Goal: Task Accomplishment & Management: Manage account settings

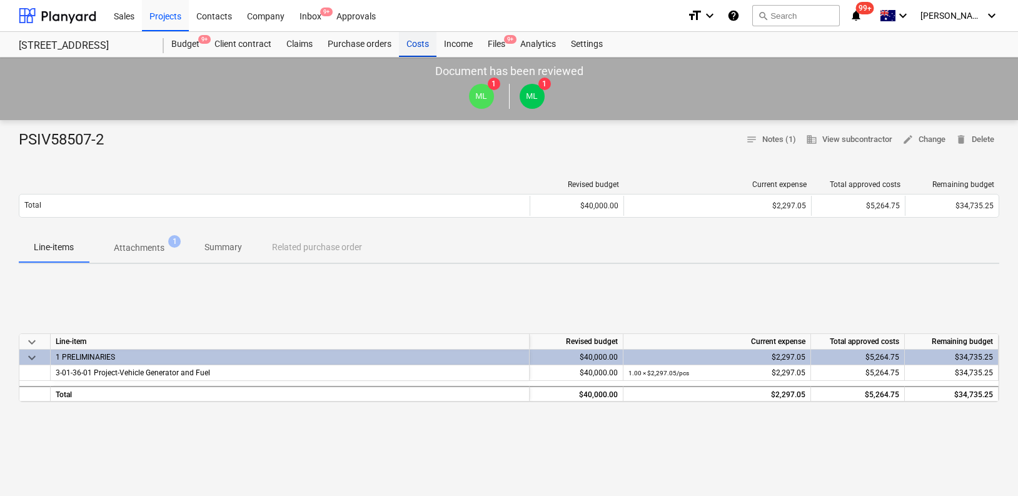
click at [406, 43] on div "Costs" at bounding box center [418, 44] width 38 height 25
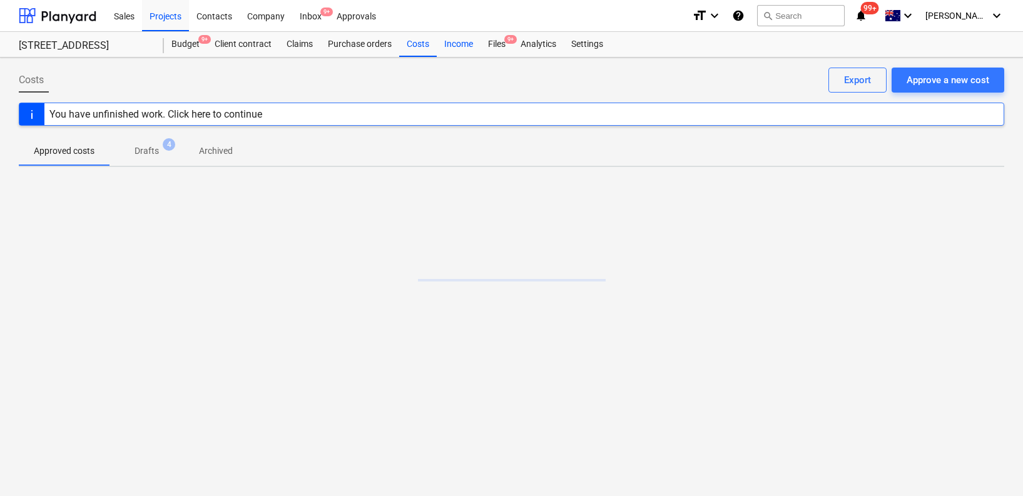
click at [464, 37] on div "Income" at bounding box center [459, 44] width 44 height 25
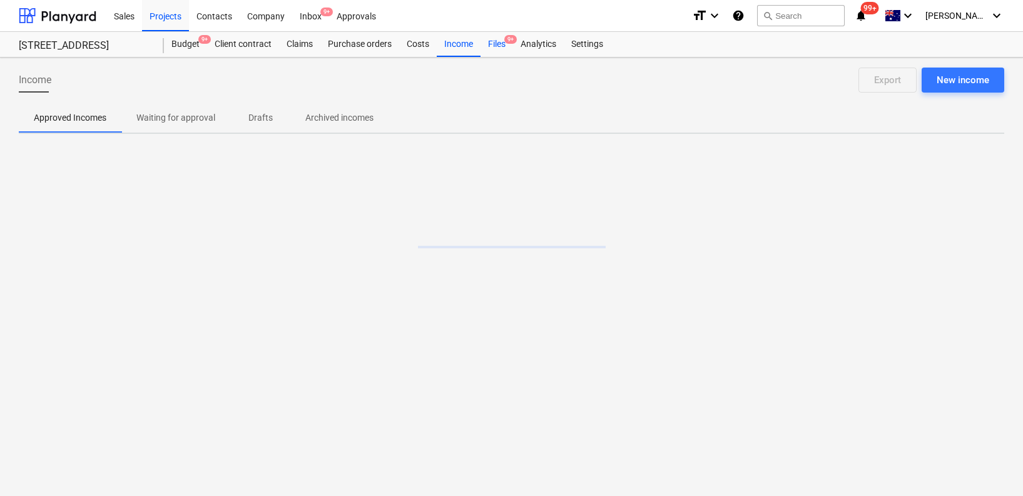
click at [503, 41] on div "Files 9+" at bounding box center [496, 44] width 33 height 25
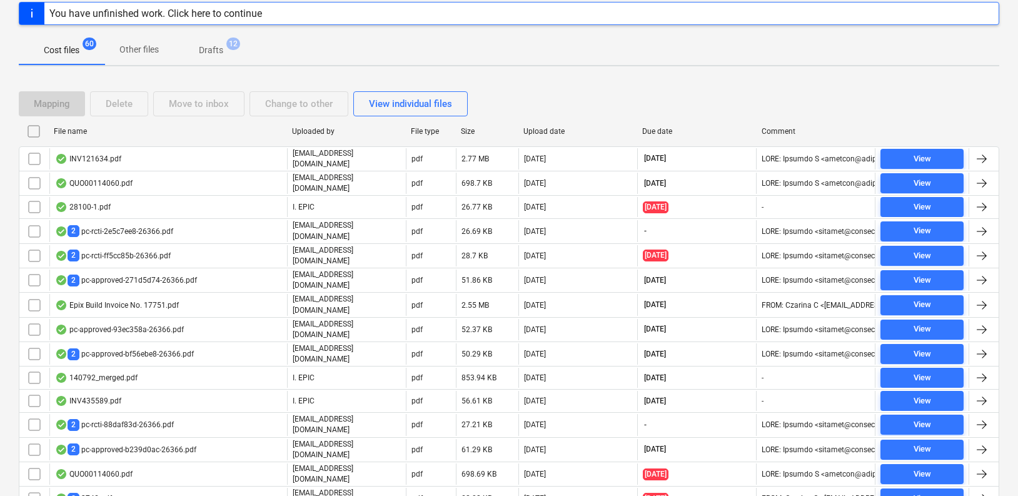
scroll to position [161, 0]
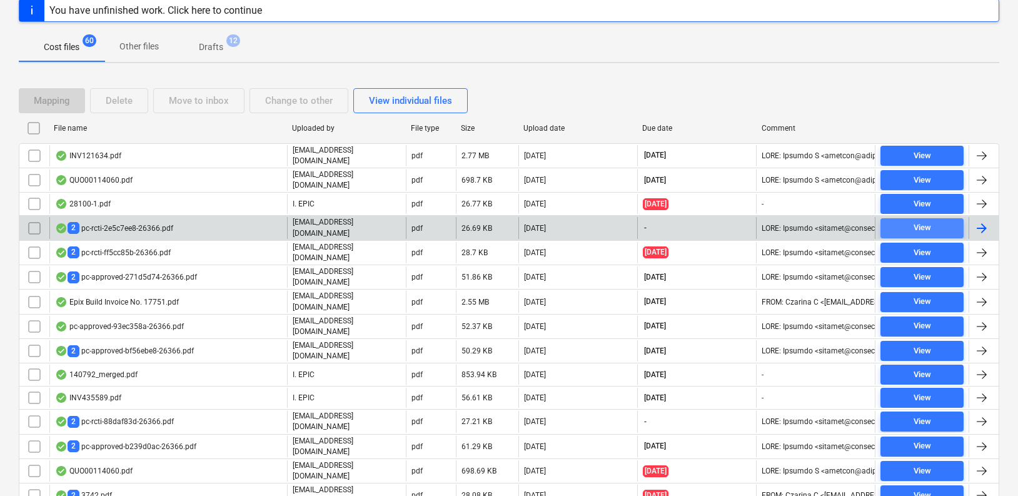
click at [911, 221] on span "View" at bounding box center [922, 228] width 73 height 14
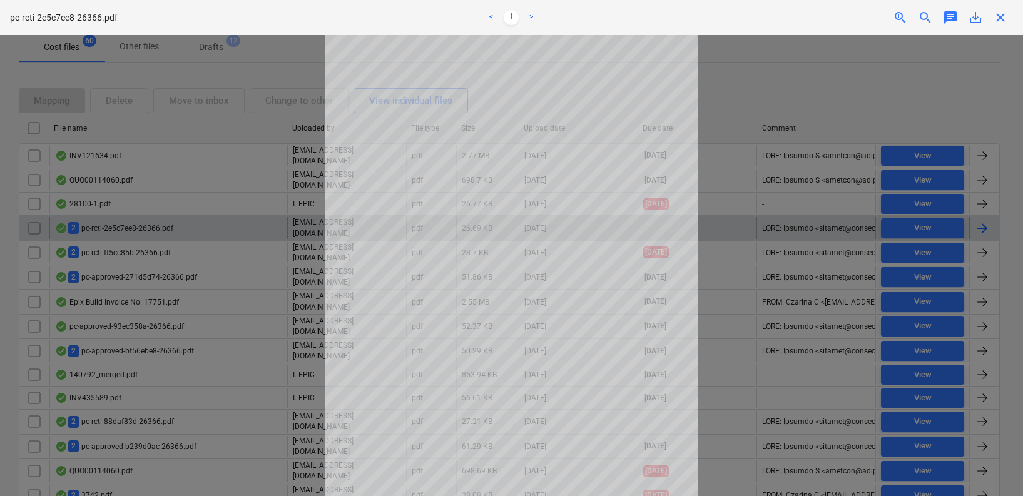
click at [911, 221] on div at bounding box center [511, 265] width 1023 height 461
click at [910, 242] on div at bounding box center [511, 265] width 1023 height 461
click at [910, 248] on div at bounding box center [511, 265] width 1023 height 461
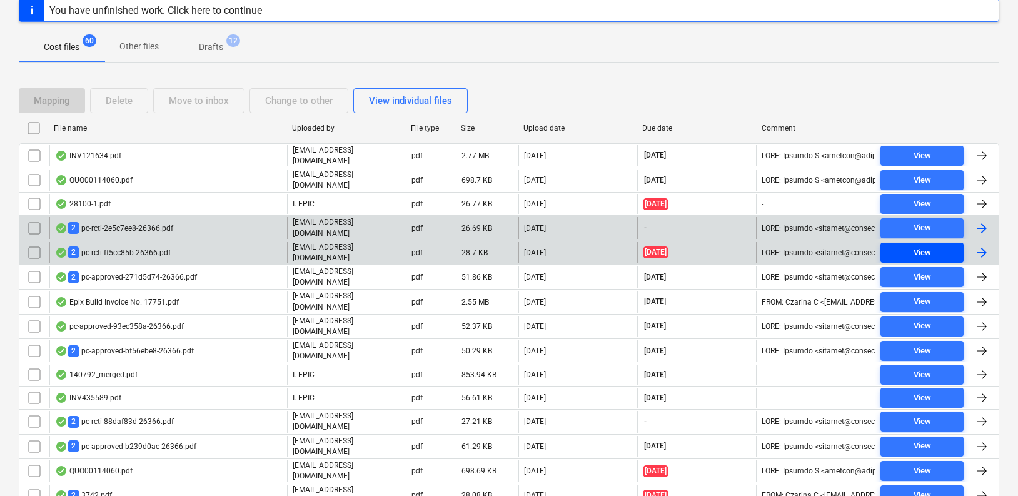
click at [914, 248] on div "View" at bounding box center [923, 253] width 18 height 14
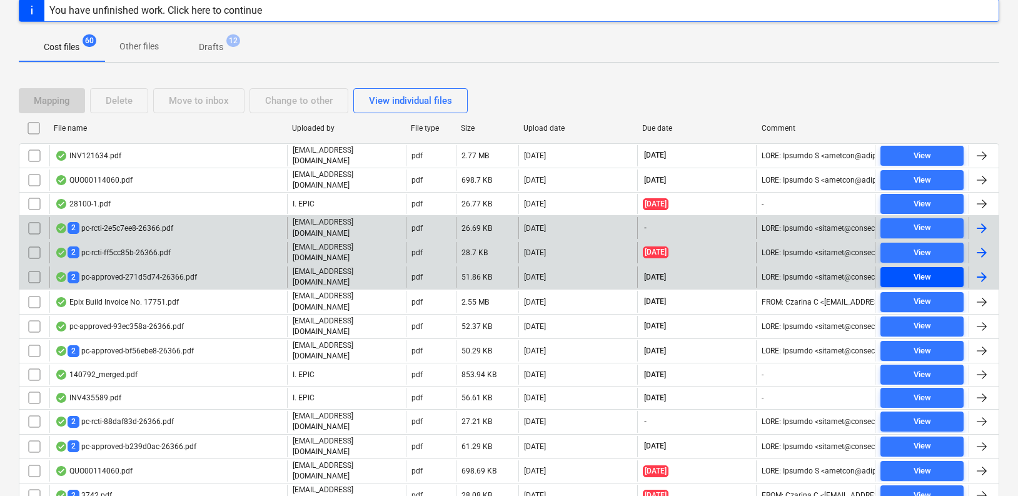
click at [912, 270] on span "View" at bounding box center [922, 277] width 73 height 14
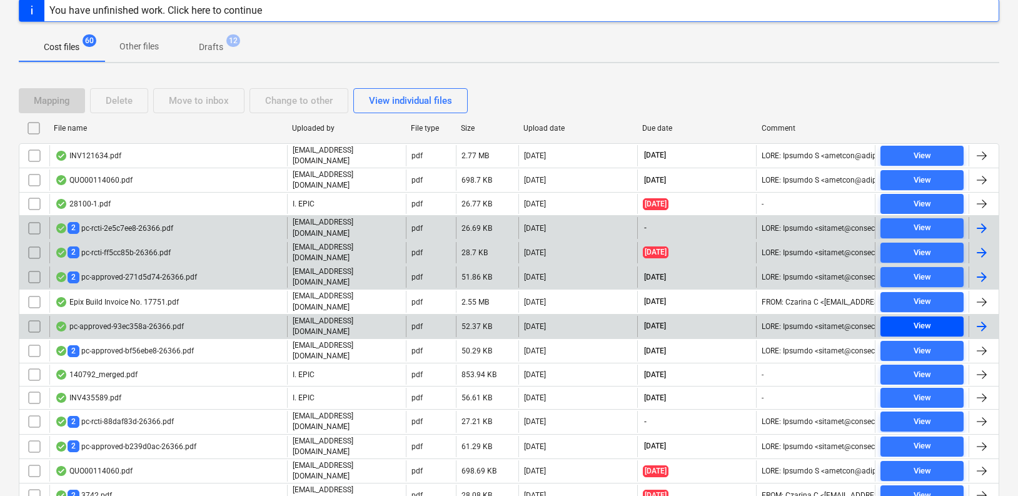
click at [912, 319] on span "View" at bounding box center [922, 326] width 73 height 14
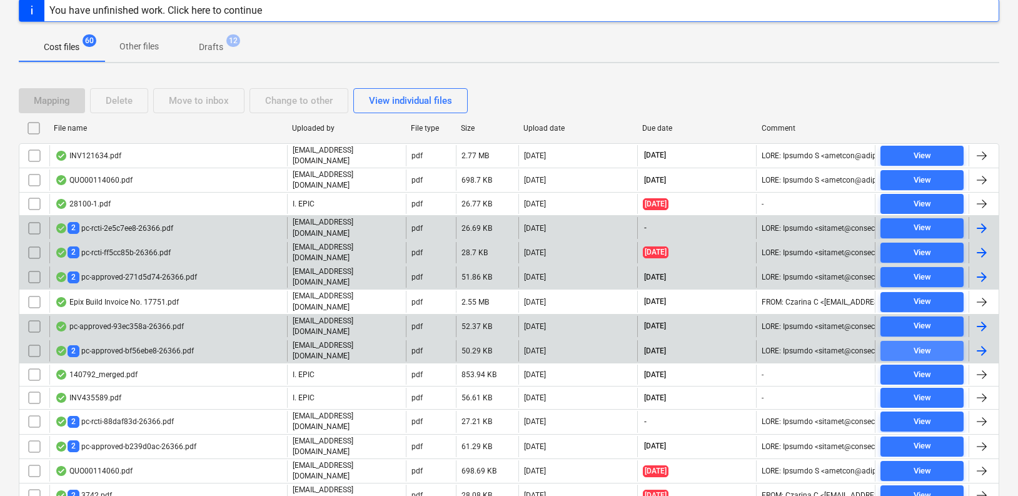
click at [916, 344] on div "View" at bounding box center [923, 351] width 18 height 14
click at [925, 319] on div "View" at bounding box center [923, 326] width 18 height 14
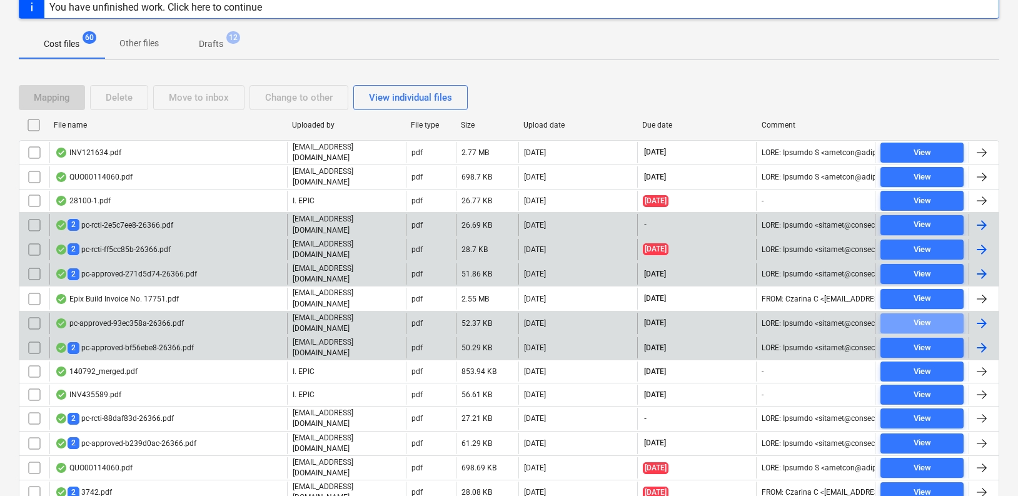
scroll to position [166, 0]
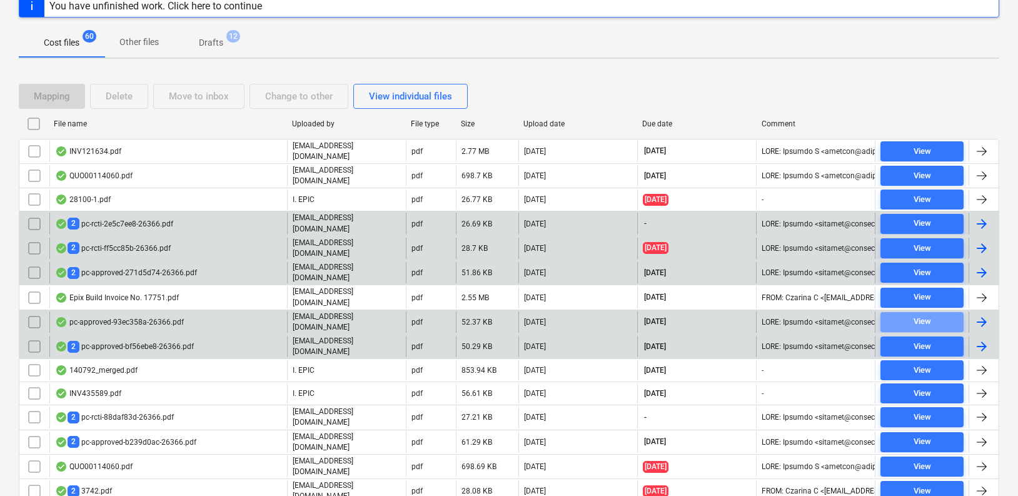
click at [925, 315] on div "View" at bounding box center [923, 322] width 18 height 14
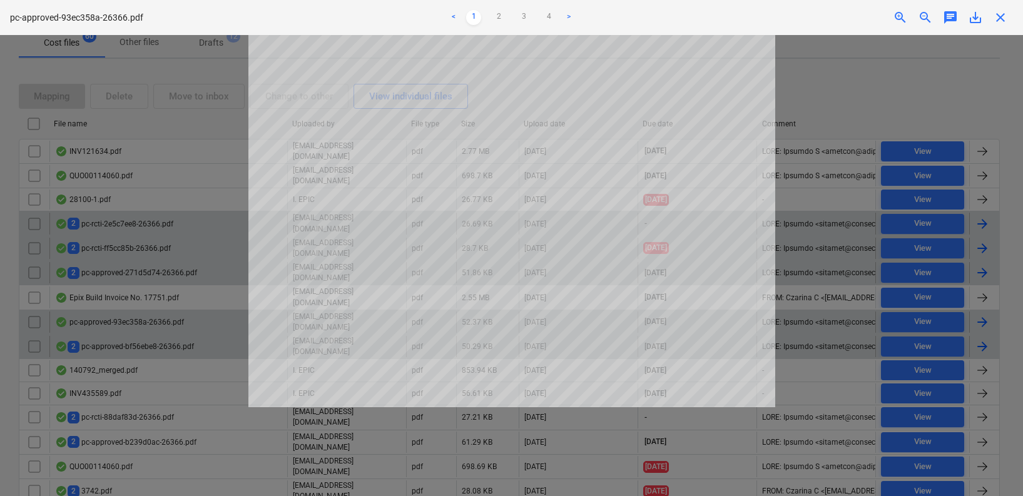
click at [900, 134] on div at bounding box center [511, 265] width 1023 height 461
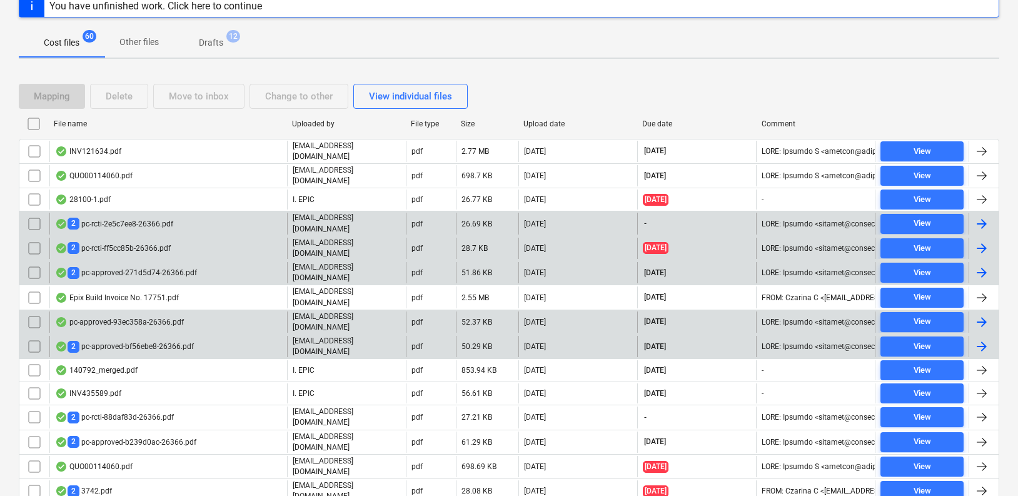
click at [131, 267] on div "2 pc-approved-271d5d74-26366.pdf" at bounding box center [126, 273] width 142 height 12
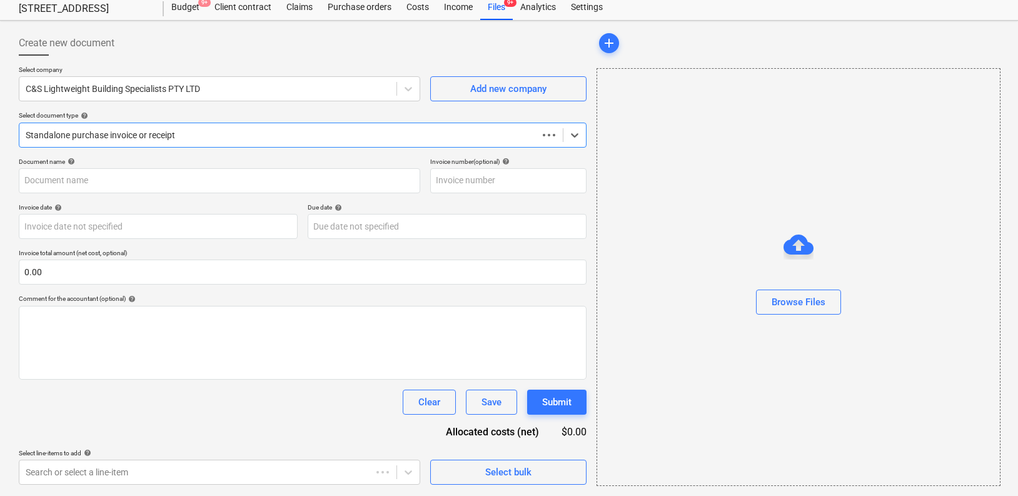
scroll to position [37, 0]
type input "C&S"
type input "[DATE]"
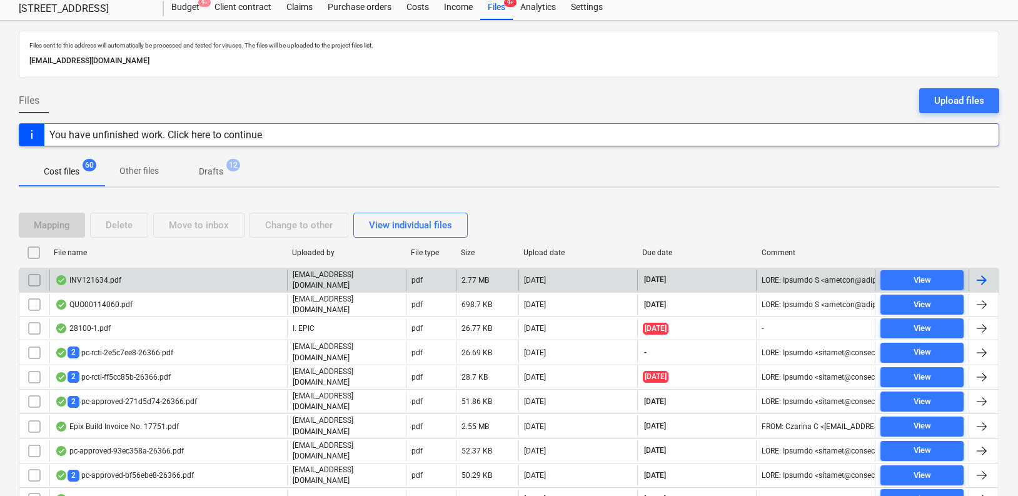
scroll to position [166, 0]
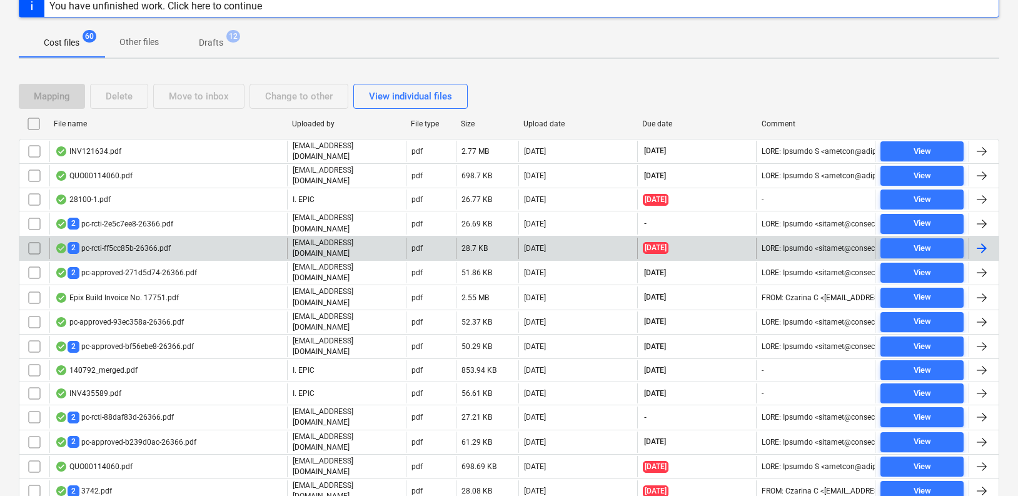
click at [165, 246] on div "2 pc-rcti-ff5cc85b-26366.pdf" at bounding box center [113, 248] width 116 height 12
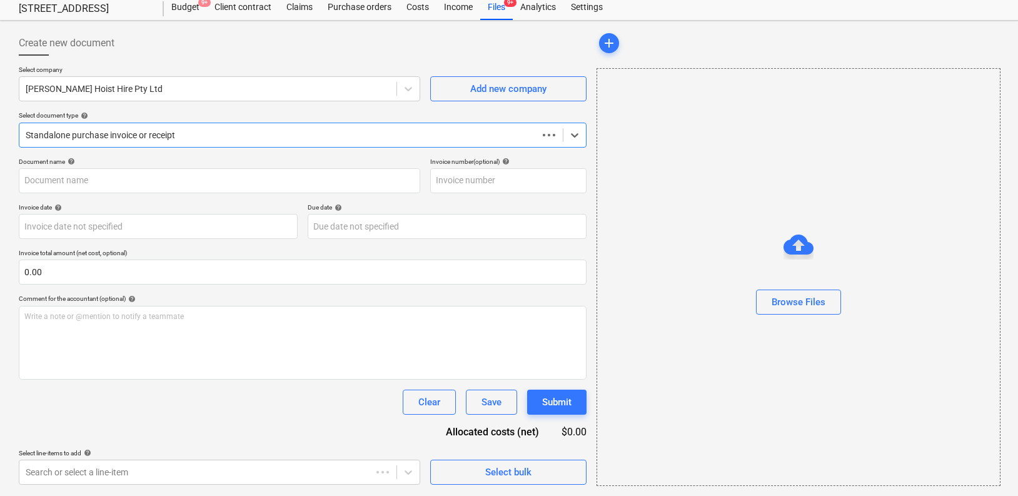
type input "[PERSON_NAME] hoist"
type input "[DATE]"
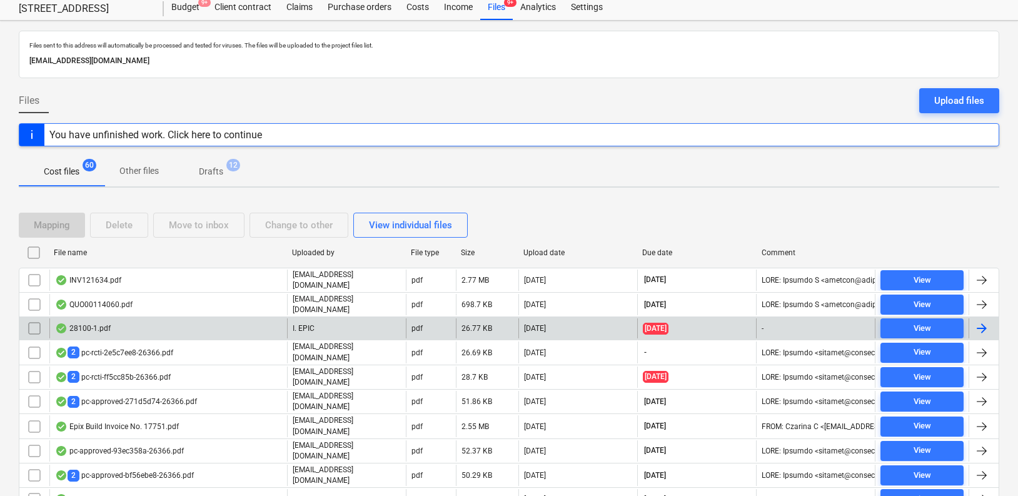
scroll to position [166, 0]
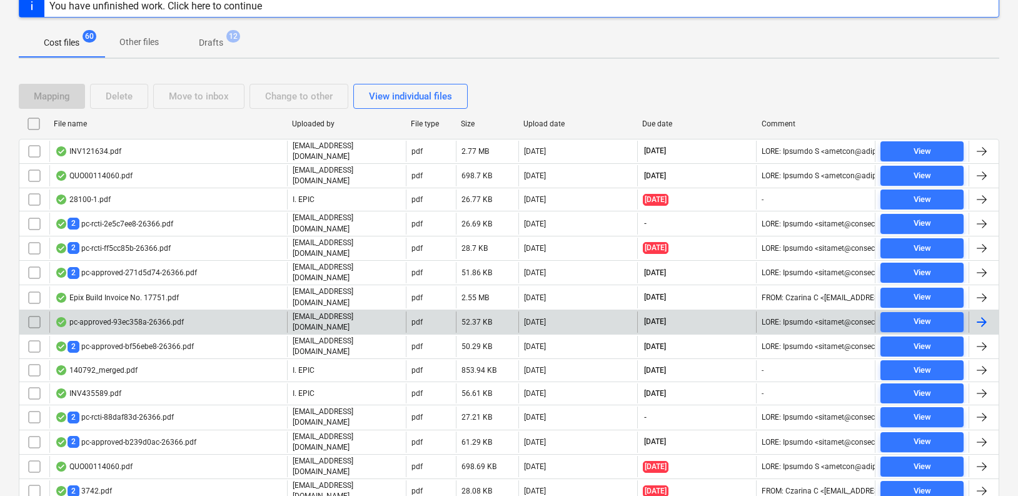
click at [170, 317] on div "pc-approved-93ec358a-26366.pdf" at bounding box center [119, 322] width 129 height 10
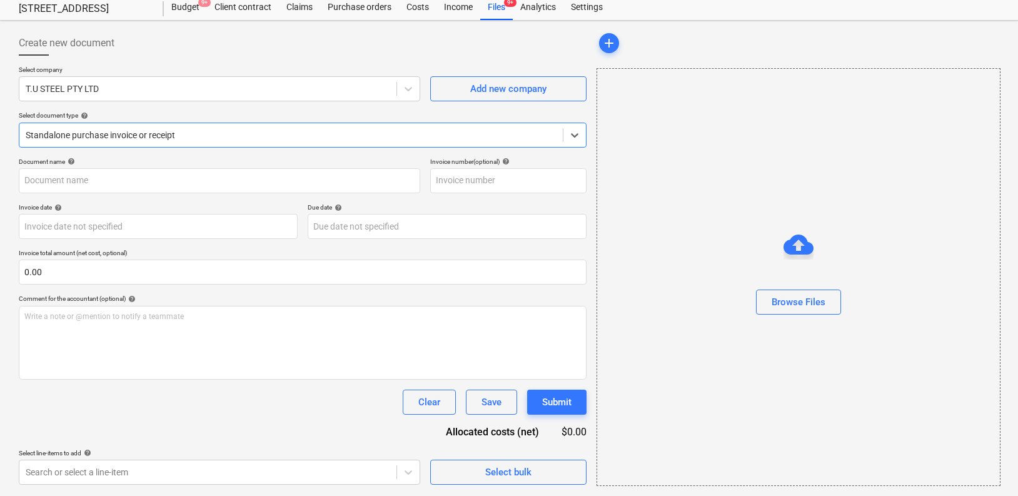
type input "TU PC6"
type input "[DATE]"
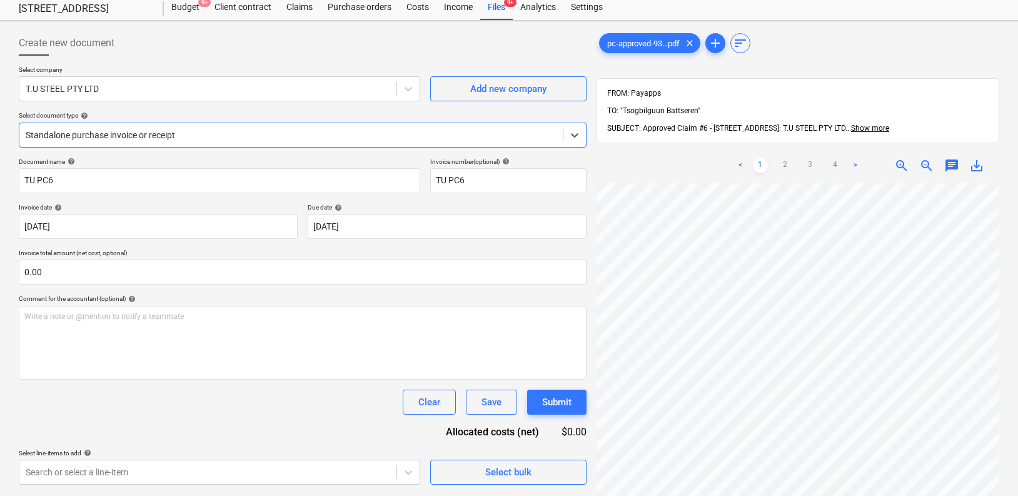
click at [275, 126] on div "Standalone purchase invoice or receipt" at bounding box center [291, 135] width 544 height 18
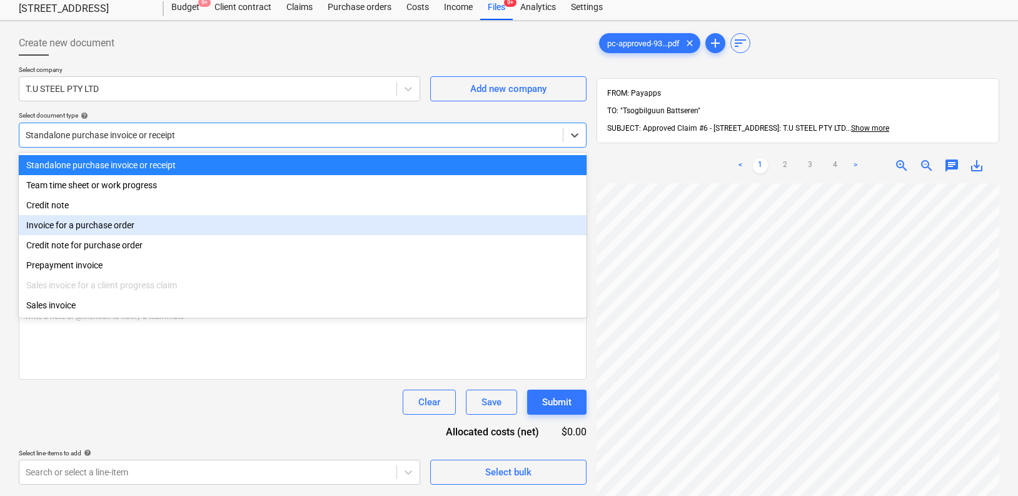
click at [273, 221] on div "Invoice for a purchase order" at bounding box center [303, 225] width 568 height 20
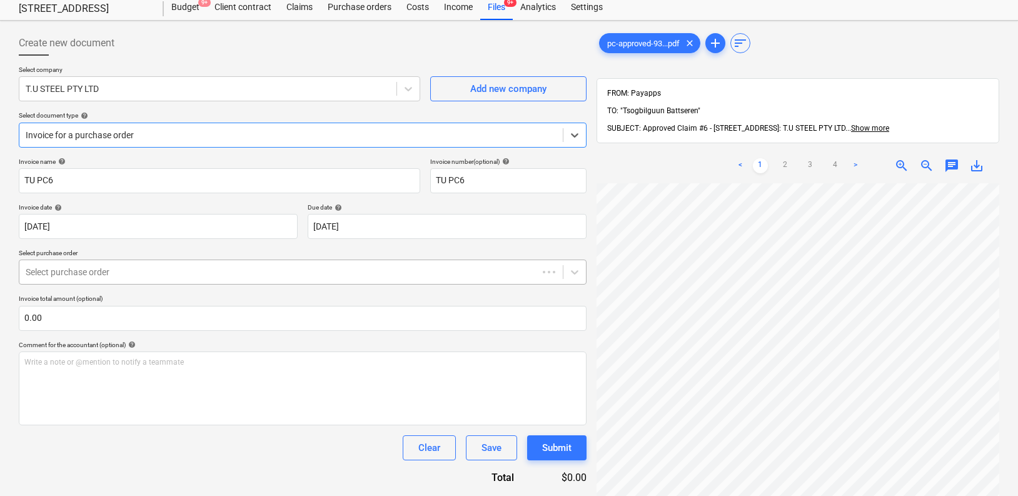
click at [263, 280] on div "Select purchase order" at bounding box center [278, 272] width 519 height 18
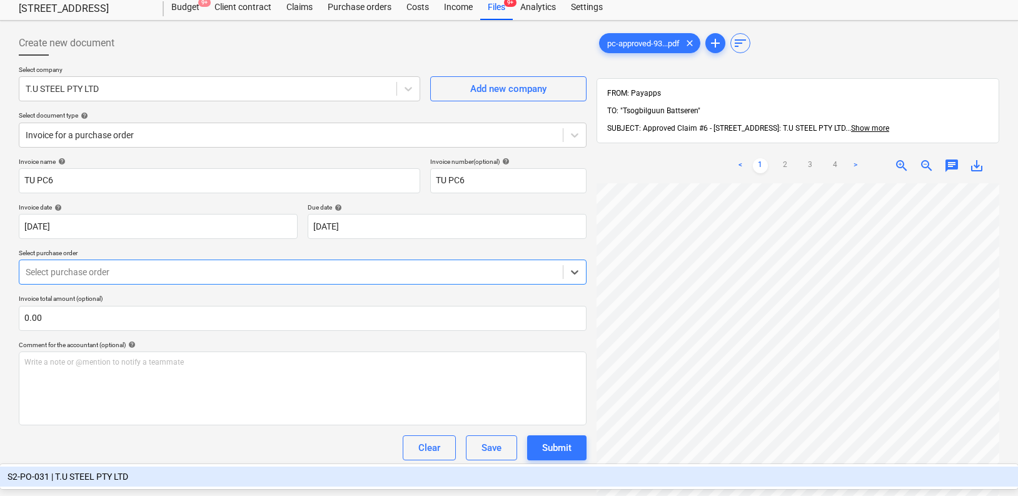
click at [280, 467] on div "S2-PO-031 | T.U STEEL PTY LTD" at bounding box center [509, 477] width 1018 height 20
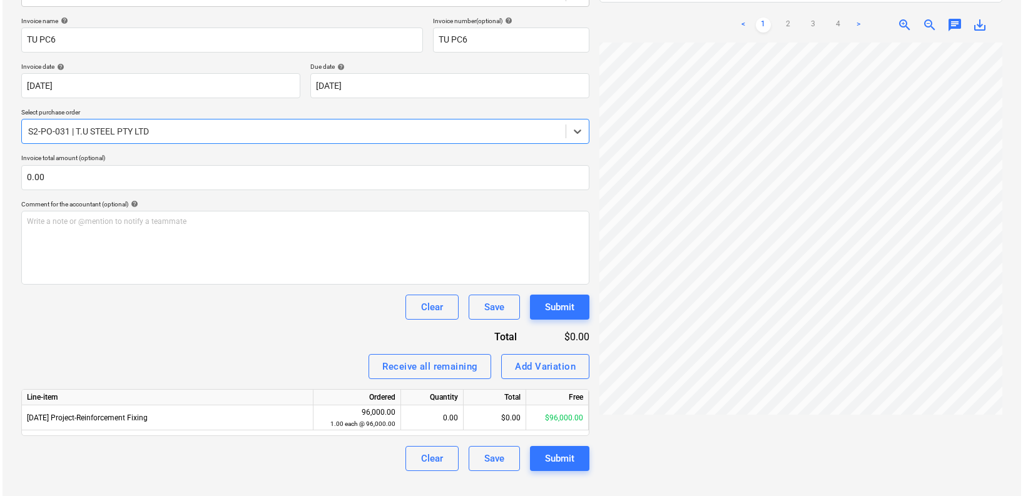
scroll to position [0, 131]
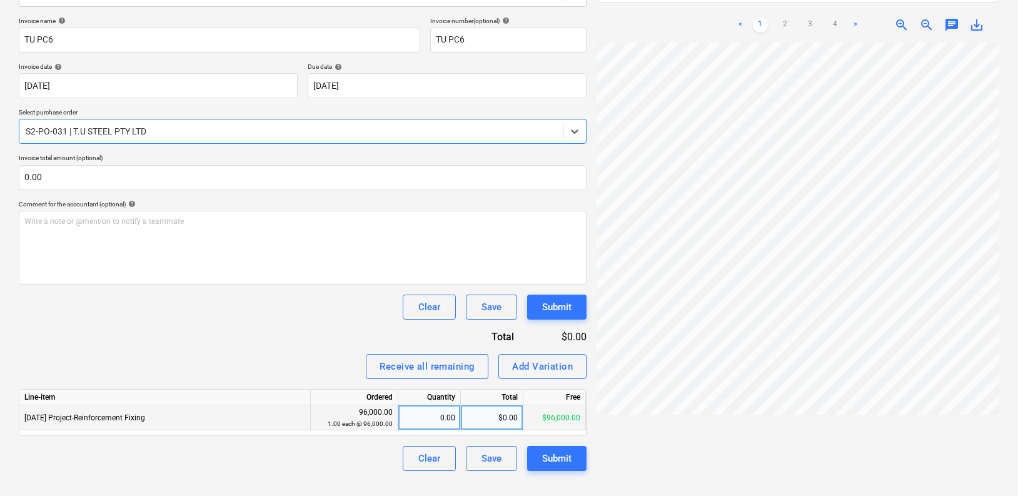
click at [490, 415] on div "$0.00" at bounding box center [492, 417] width 63 height 25
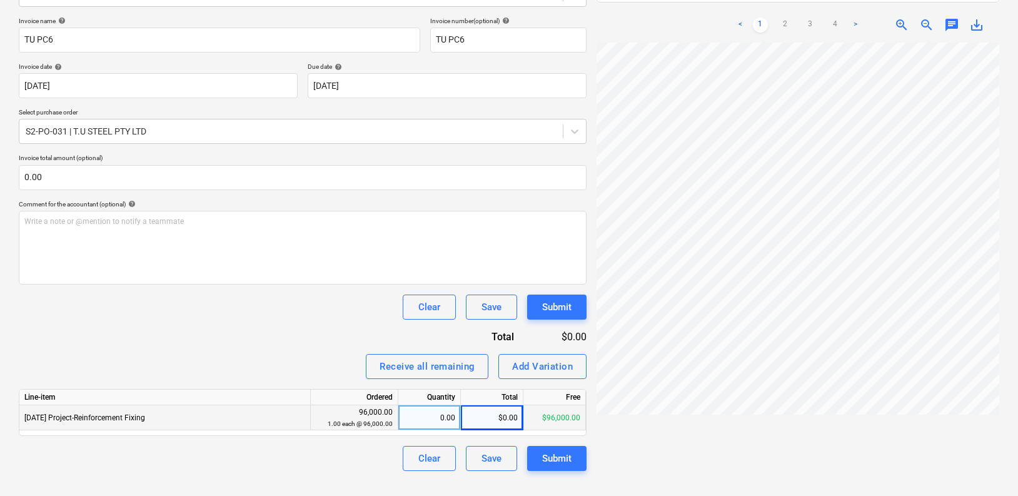
click at [482, 415] on div "$0.00" at bounding box center [492, 417] width 63 height 25
type input "23834.85"
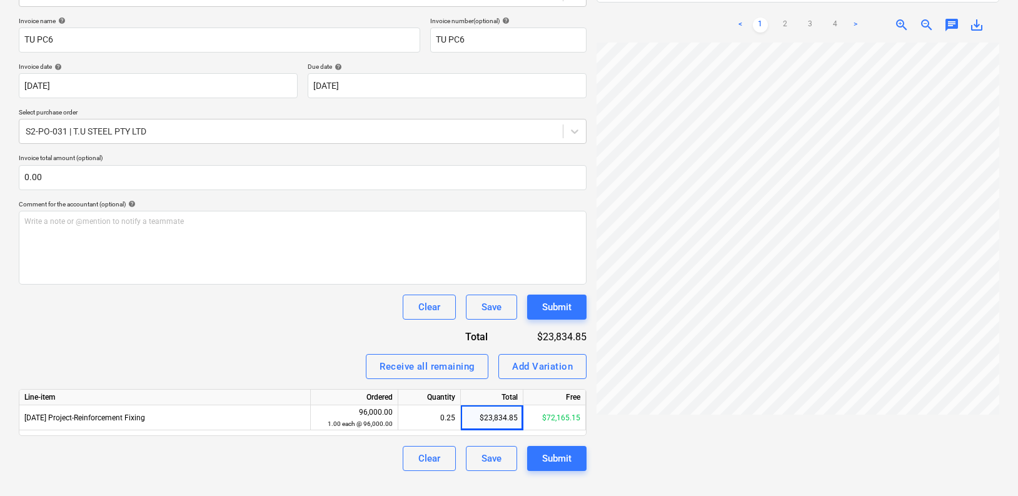
click at [270, 369] on div "Receive all remaining Add Variation" at bounding box center [303, 366] width 568 height 25
click at [550, 457] on div "Submit" at bounding box center [556, 458] width 29 height 16
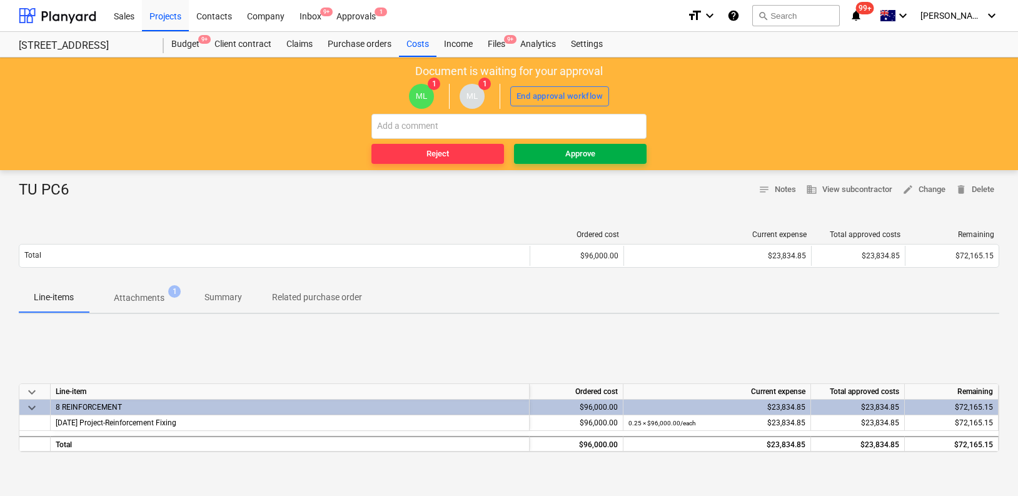
click at [611, 153] on span "Approve" at bounding box center [580, 154] width 123 height 14
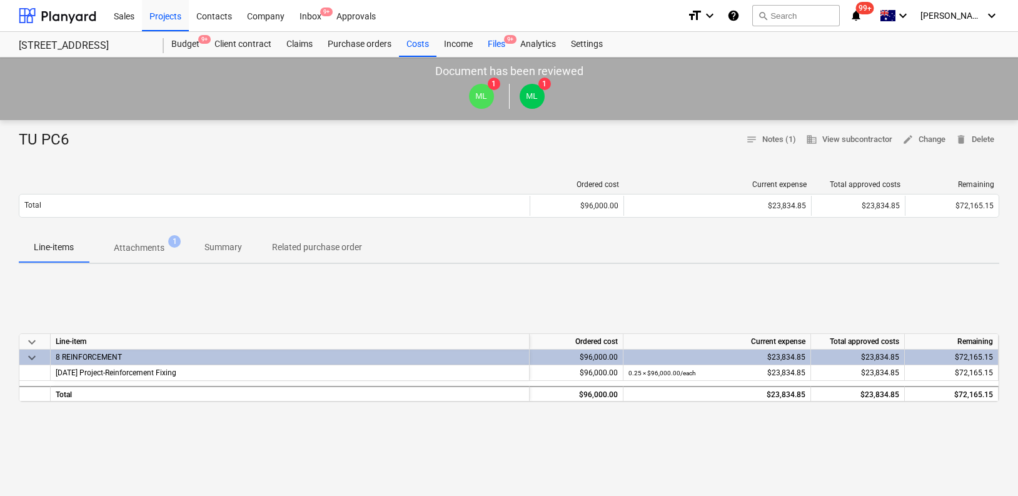
click at [495, 43] on div "Files 9+" at bounding box center [496, 44] width 33 height 25
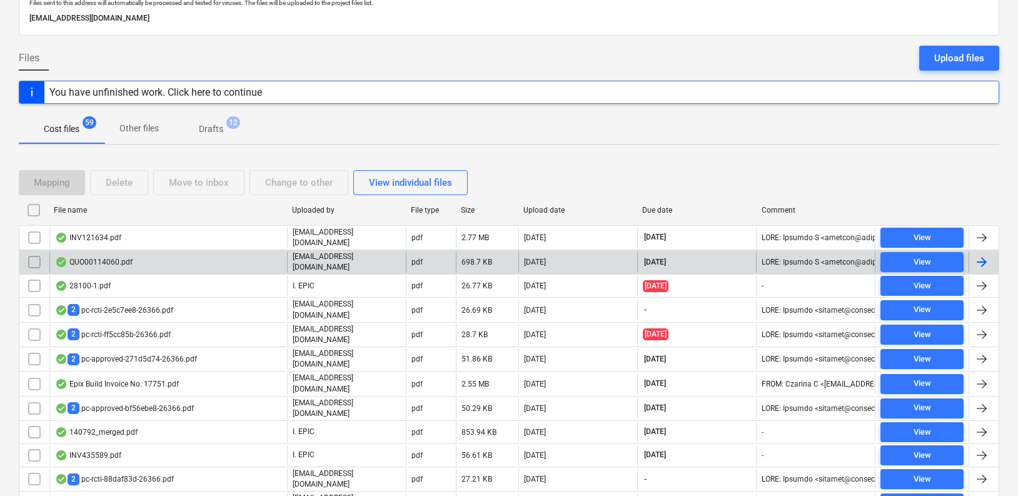
scroll to position [166, 0]
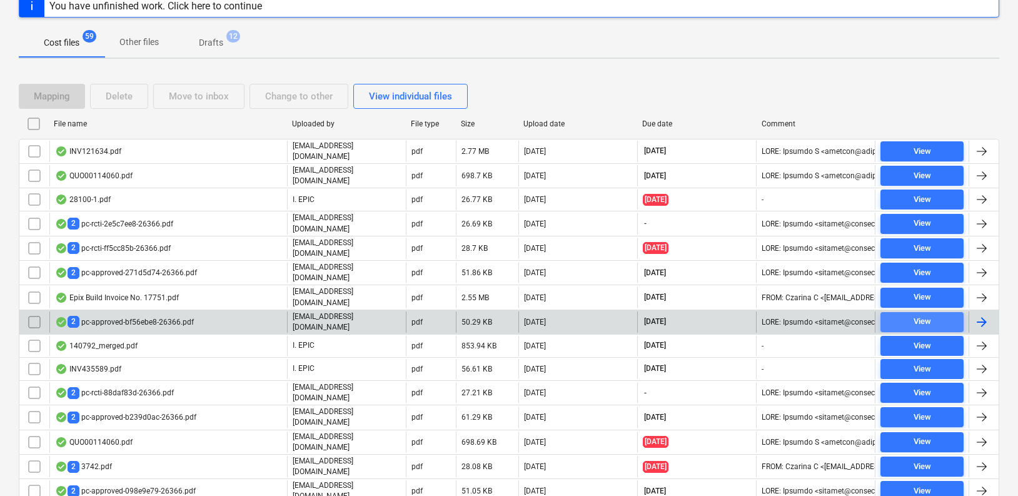
click at [903, 315] on span "View" at bounding box center [922, 322] width 73 height 14
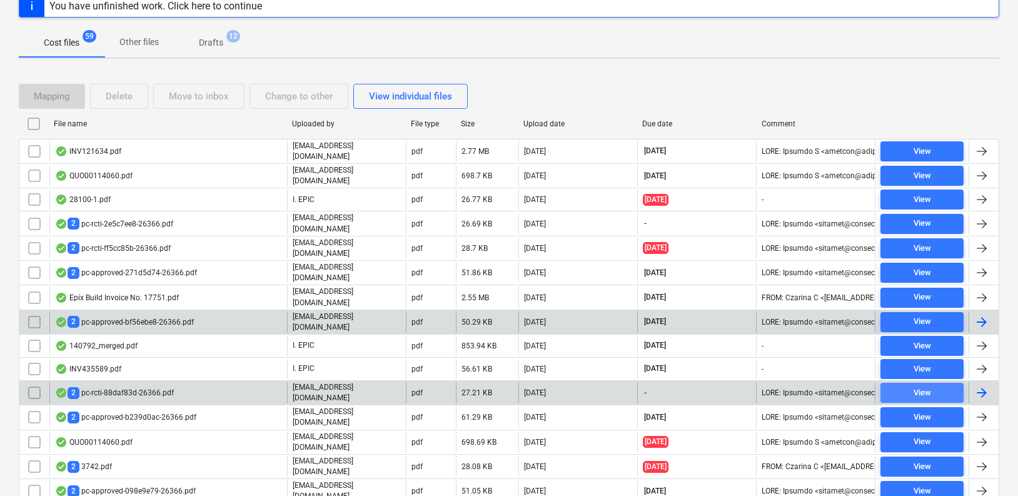
click at [908, 386] on span "View" at bounding box center [922, 393] width 73 height 14
click at [108, 387] on div "2 pc-rcti-88daf83d-26366.pdf" at bounding box center [114, 393] width 119 height 12
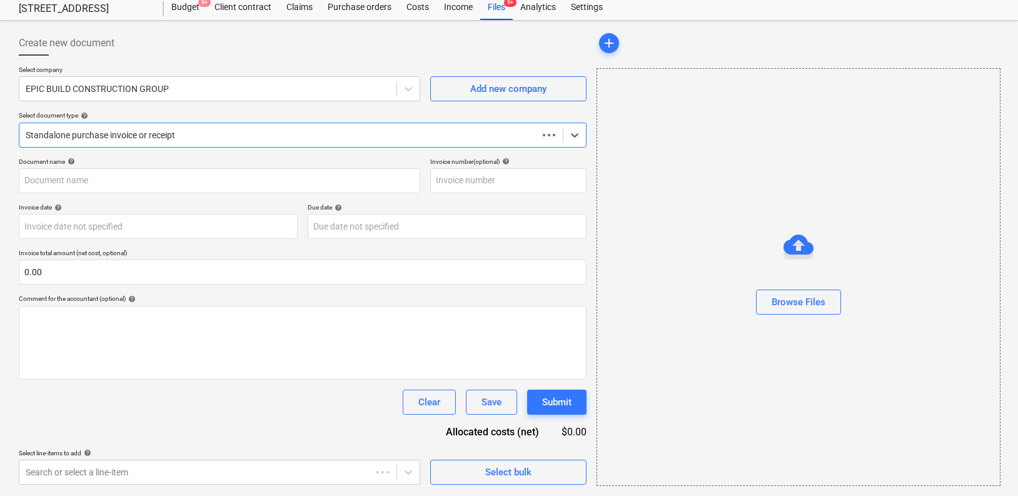
scroll to position [37, 0]
type input "perception PC2"
type input "[DATE]"
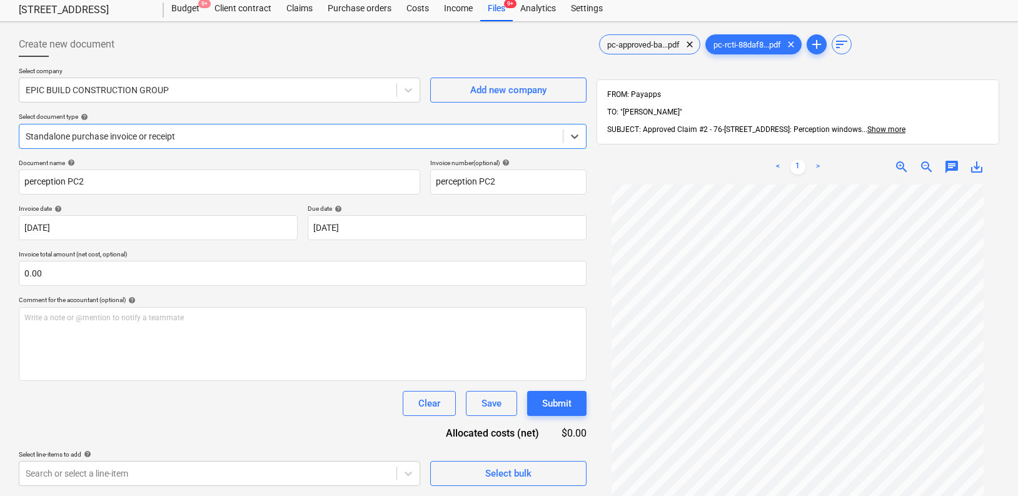
scroll to position [37, 0]
click at [185, 136] on div at bounding box center [291, 135] width 531 height 13
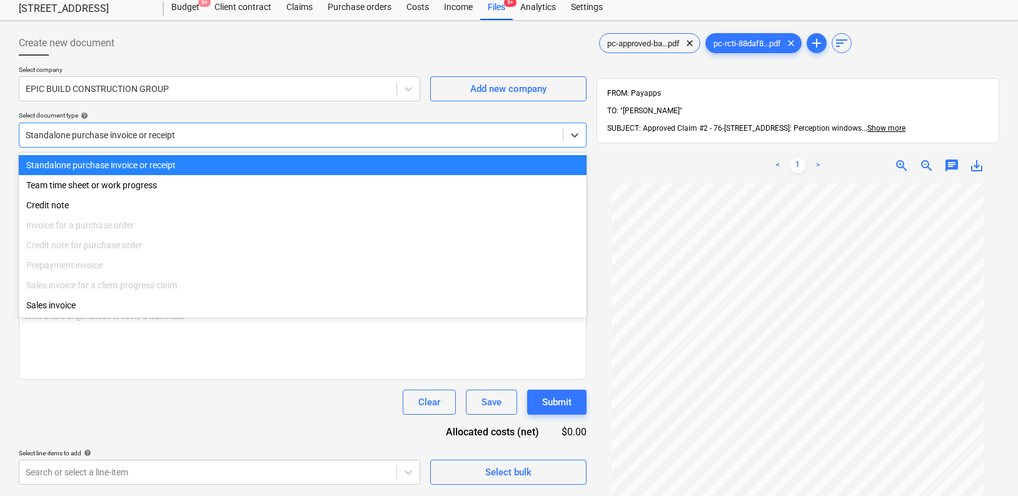
click at [84, 111] on div "Select company EPIC BUILD CONSTRUCTION GROUP Add new company Select document ty…" at bounding box center [303, 112] width 568 height 92
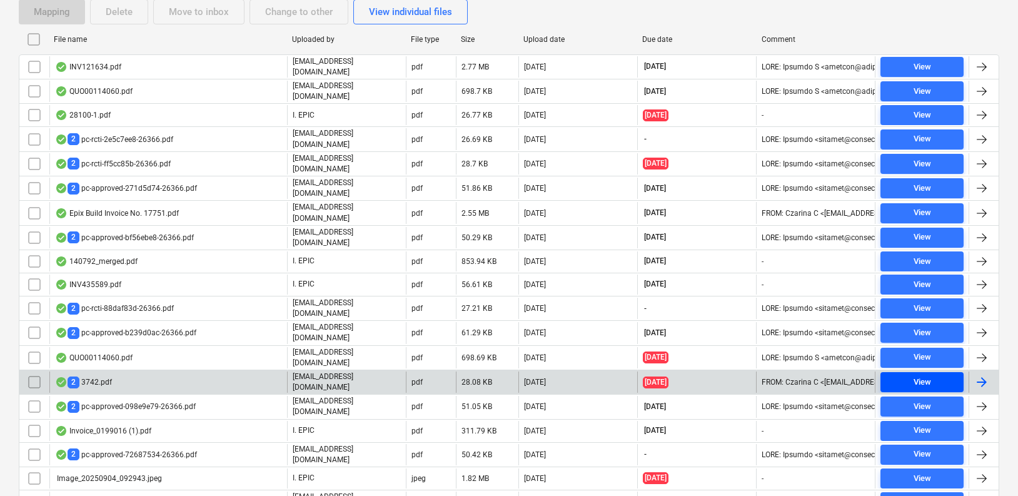
scroll to position [251, 0]
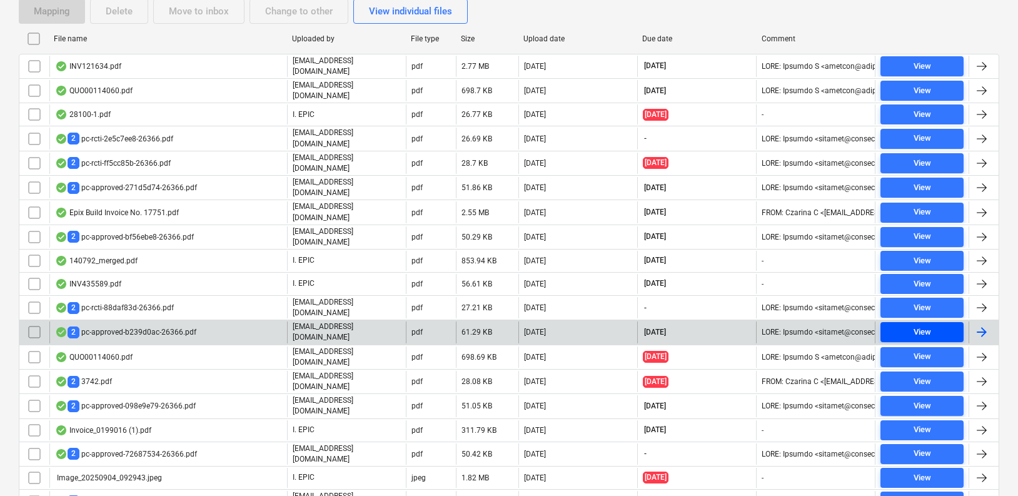
click at [910, 325] on span "View" at bounding box center [922, 332] width 73 height 14
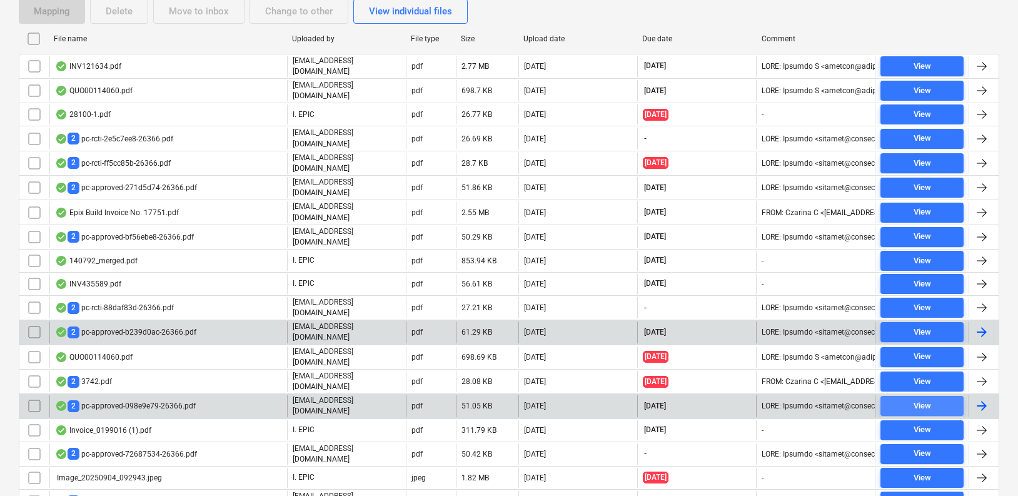
click at [914, 399] on div "View" at bounding box center [923, 406] width 18 height 14
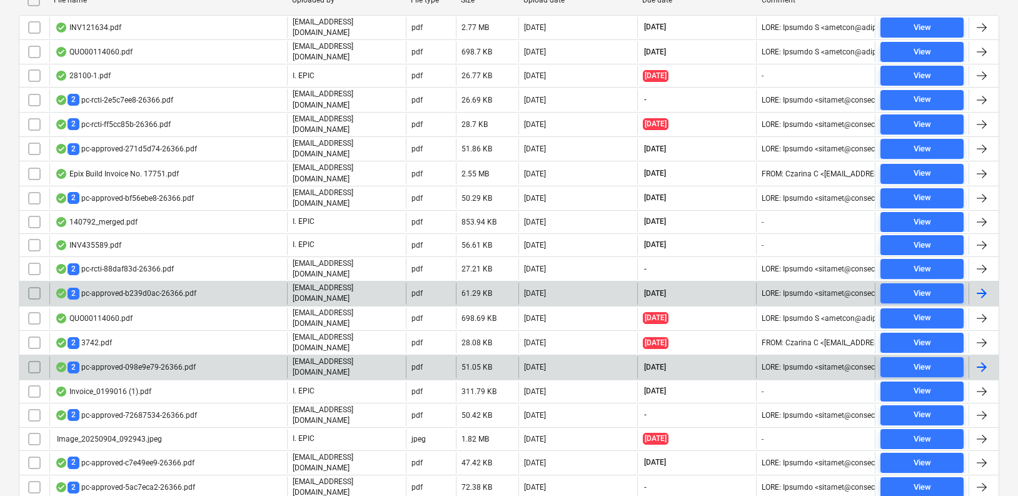
scroll to position [295, 0]
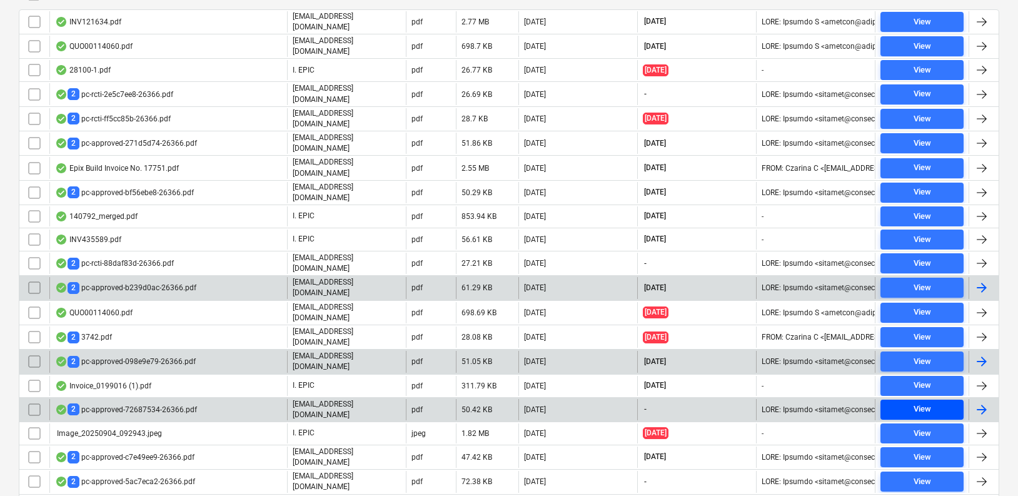
click at [911, 402] on span "View" at bounding box center [922, 409] width 73 height 14
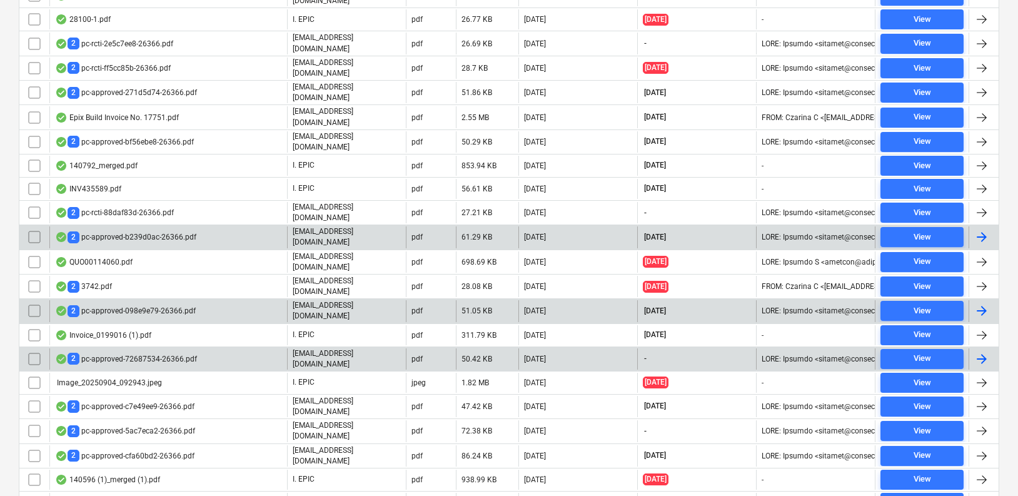
scroll to position [345, 0]
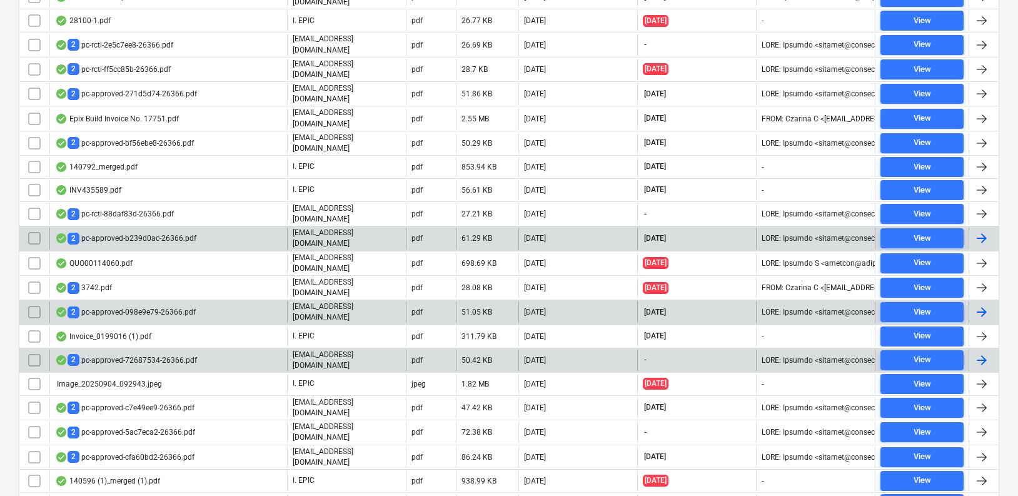
click at [911, 401] on span "View" at bounding box center [922, 408] width 73 height 14
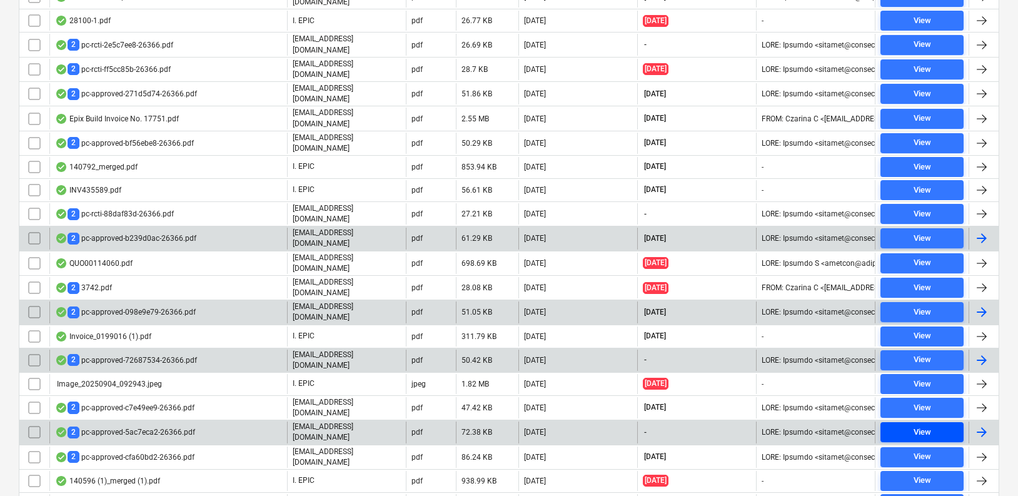
click at [911, 425] on span "View" at bounding box center [922, 432] width 73 height 14
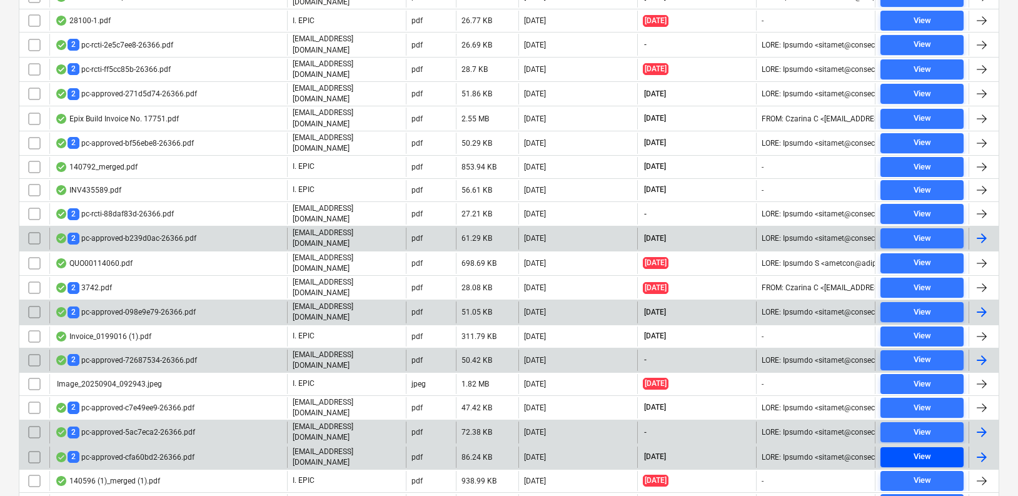
click at [914, 450] on div "View" at bounding box center [923, 457] width 18 height 14
click at [185, 451] on div "2 pc-approved-cfa60bd2-26366.pdf" at bounding box center [124, 457] width 139 height 12
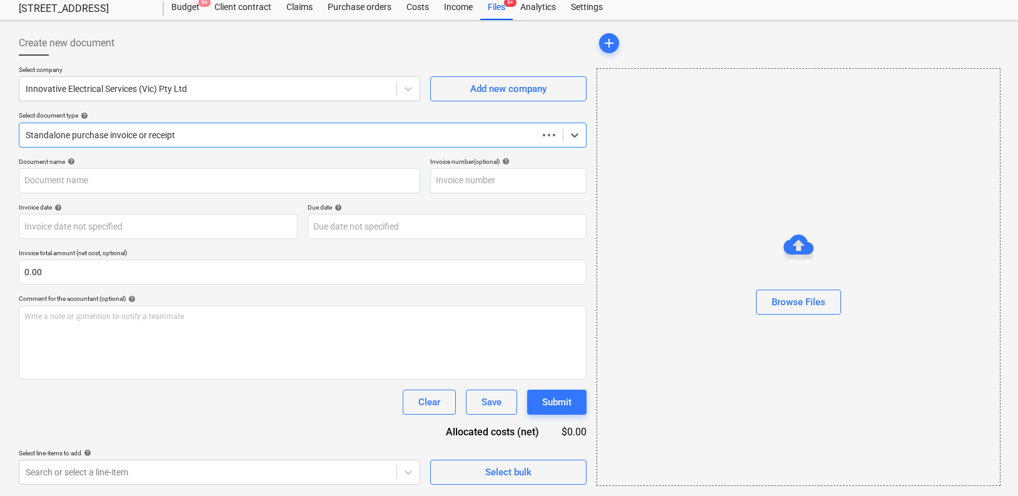
type input "innovative pc8"
type input "[DATE]"
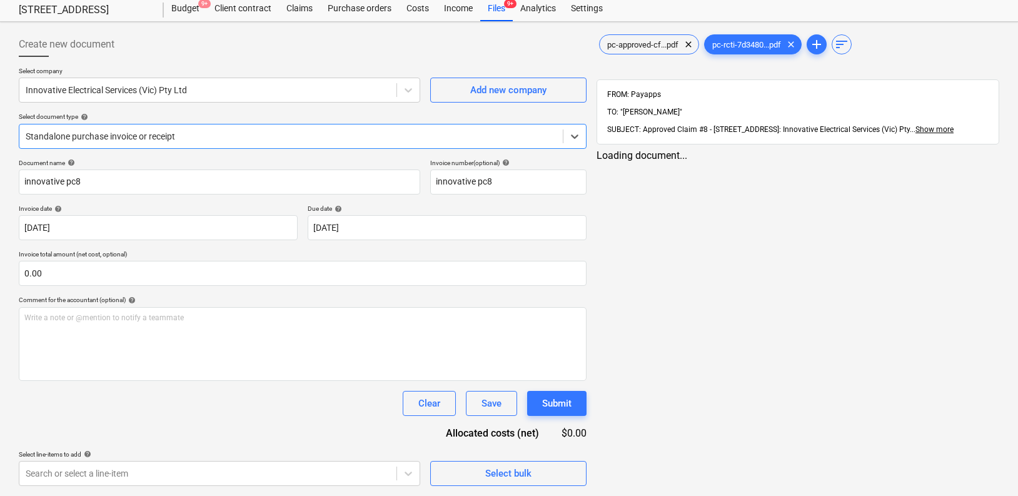
scroll to position [37, 0]
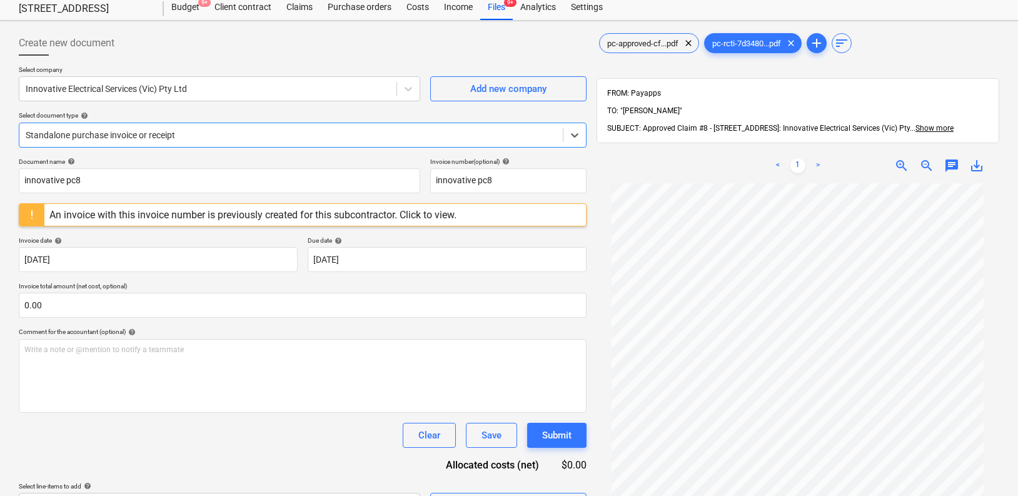
click at [171, 152] on div "Select company Innovative Electrical Services (Vic) Pty Ltd Add new company Sel…" at bounding box center [303, 112] width 568 height 92
click at [166, 143] on div "Standalone purchase invoice or receipt" at bounding box center [291, 135] width 544 height 18
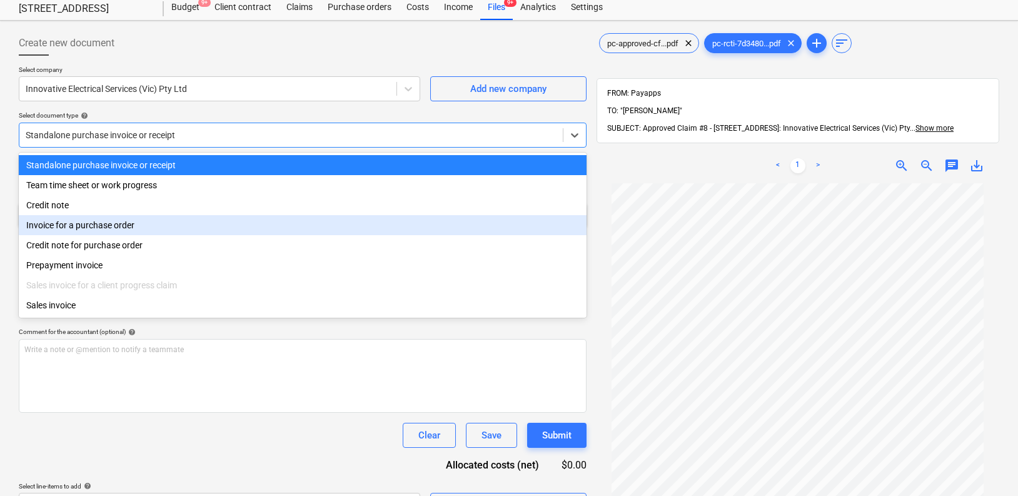
click at [191, 228] on div "Invoice for a purchase order" at bounding box center [303, 225] width 568 height 20
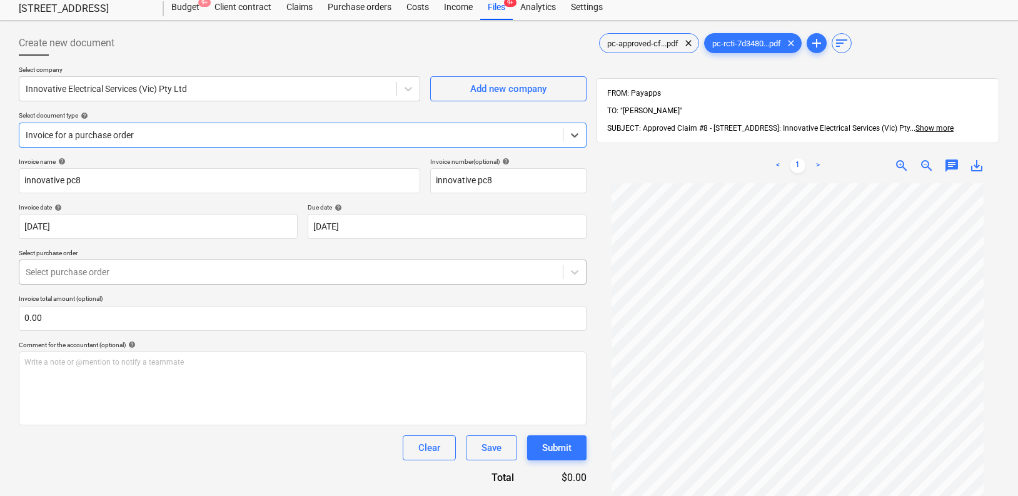
click at [215, 266] on div at bounding box center [291, 272] width 531 height 13
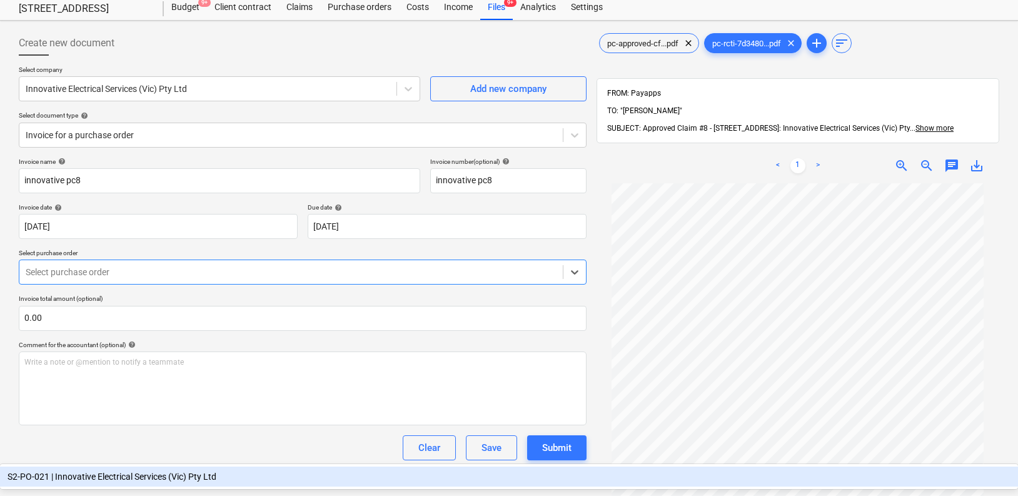
click at [235, 300] on body "Sales Projects Contacts Company Inbox 9+ Approvals format_size keyboard_arrow_d…" at bounding box center [509, 211] width 1018 height 496
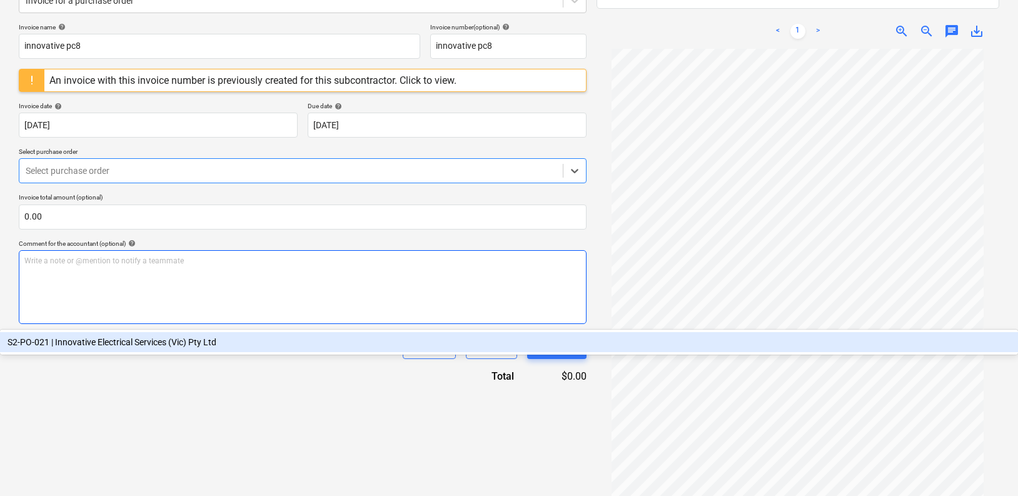
scroll to position [178, 0]
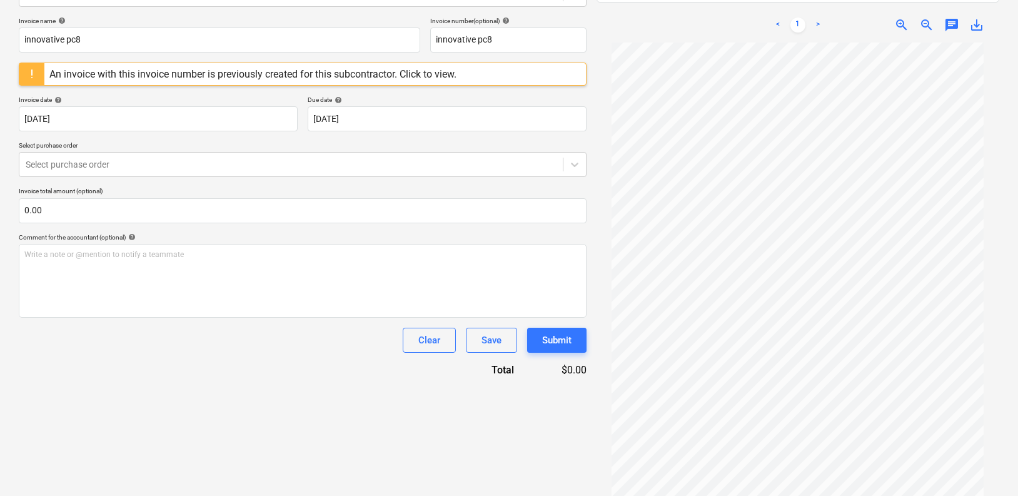
click at [301, 343] on div "Clear Save Submit" at bounding box center [303, 340] width 568 height 25
click at [212, 168] on div at bounding box center [291, 164] width 531 height 13
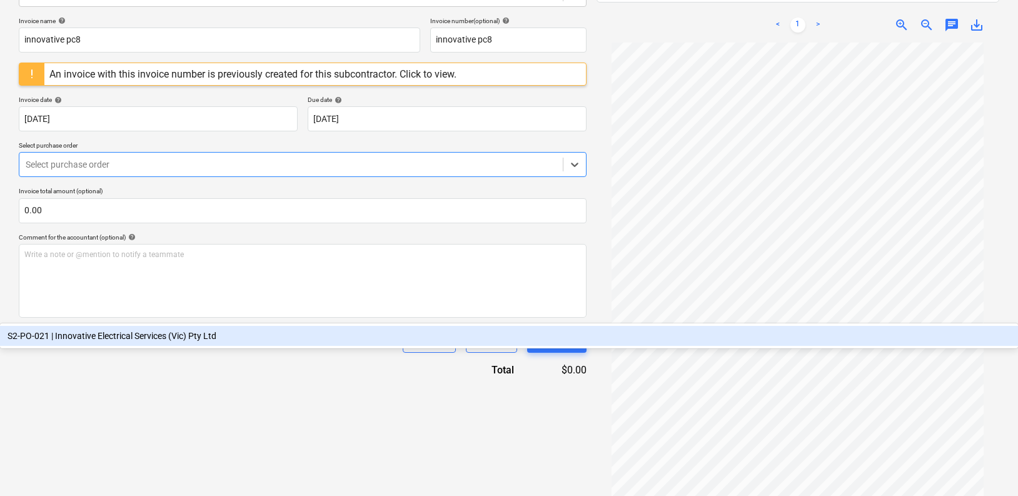
click at [207, 326] on div "S2-PO-021 | Innovative Electrical Services (Vic) Pty Ltd" at bounding box center [509, 336] width 1018 height 20
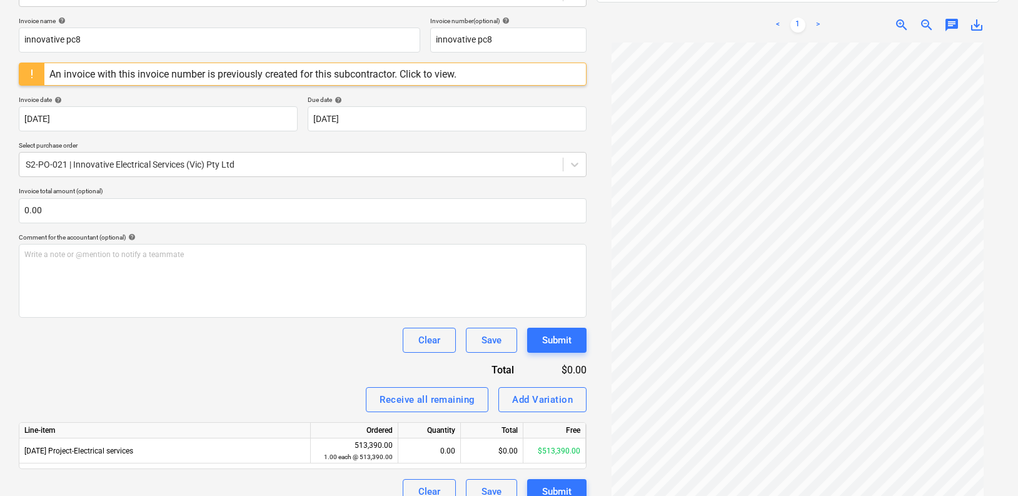
click at [337, 372] on div "Invoice name help innovative pc8 Invoice number (optional) help innovative pc8 …" at bounding box center [303, 260] width 568 height 487
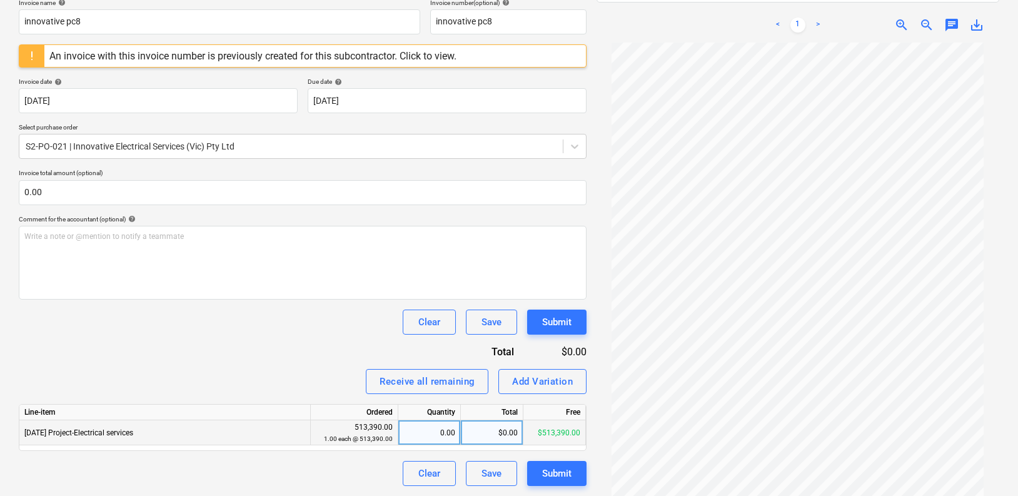
click at [497, 437] on div "$0.00" at bounding box center [492, 432] width 63 height 25
click at [490, 430] on div "$0.00" at bounding box center [492, 432] width 63 height 25
type input "148734"
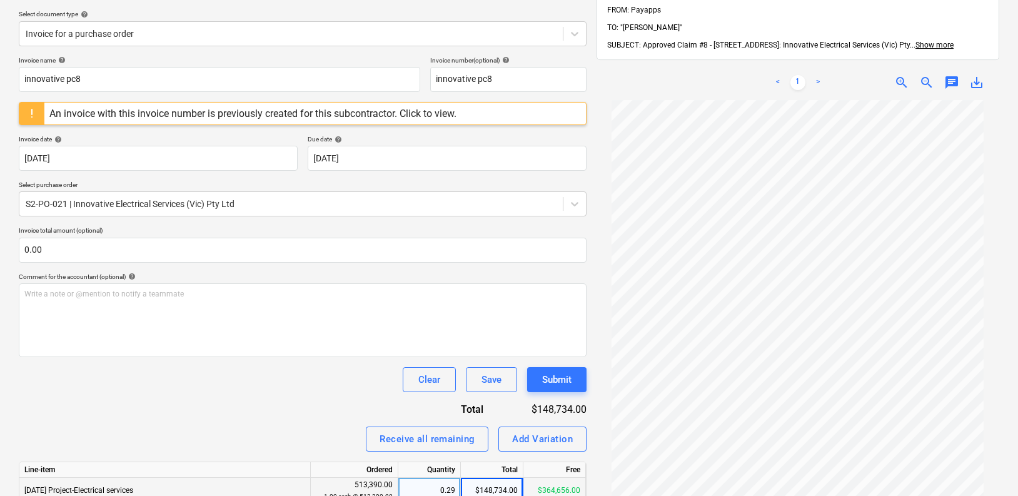
scroll to position [135, 0]
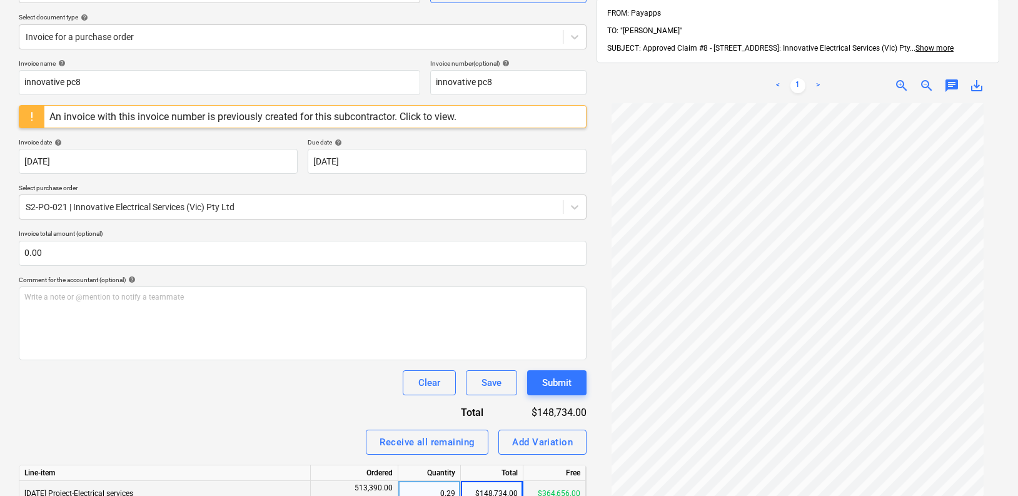
click at [821, 78] on link ">" at bounding box center [818, 85] width 15 height 15
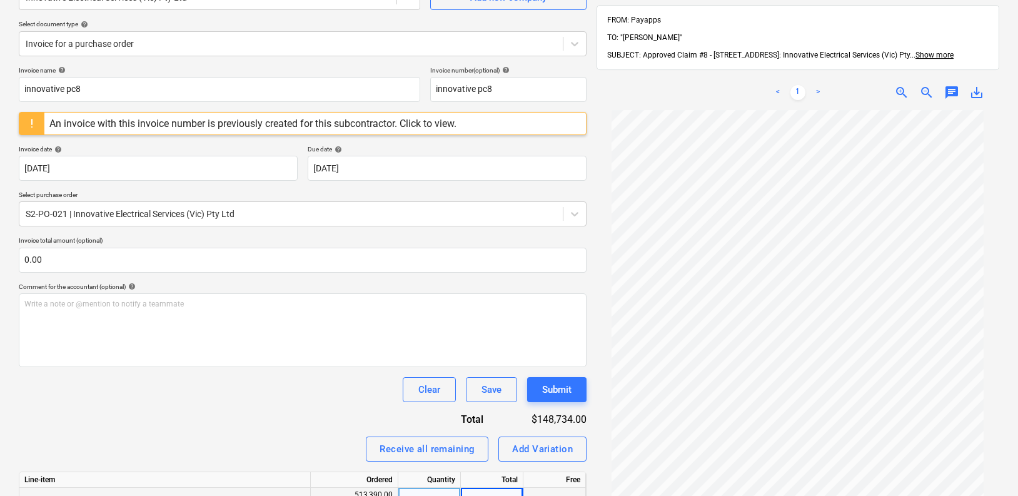
click at [818, 85] on link ">" at bounding box center [818, 92] width 15 height 15
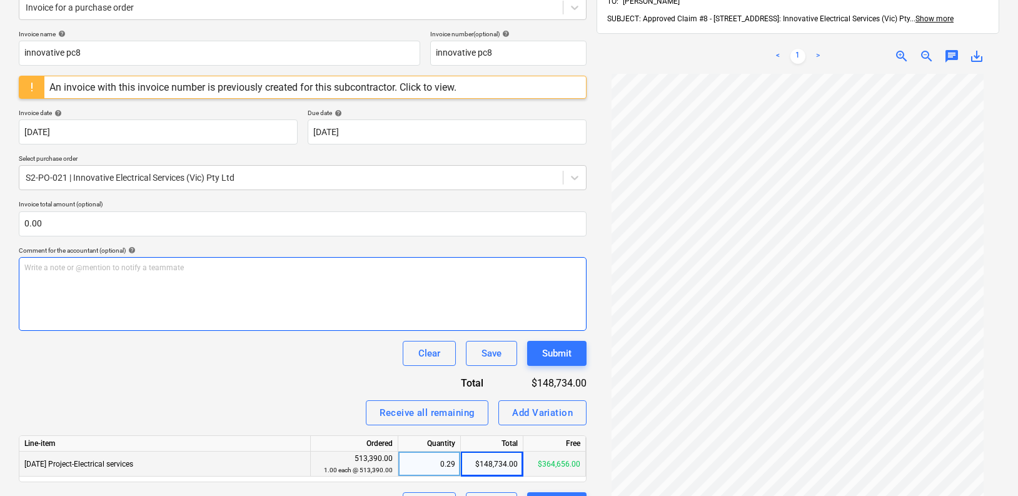
scroll to position [164, 0]
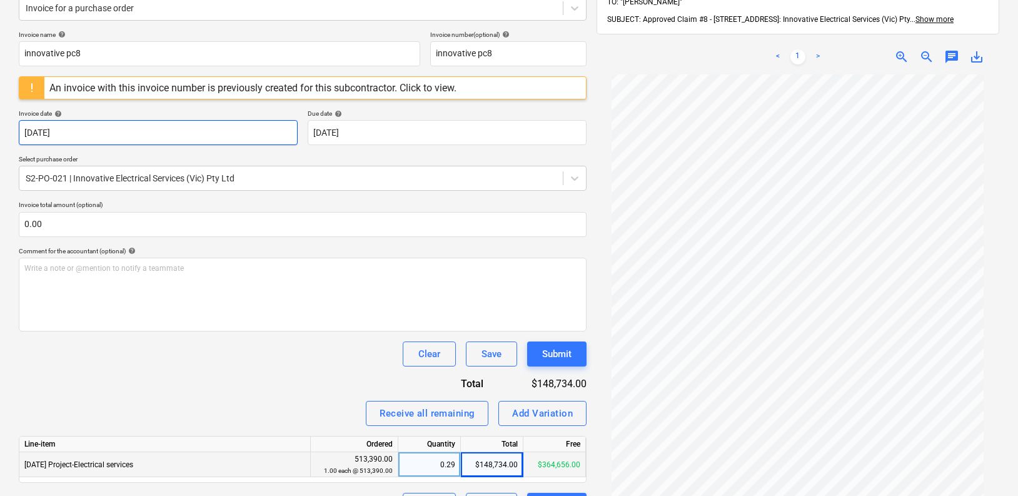
click at [201, 134] on body "Sales Projects Contacts Company Inbox 9+ Approvals format_size keyboard_arrow_d…" at bounding box center [509, 84] width 1018 height 496
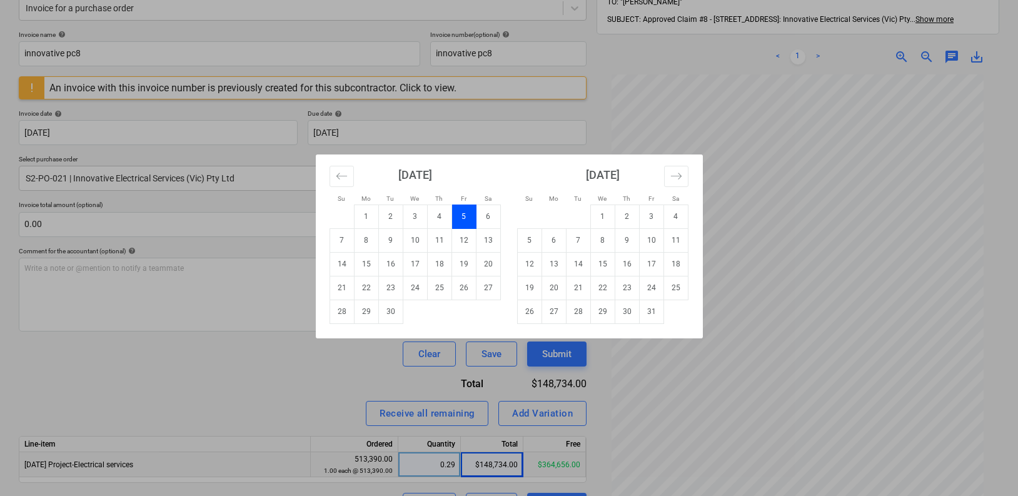
click at [178, 219] on div "Su Mo Tu We Th Fr Sa Su Mo Tu We Th Fr Sa [DATE] 1 2 3 4 5 6 7 8 9 10 11 12 13 …" at bounding box center [509, 248] width 1018 height 496
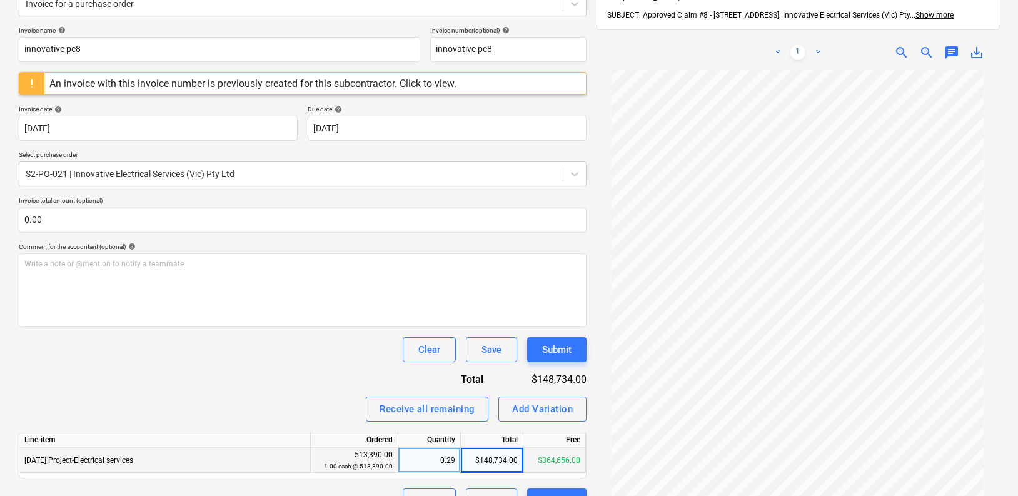
click at [229, 64] on div "Invoice name help innovative pc8 Invoice number (optional) help innovative pc8 …" at bounding box center [303, 269] width 568 height 487
click at [231, 63] on div "Invoice name help innovative pc8 Invoice number (optional) help innovative pc8 …" at bounding box center [303, 268] width 568 height 487
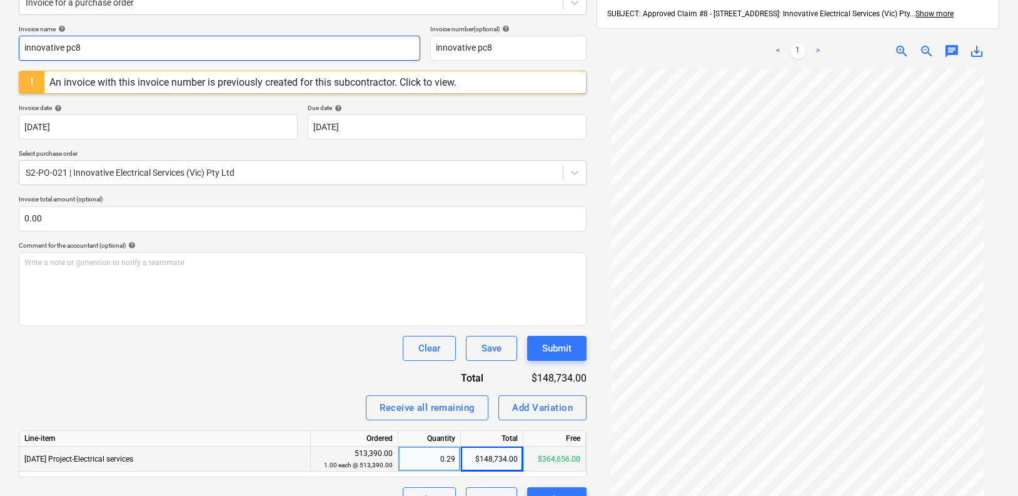
click at [241, 56] on input "innovative pc8" at bounding box center [220, 48] width 402 height 25
paste input "PC-196416-1449271"
click at [246, 48] on input "innovative PC-196416-1449271" at bounding box center [220, 48] width 402 height 25
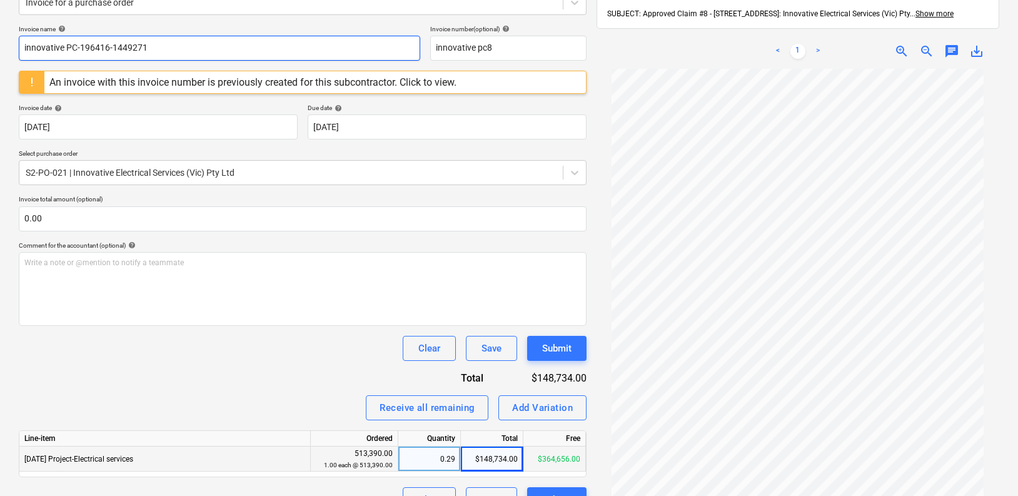
click at [246, 48] on input "innovative PC-196416-1449271" at bounding box center [220, 48] width 402 height 25
paste input "text"
type input "PC-196416-1449271"
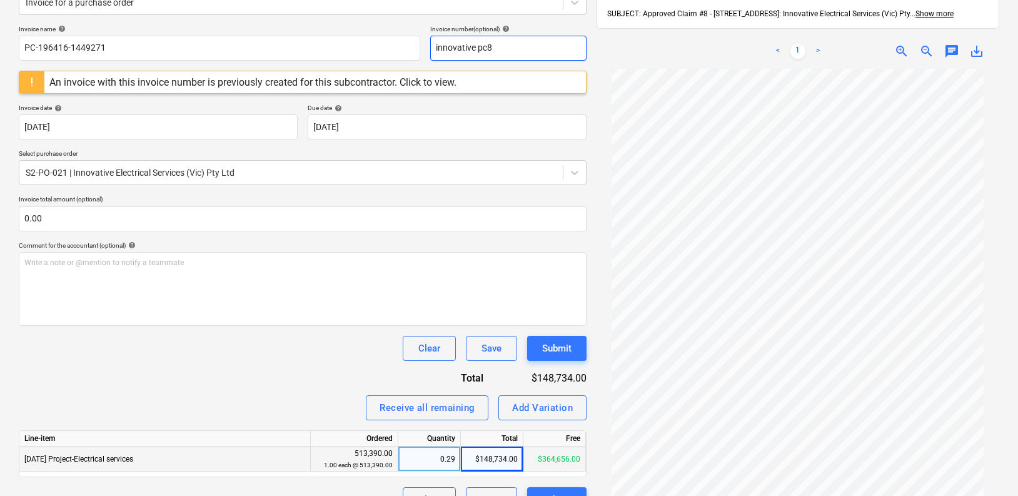
click at [520, 48] on input "innovative pc8" at bounding box center [508, 48] width 156 height 25
paste input "PC-196416-1449271"
type input "PC-196416-1449271"
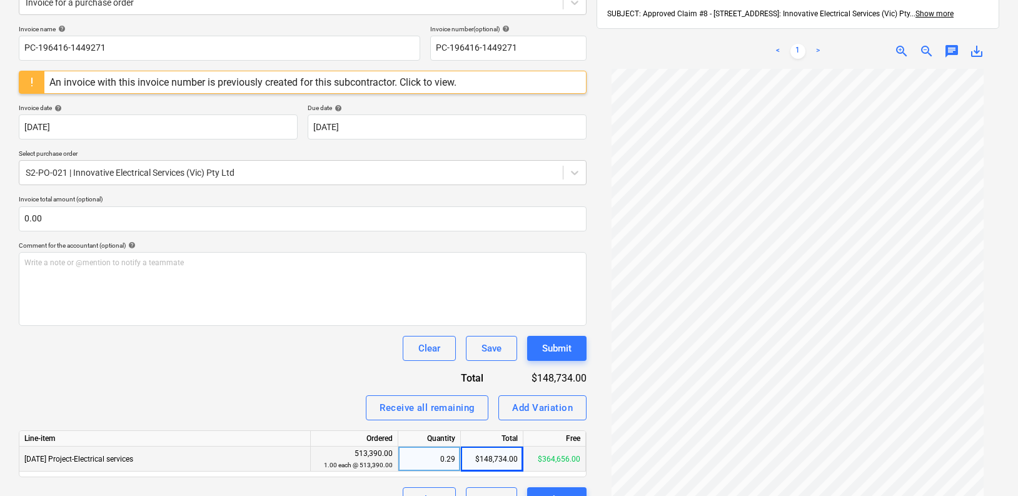
click at [601, 109] on div at bounding box center [798, 299] width 403 height 461
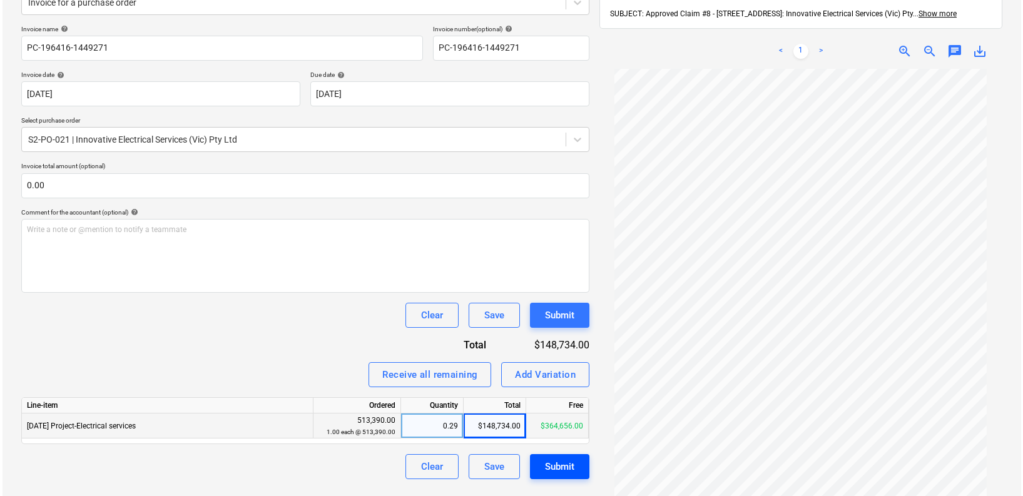
scroll to position [173, 0]
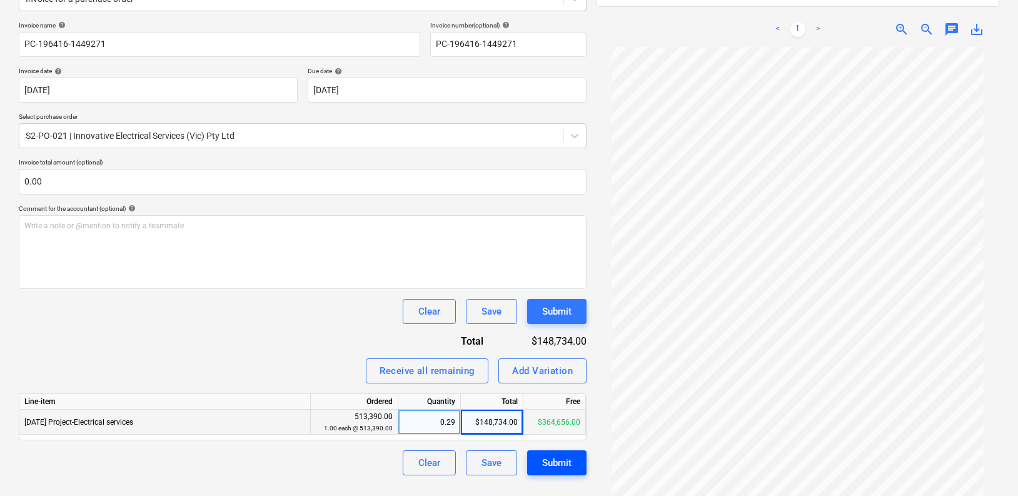
click at [557, 458] on div "Submit" at bounding box center [556, 463] width 29 height 16
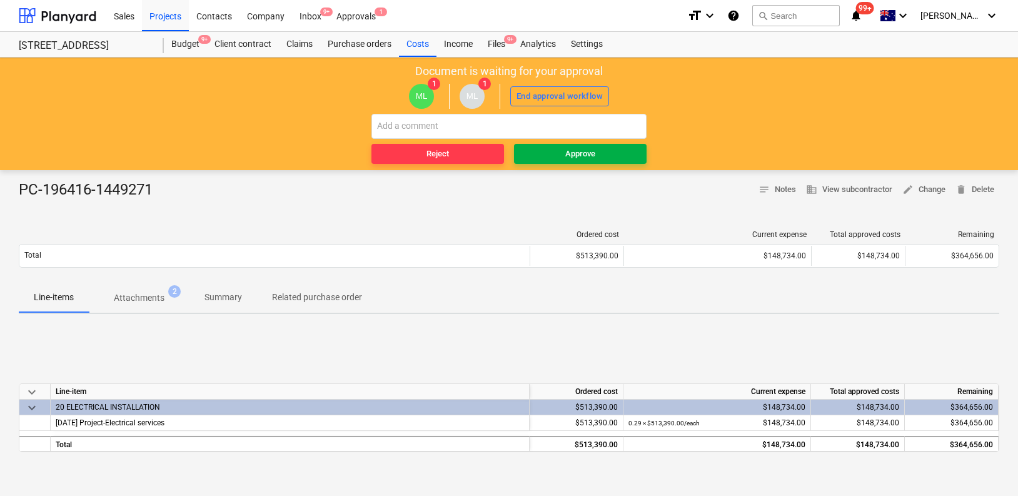
click at [564, 159] on span "Approve" at bounding box center [580, 154] width 123 height 14
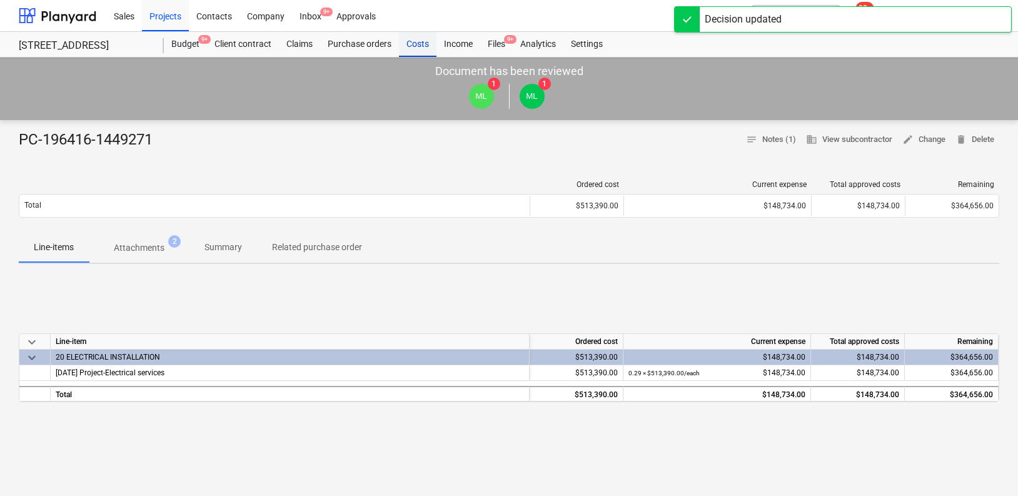
click at [427, 43] on div "Costs" at bounding box center [418, 44] width 38 height 25
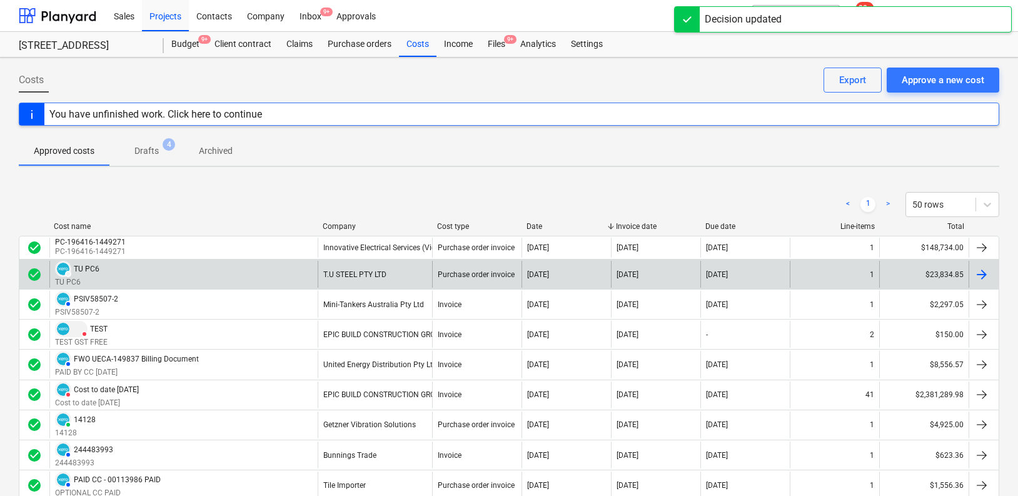
click at [252, 272] on div "DRAFT TU PC6 TU PC6" at bounding box center [183, 274] width 268 height 27
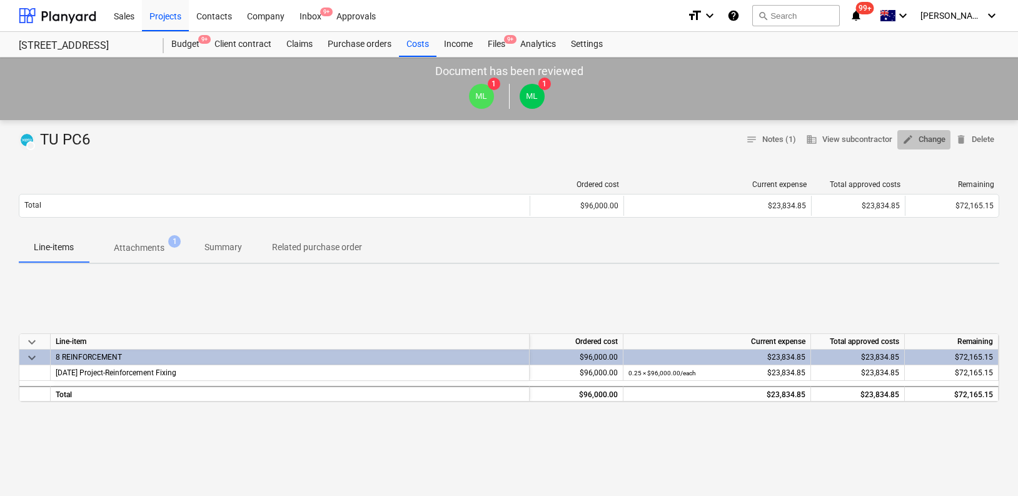
click at [923, 137] on span "edit Change" at bounding box center [924, 140] width 43 height 14
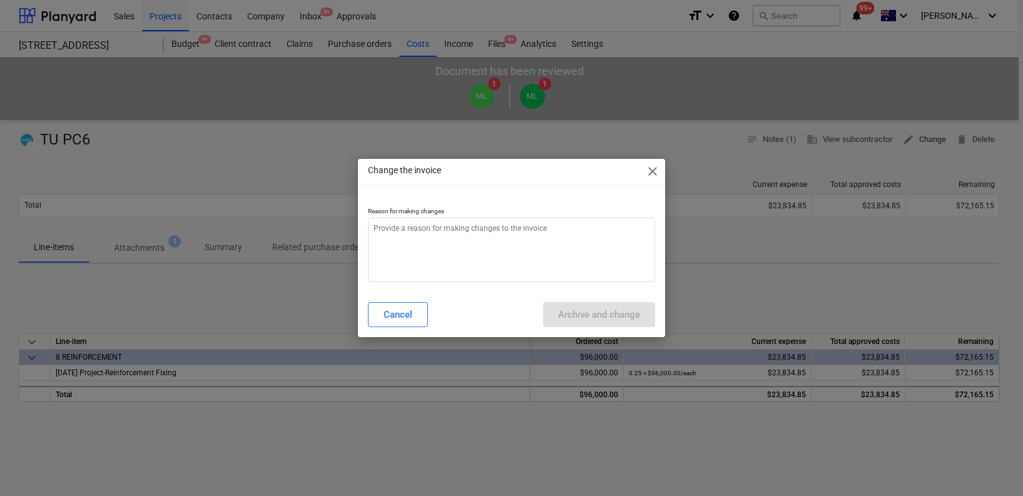
type textarea "x"
click at [539, 268] on textarea at bounding box center [511, 250] width 287 height 64
type textarea "R"
type textarea "x"
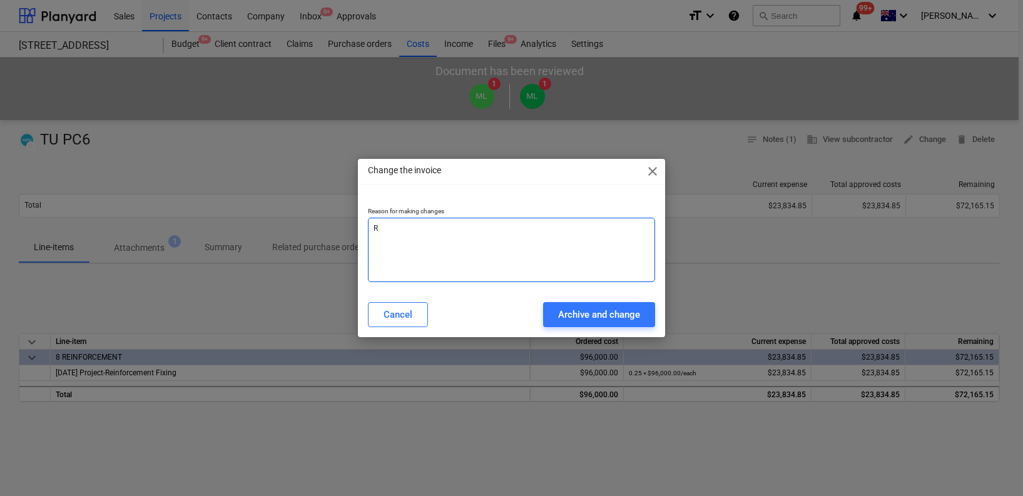
type textarea "RC"
type textarea "x"
type textarea "RCT"
type textarea "x"
type textarea "RCTI"
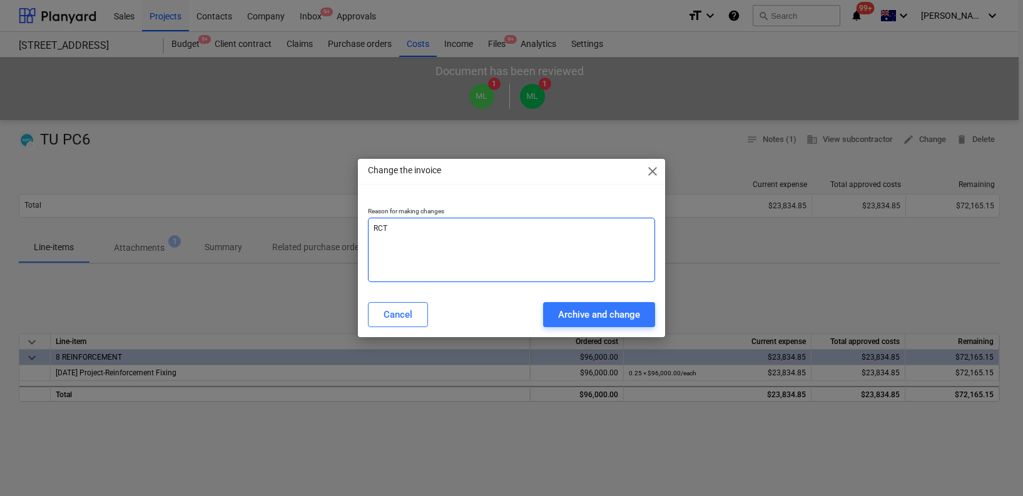
type textarea "x"
type textarea "RCTI"
type textarea "x"
type textarea "RCTI I"
type textarea "x"
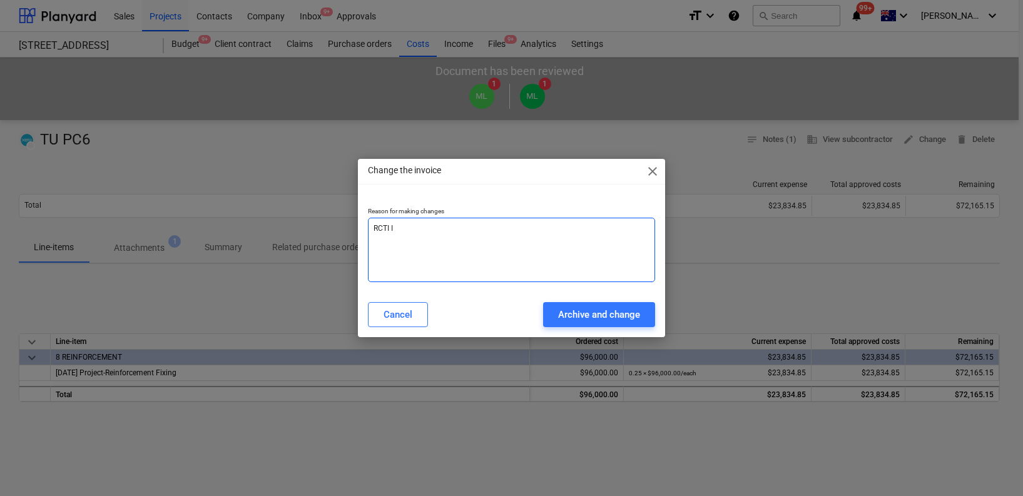
type textarea "RCTI IN"
type textarea "x"
type textarea "RCTI INV"
type textarea "x"
type textarea "RCTI INV"
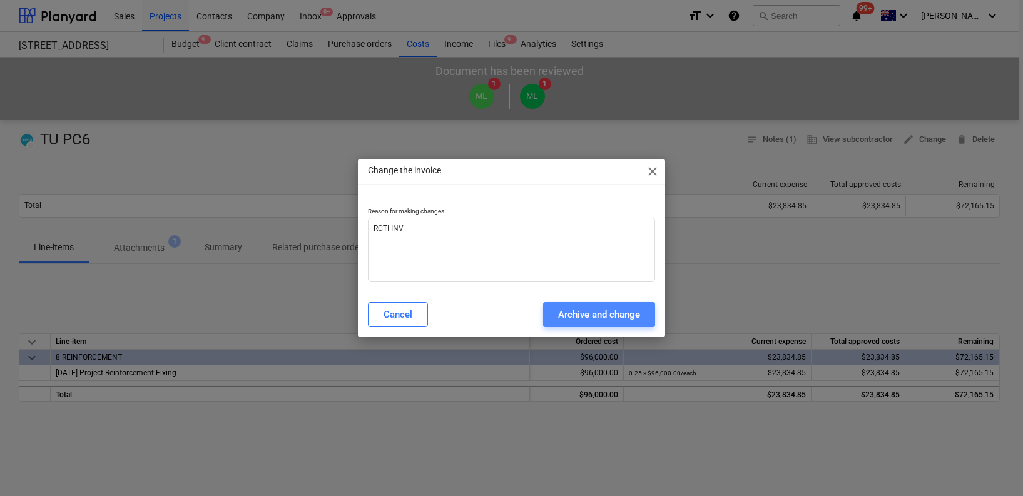
click at [609, 313] on div "Archive and change" at bounding box center [599, 315] width 82 height 16
type textarea "x"
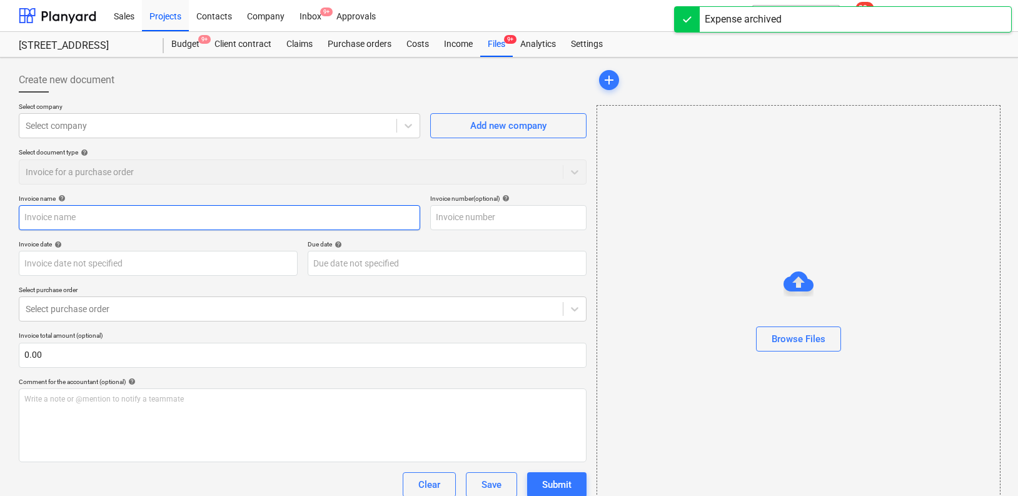
type input "TU PC6"
type input "[DATE]"
click at [304, 216] on input "TU PC6" at bounding box center [220, 217] width 402 height 25
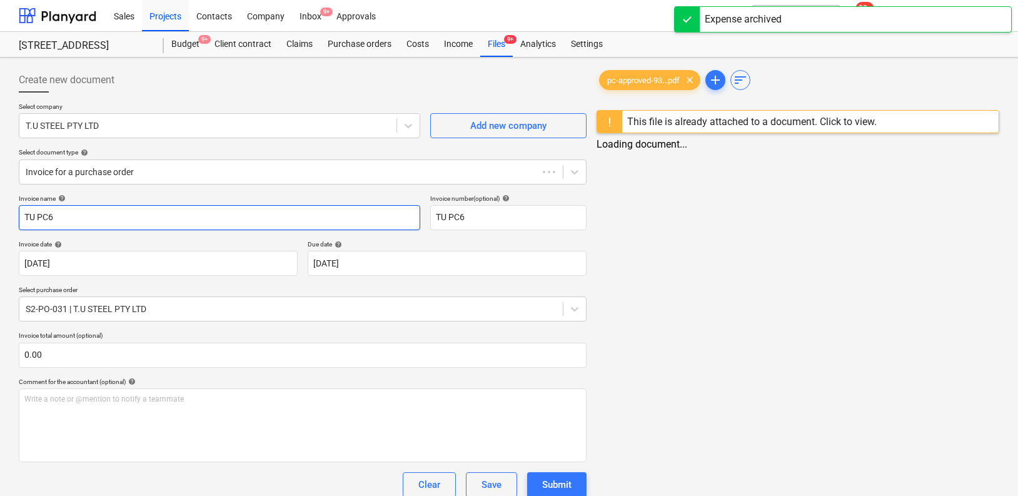
click at [350, 224] on input "TU PC6" at bounding box center [220, 217] width 402 height 25
type input "PC-223399-1482441"
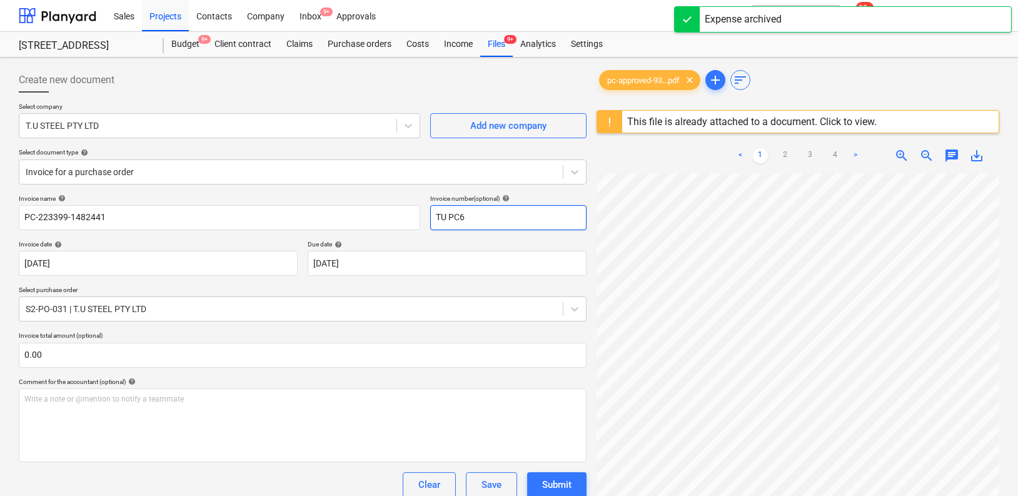
click at [470, 217] on input "TU PC6" at bounding box center [508, 217] width 156 height 25
paste input "PC-223399-1482441"
type input "PC-223399-1482441"
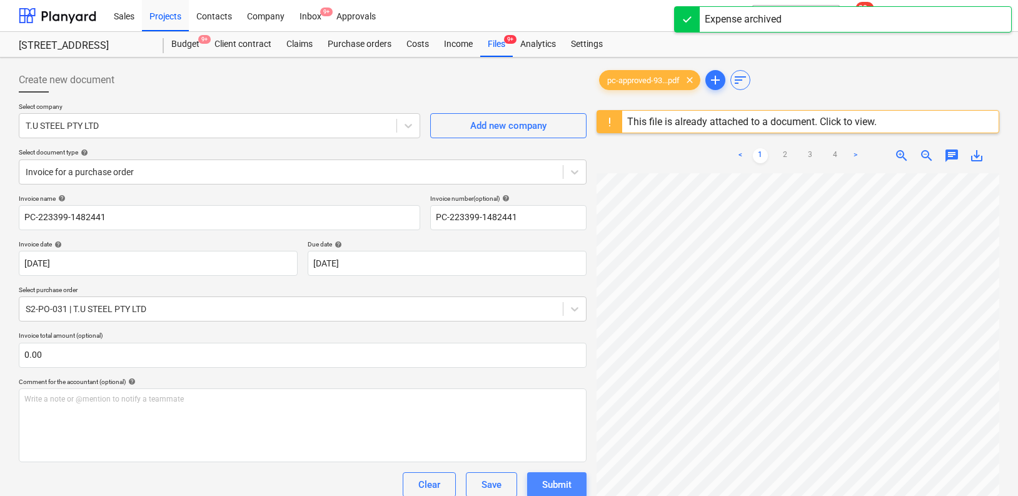
click at [562, 484] on div "Submit" at bounding box center [556, 485] width 29 height 16
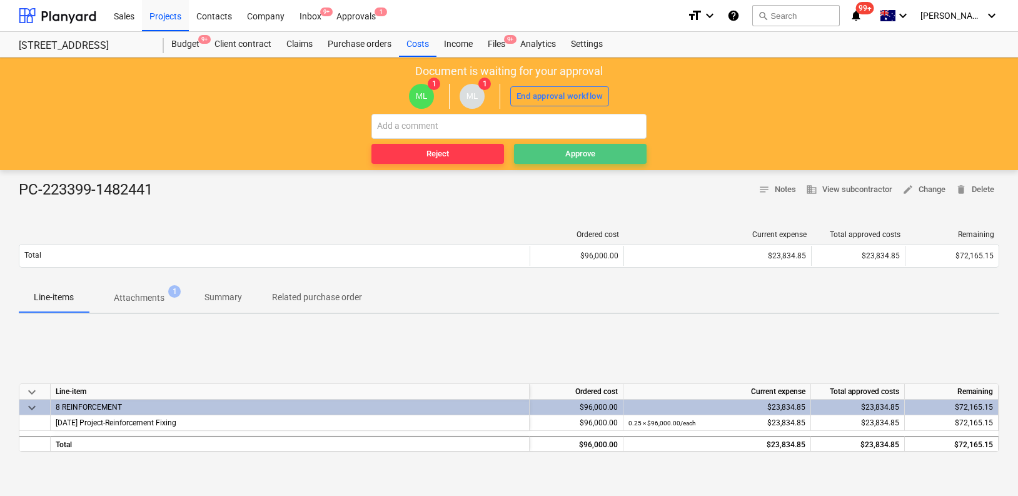
click at [540, 149] on span "Approve" at bounding box center [580, 154] width 123 height 14
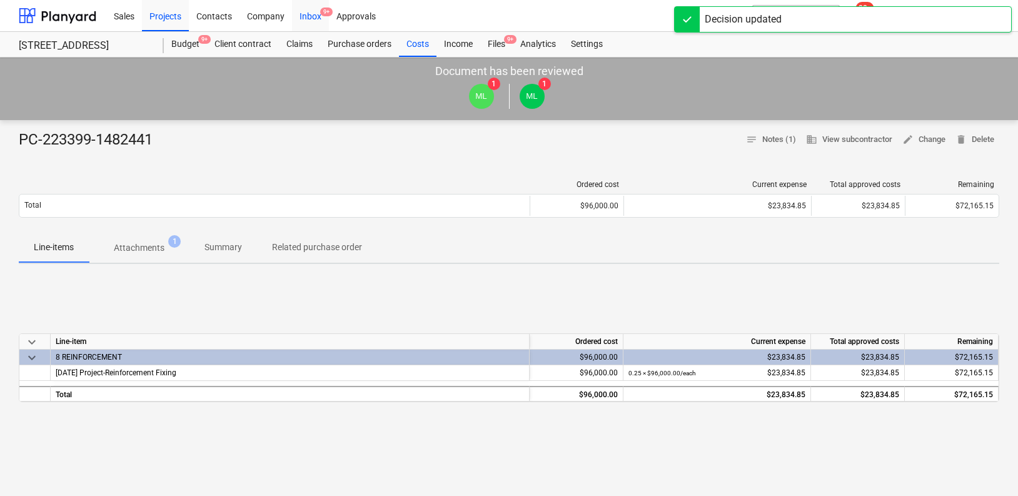
click at [317, 14] on div "Inbox 9+" at bounding box center [310, 15] width 37 height 32
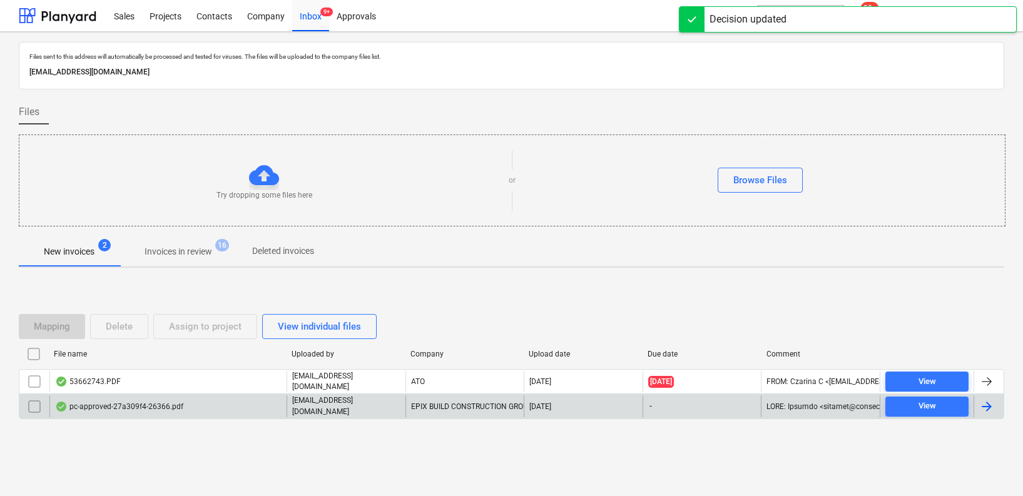
click at [259, 405] on div "pc-approved-27a309f4-26366.pdf" at bounding box center [167, 405] width 237 height 21
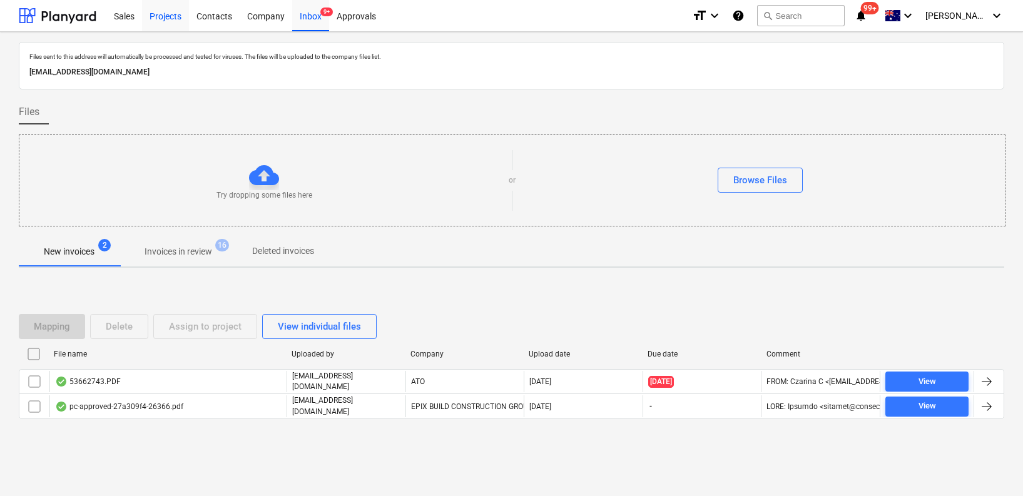
click at [180, 16] on div "Projects" at bounding box center [165, 15] width 47 height 32
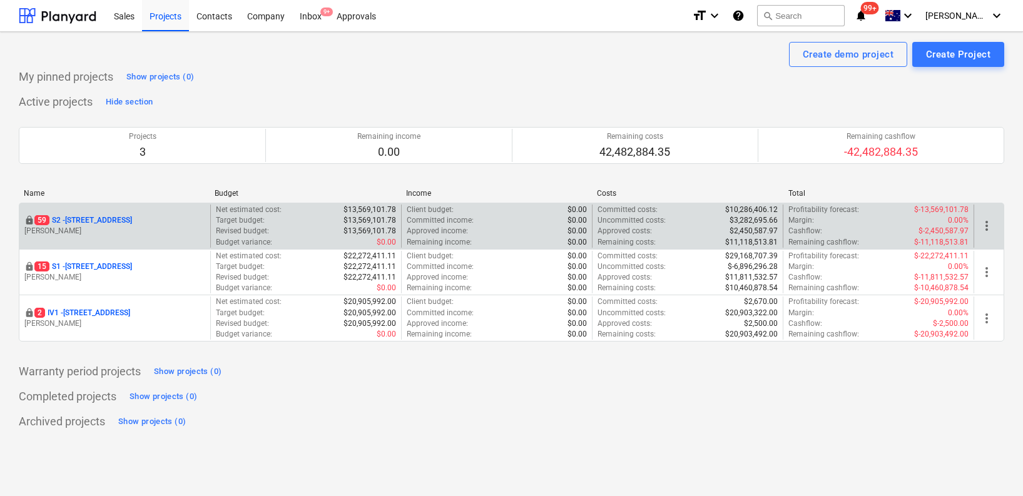
click at [132, 220] on p "[STREET_ADDRESS]" at bounding box center [83, 220] width 98 height 11
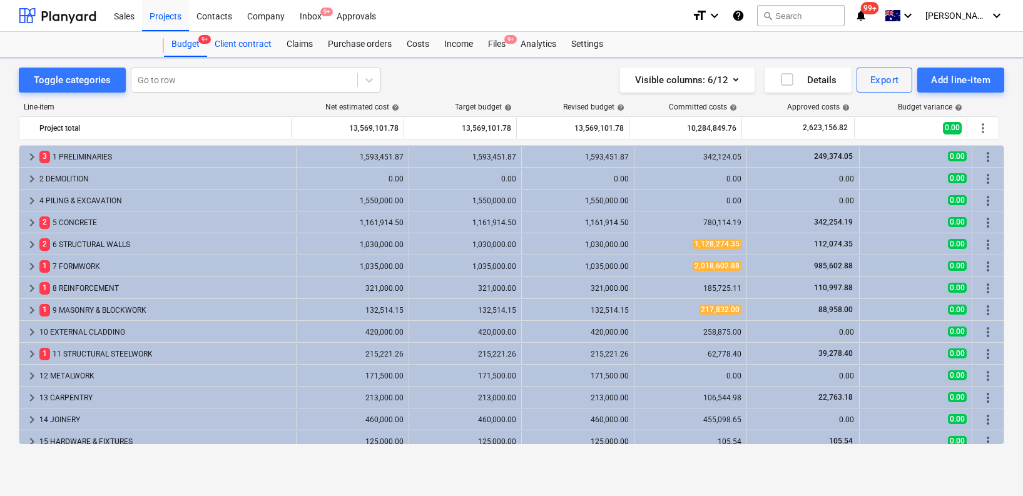
scroll to position [15, 0]
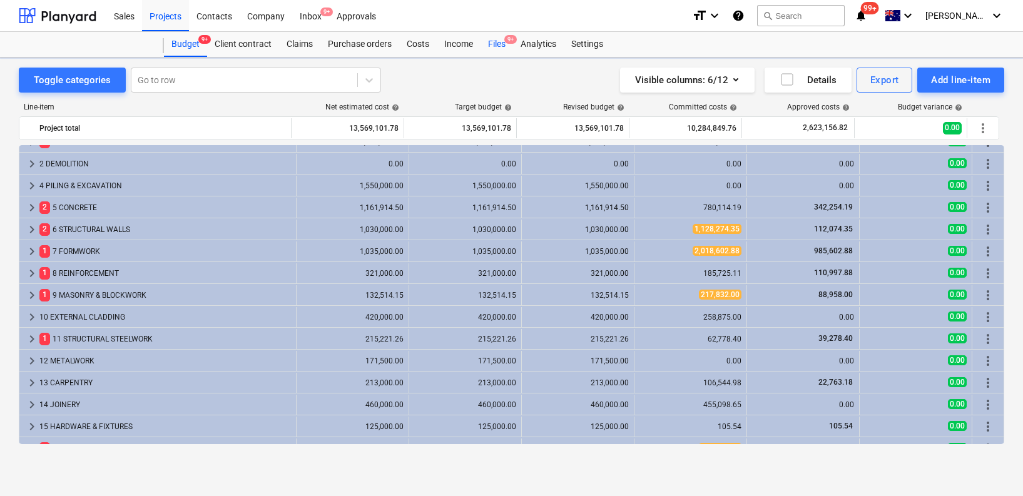
click at [507, 46] on div "Files 9+" at bounding box center [496, 44] width 33 height 25
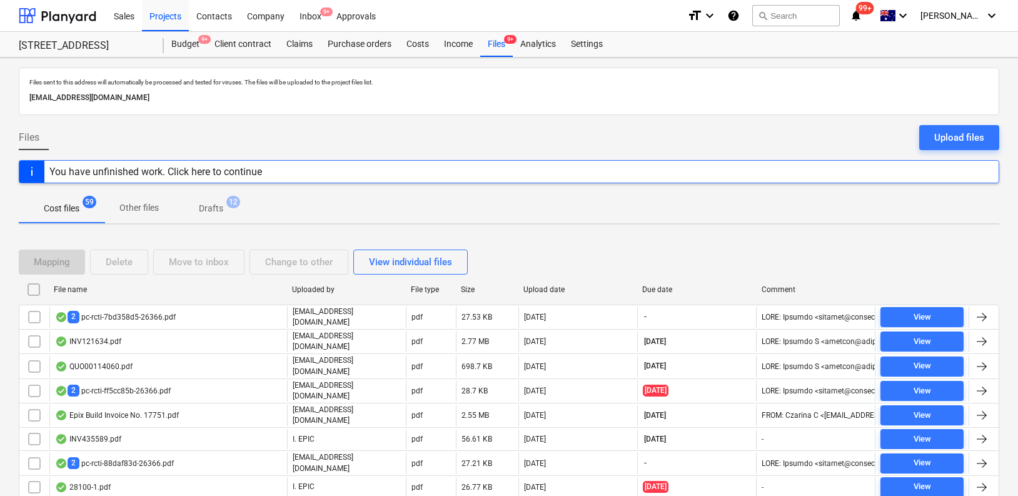
click at [555, 293] on div "Upload date" at bounding box center [578, 289] width 109 height 9
checkbox input "false"
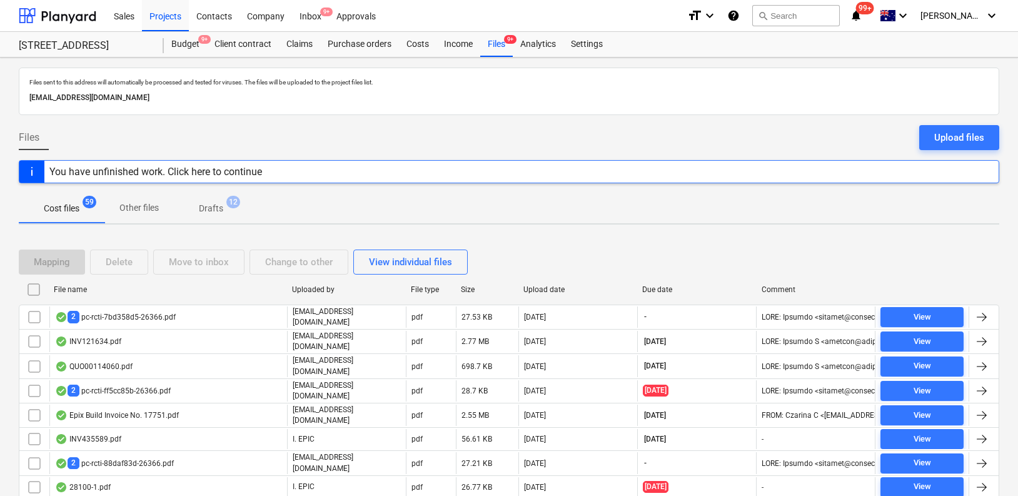
checkbox input "false"
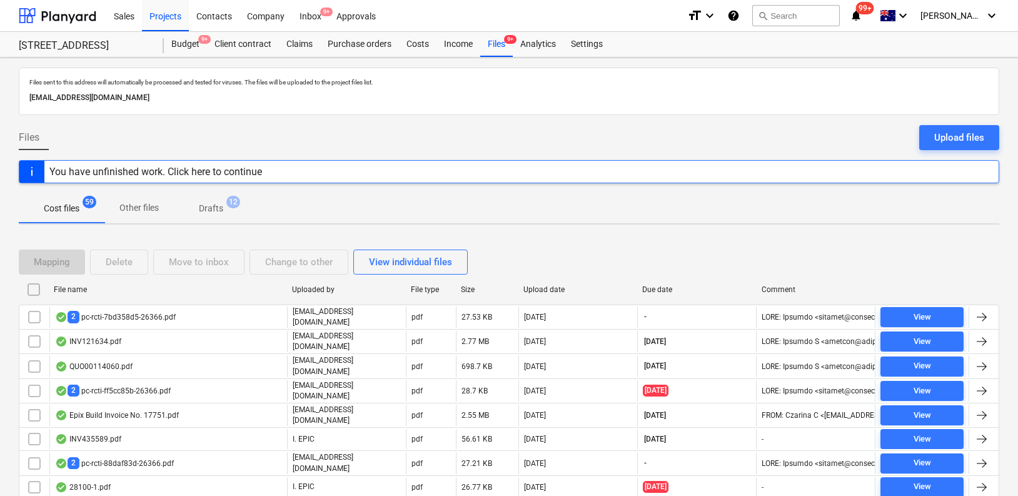
checkbox input "false"
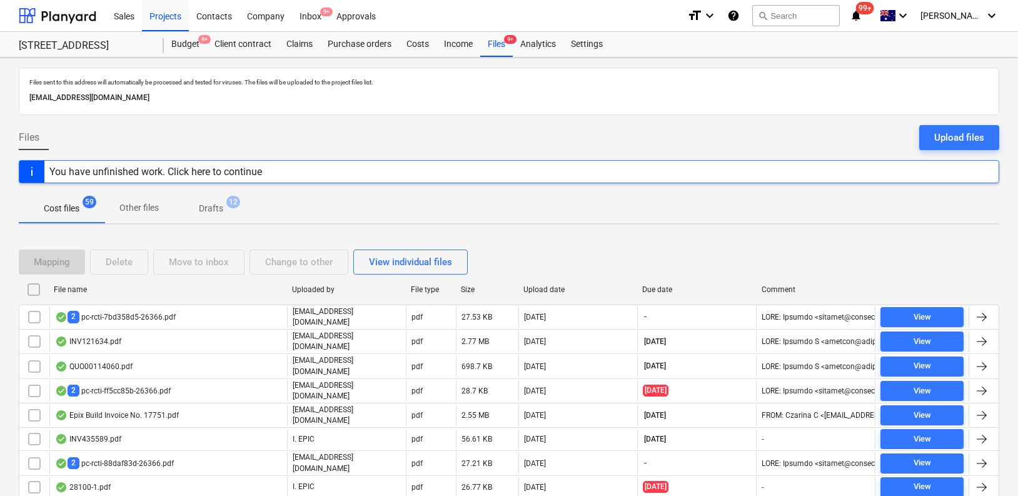
checkbox input "false"
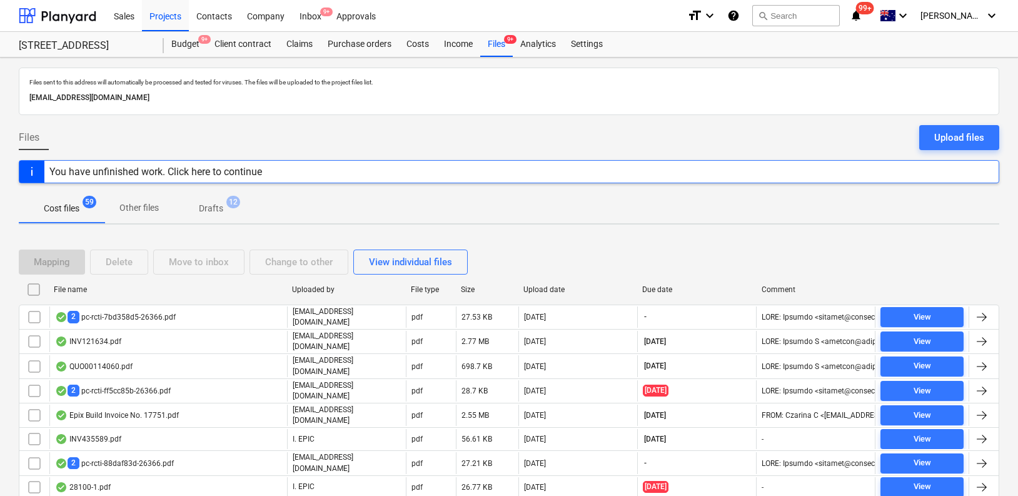
checkbox input "false"
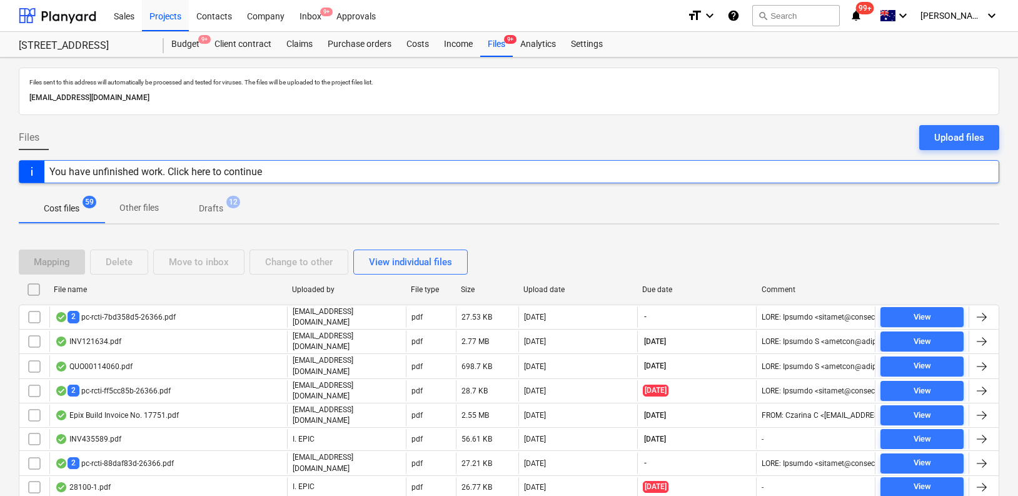
checkbox input "false"
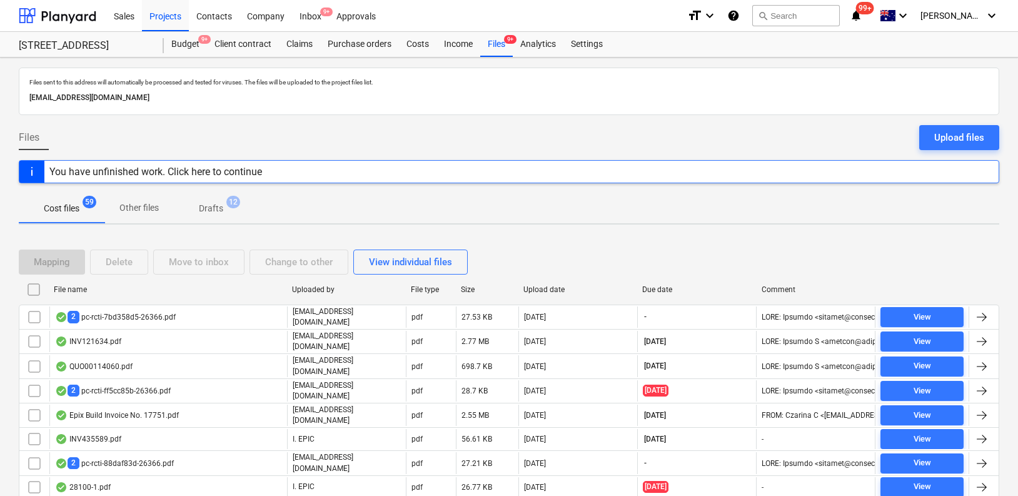
checkbox input "false"
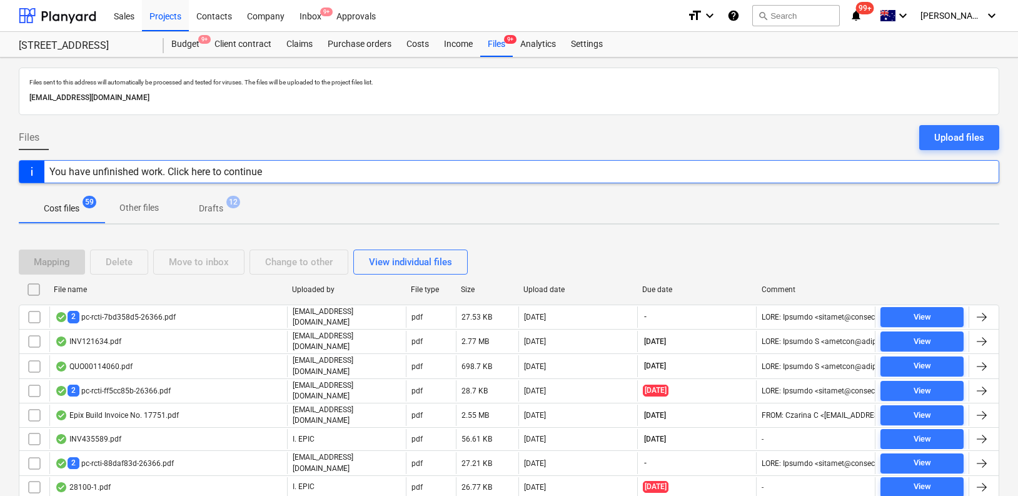
checkbox input "false"
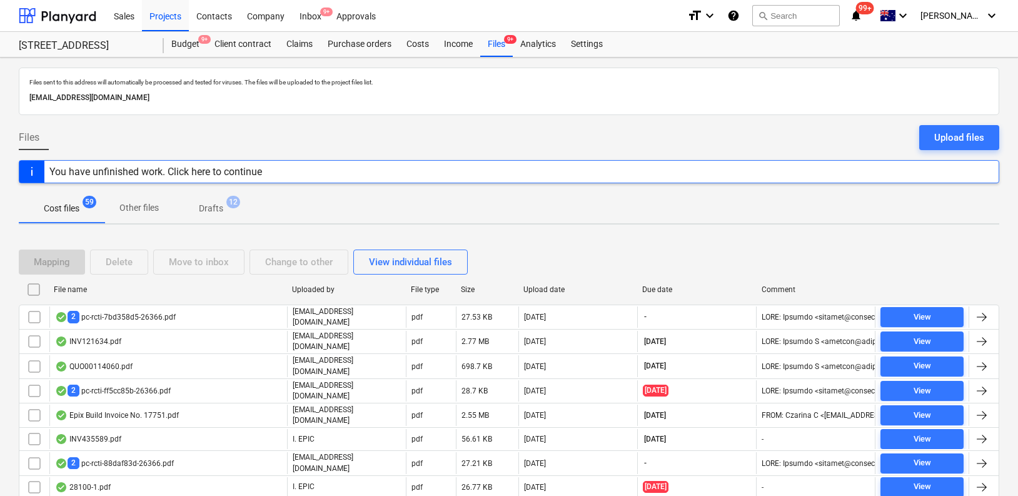
checkbox input "false"
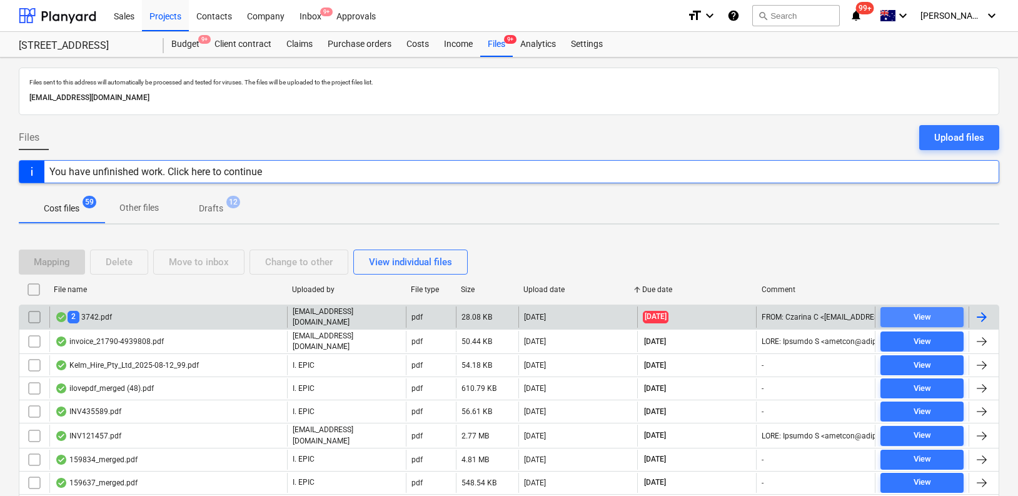
click at [940, 317] on span "View" at bounding box center [922, 317] width 73 height 14
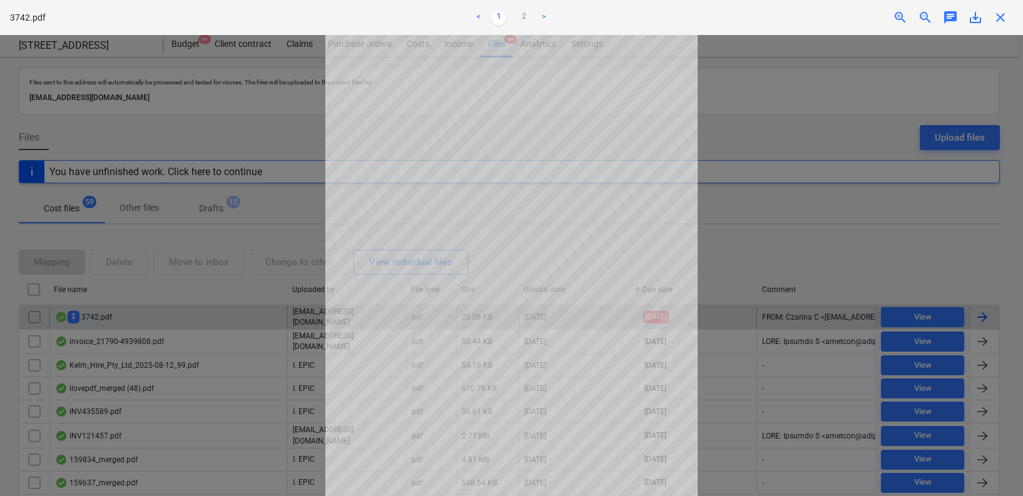
click at [890, 235] on div at bounding box center [511, 265] width 1023 height 461
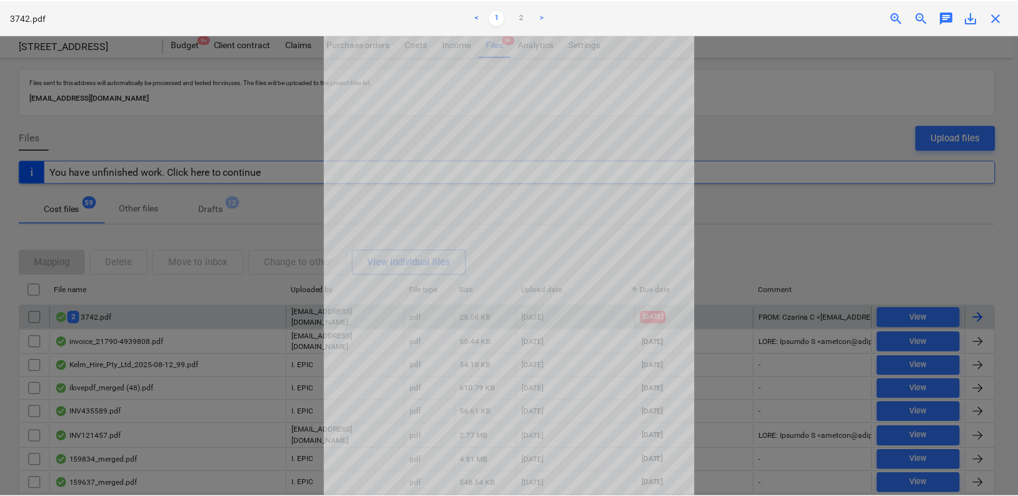
scroll to position [0, 0]
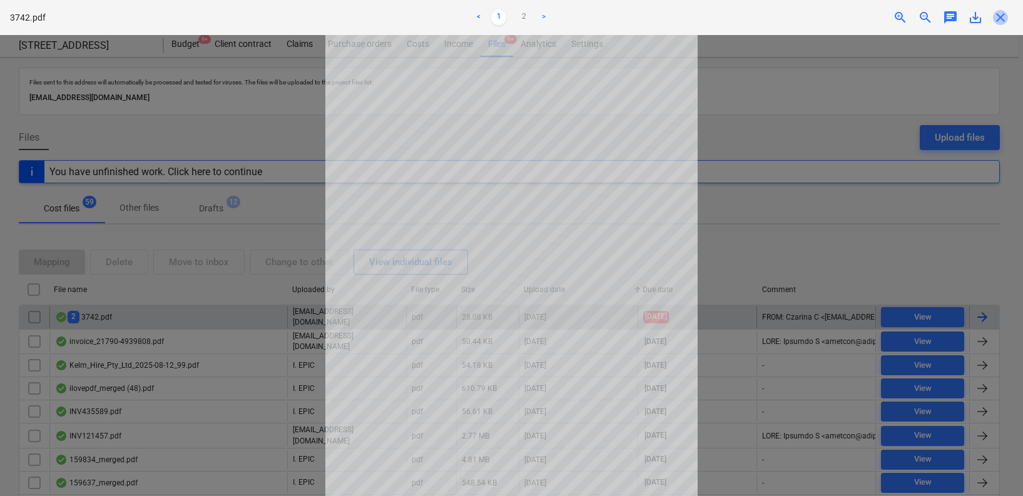
click at [996, 16] on span "close" at bounding box center [1000, 17] width 15 height 15
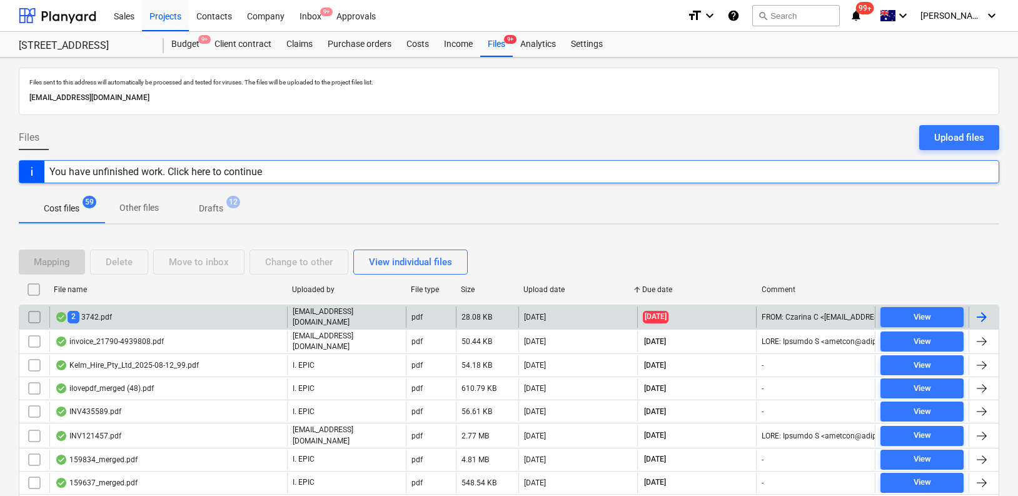
click at [556, 286] on div "Upload date" at bounding box center [578, 289] width 109 height 9
checkbox input "false"
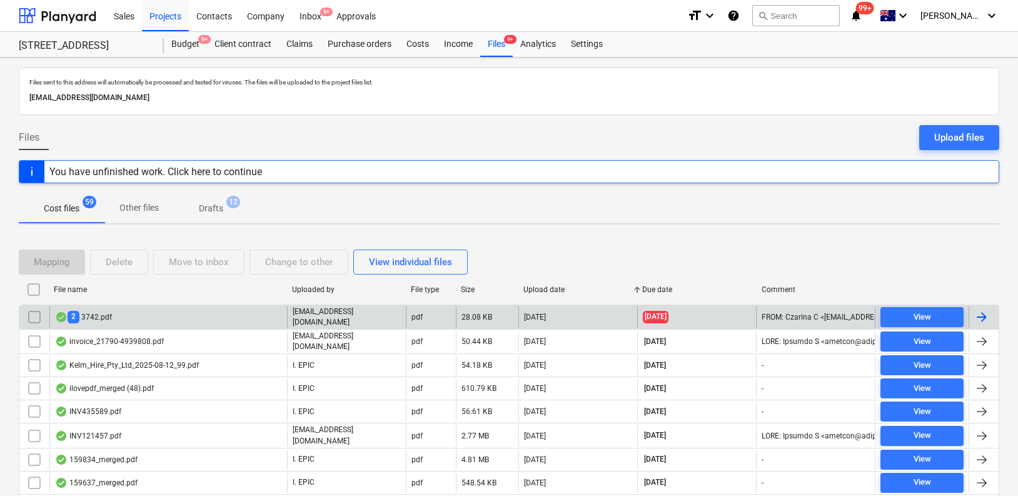
checkbox input "false"
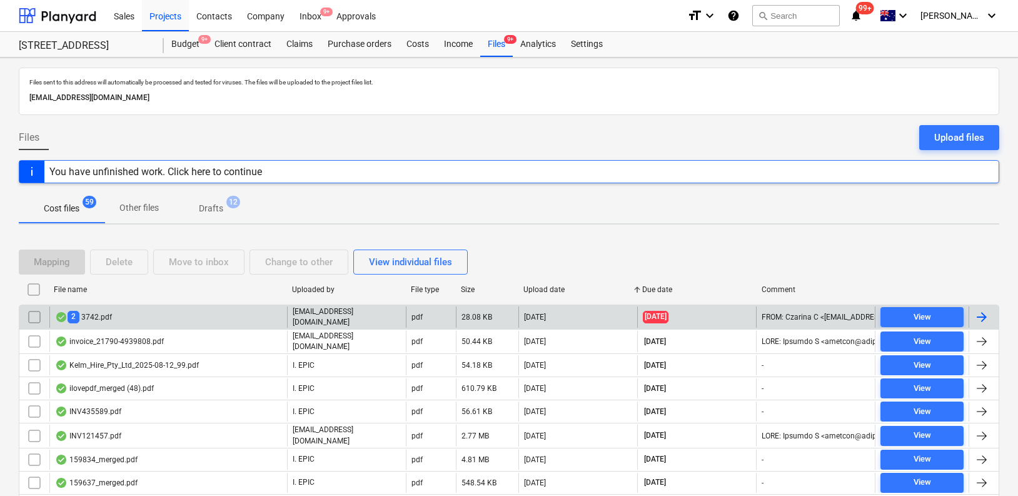
checkbox input "false"
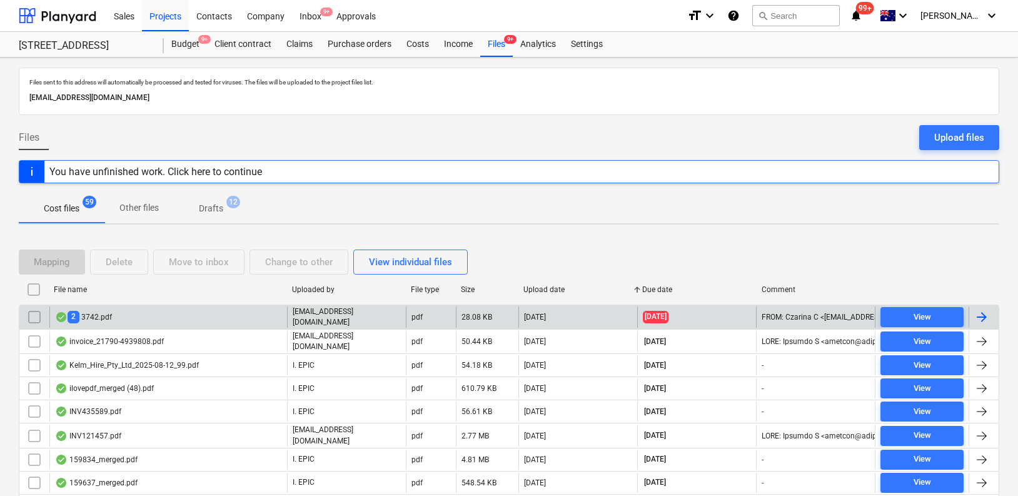
checkbox input "false"
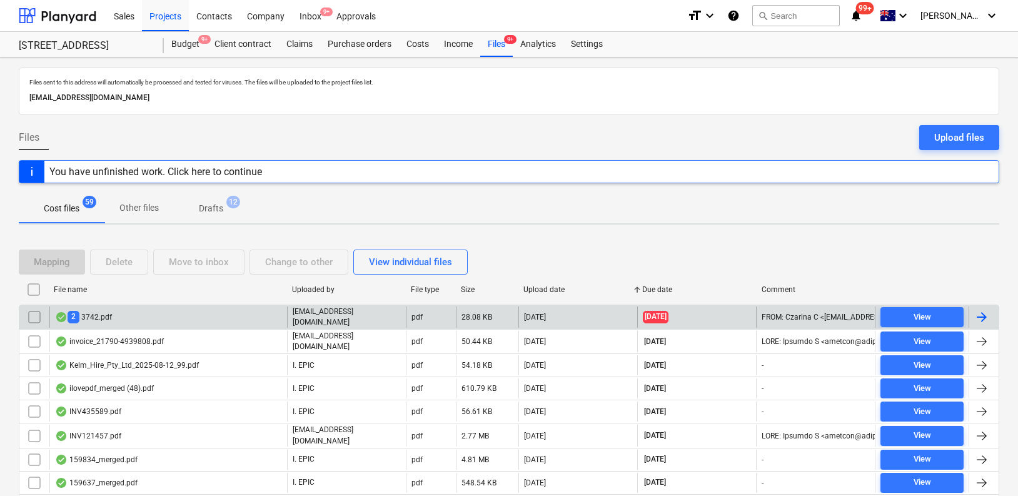
checkbox input "false"
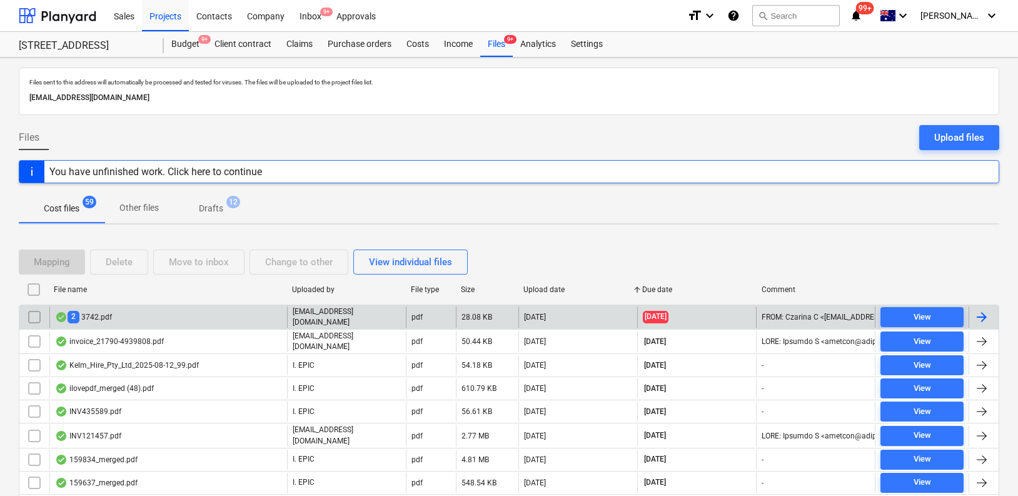
checkbox input "false"
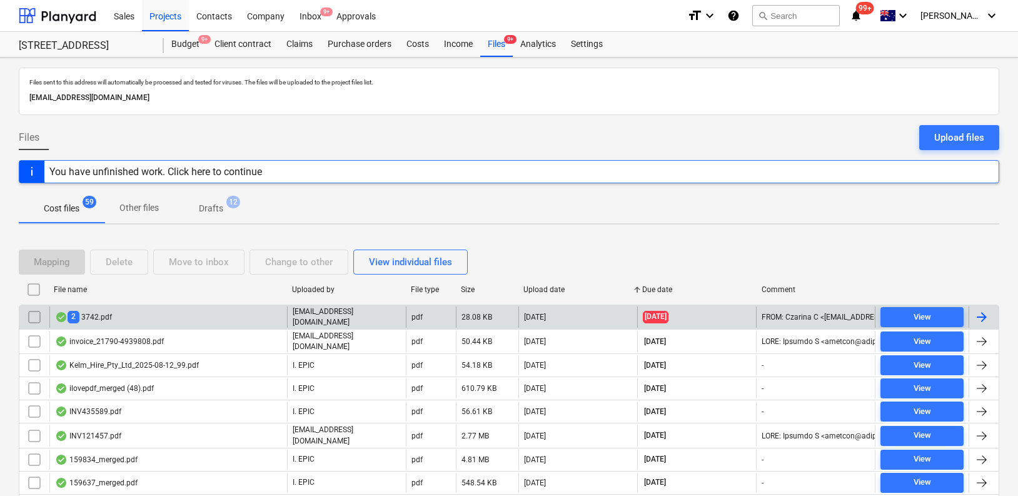
checkbox input "false"
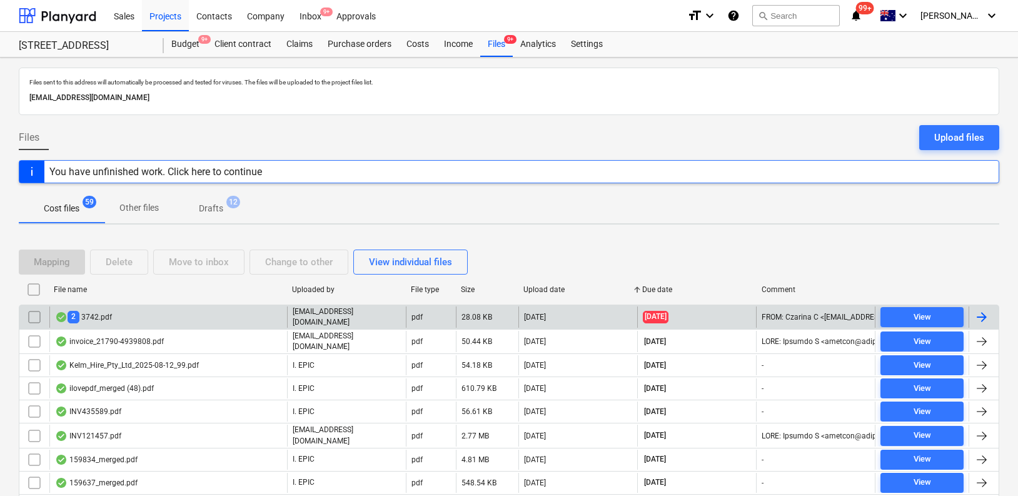
checkbox input "false"
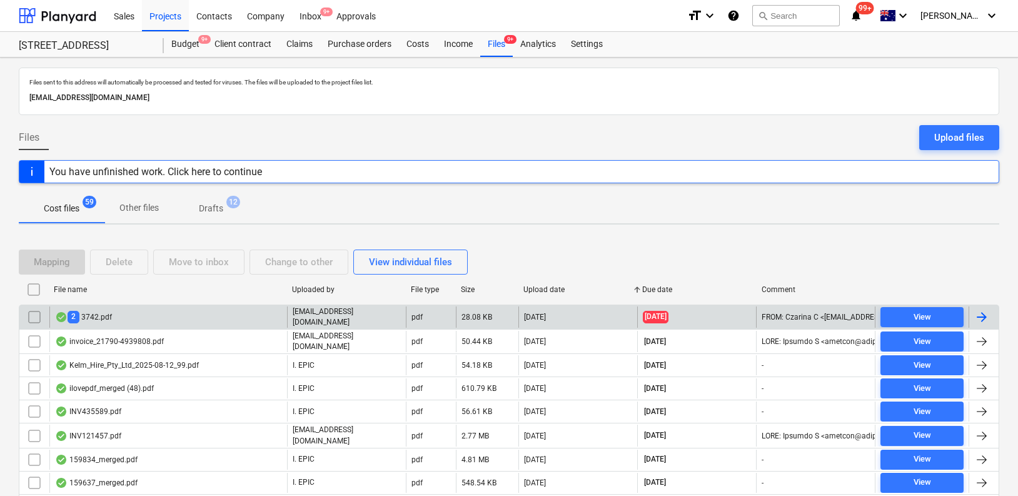
checkbox input "false"
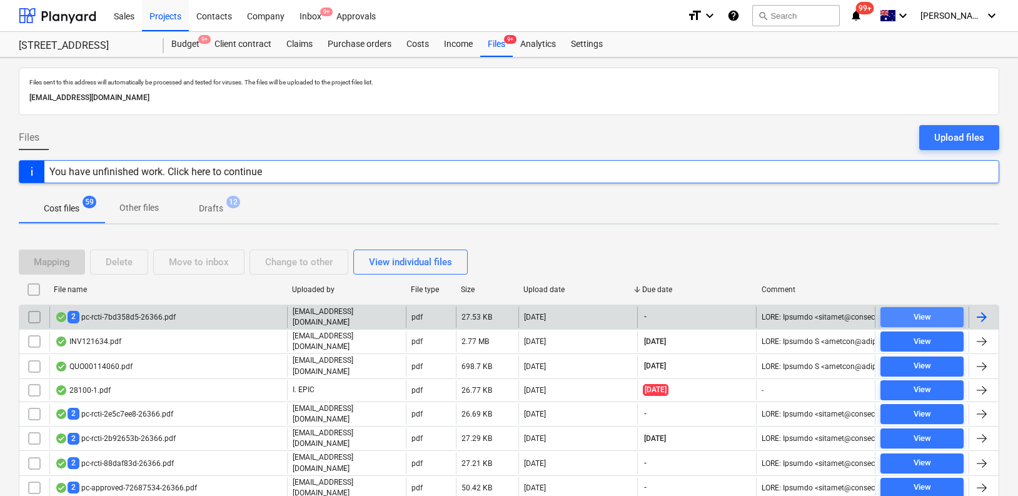
click at [883, 316] on button "View" at bounding box center [922, 317] width 83 height 20
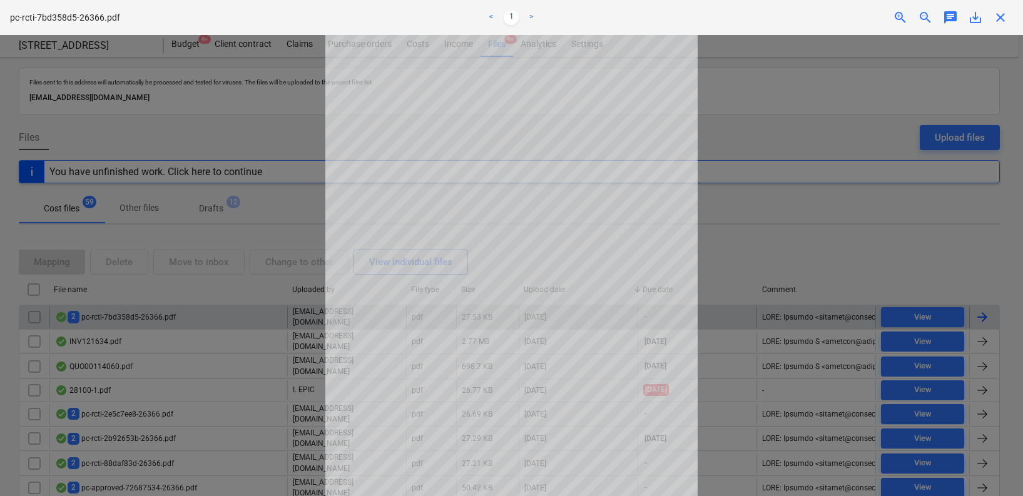
click at [303, 313] on div at bounding box center [511, 265] width 1023 height 461
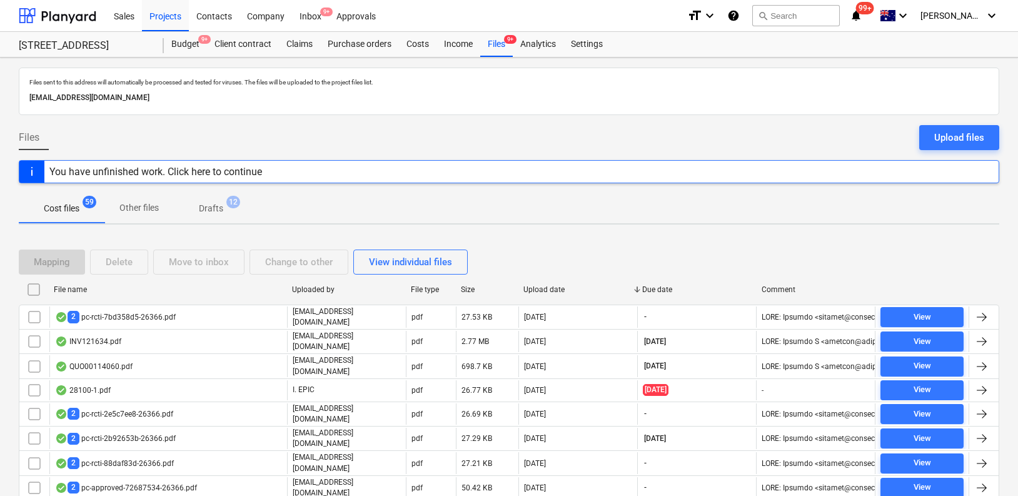
drag, startPoint x: 31, startPoint y: 317, endPoint x: 96, endPoint y: 290, distance: 69.8
click at [31, 317] on input "checkbox" at bounding box center [34, 317] width 20 height 20
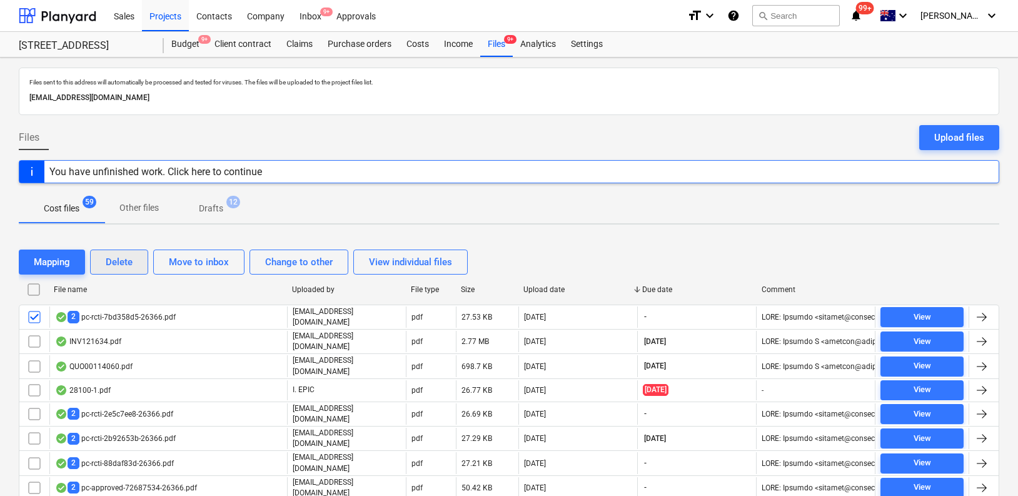
click at [124, 263] on div "Delete" at bounding box center [119, 262] width 27 height 16
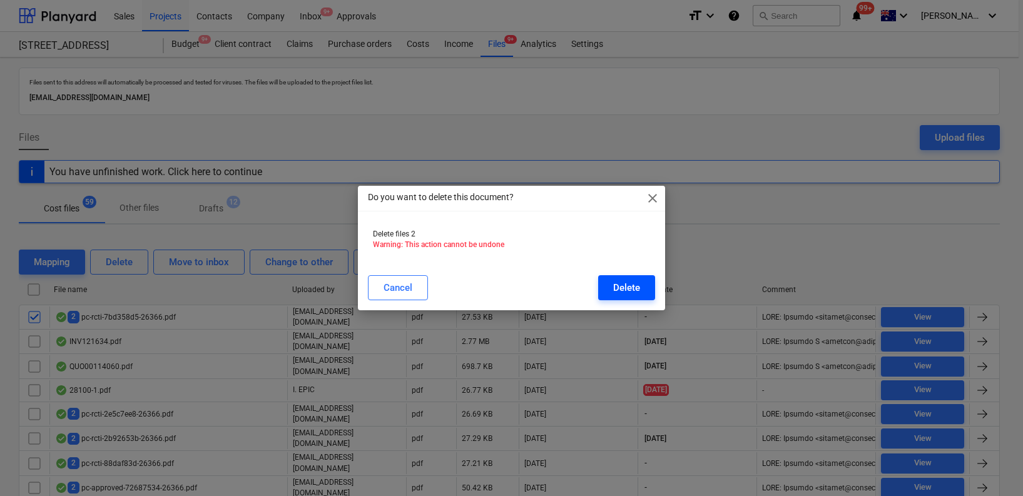
click at [622, 288] on div "Delete" at bounding box center [626, 288] width 27 height 16
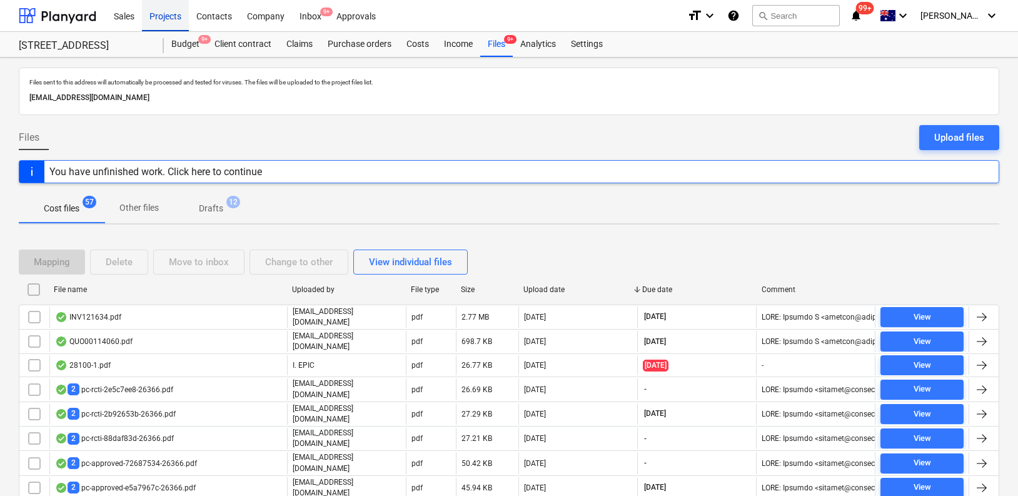
click at [176, 21] on div "Projects" at bounding box center [165, 15] width 47 height 32
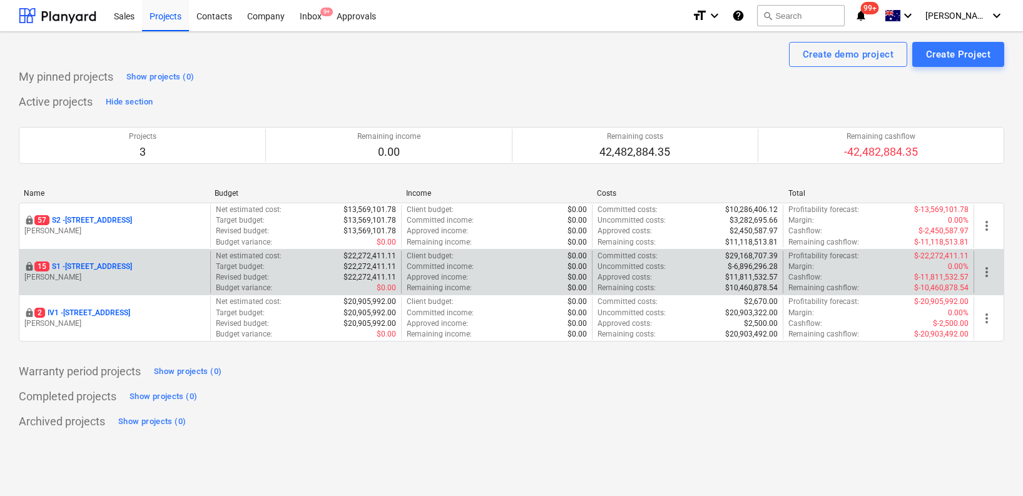
click at [119, 265] on p "[STREET_ADDRESS]" at bounding box center [83, 266] width 98 height 11
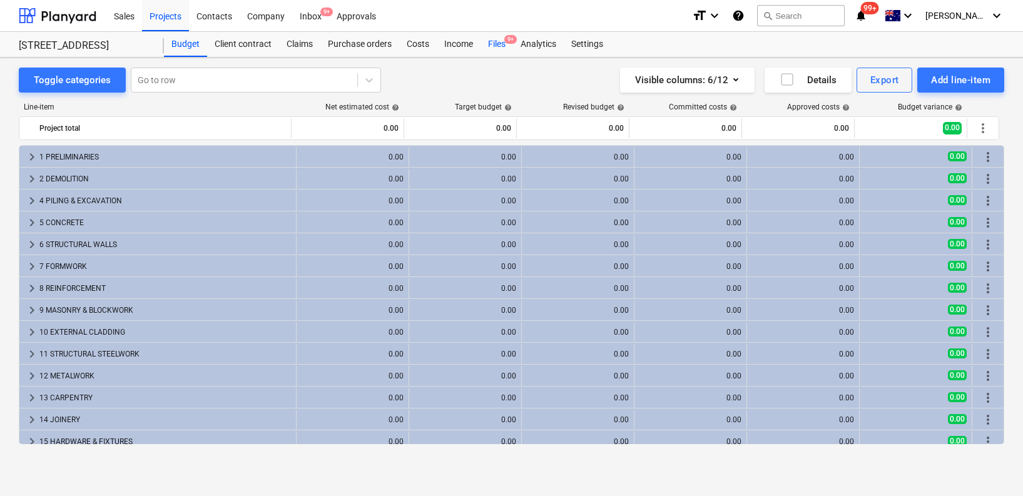
click at [511, 49] on div "Files 9+" at bounding box center [496, 44] width 33 height 25
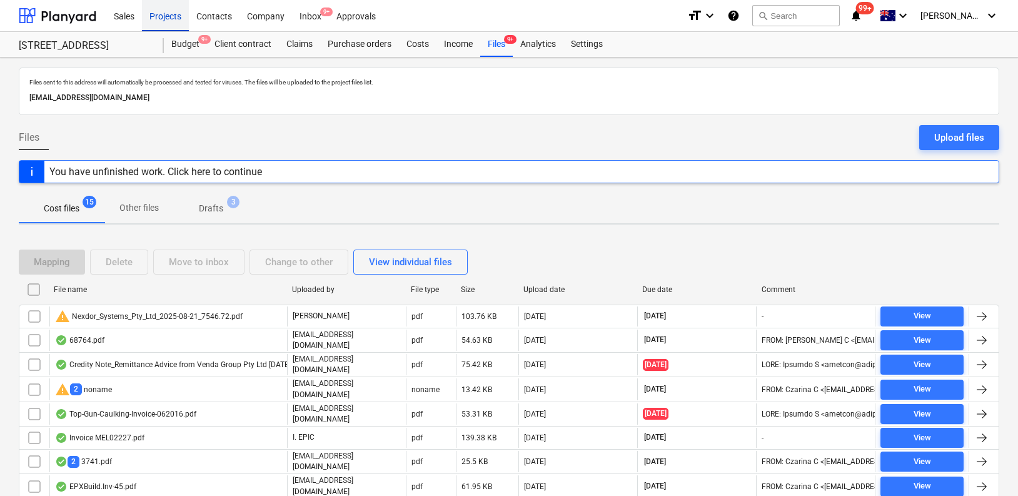
click at [175, 20] on div "Projects" at bounding box center [165, 15] width 47 height 32
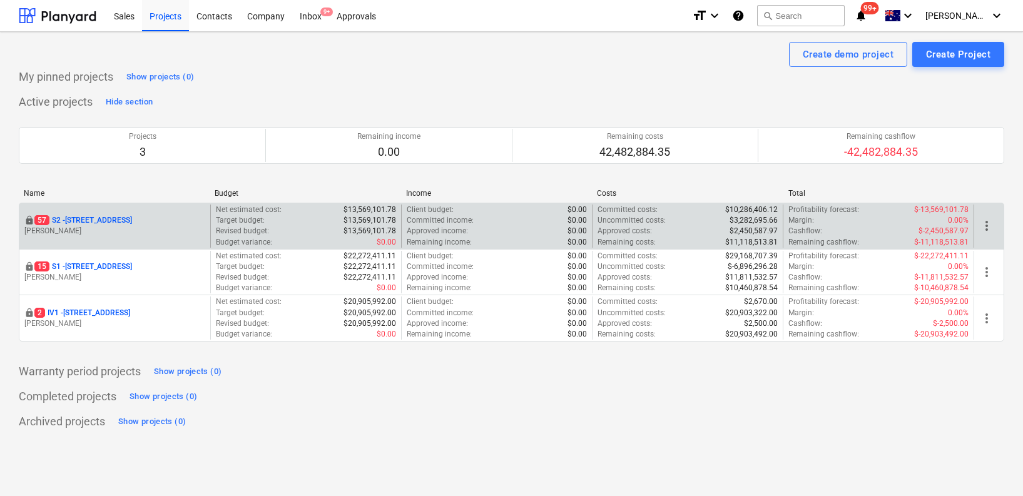
click at [109, 216] on p "[STREET_ADDRESS]" at bounding box center [83, 220] width 98 height 11
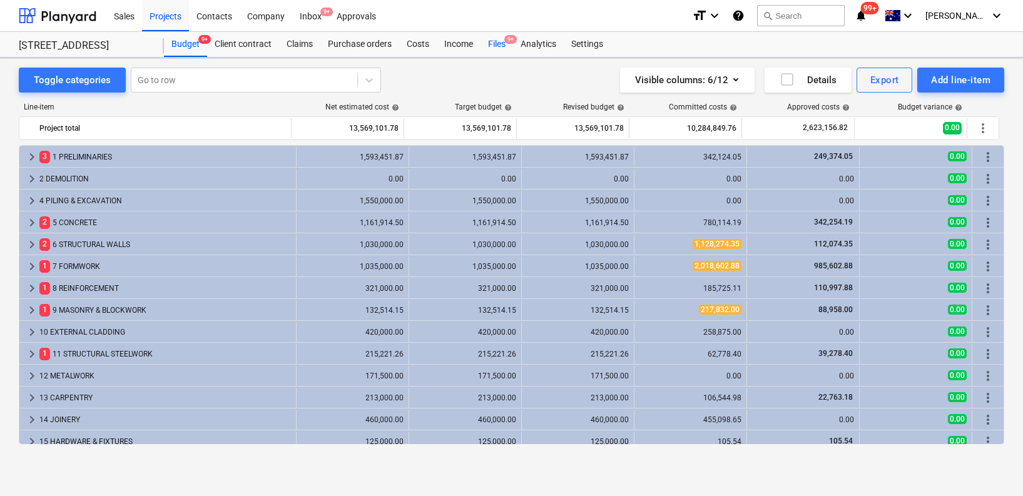
click at [492, 45] on div "Files 9+" at bounding box center [496, 44] width 33 height 25
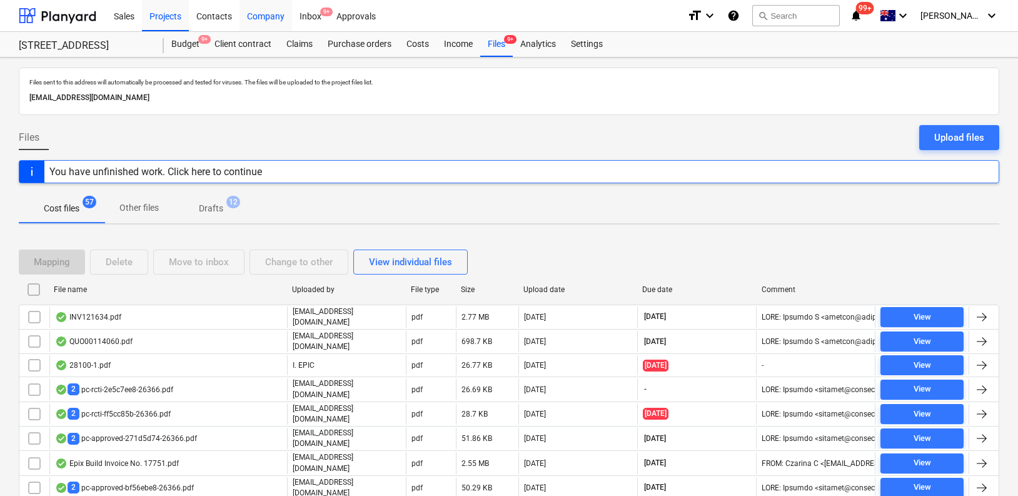
click at [266, 16] on div "Company" at bounding box center [266, 15] width 53 height 32
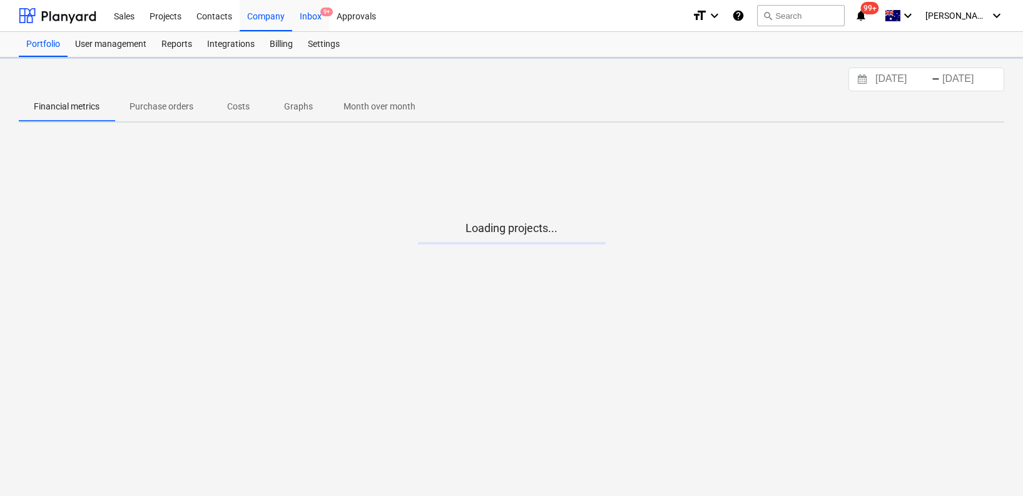
click at [299, 14] on div "Inbox 9+" at bounding box center [310, 15] width 37 height 32
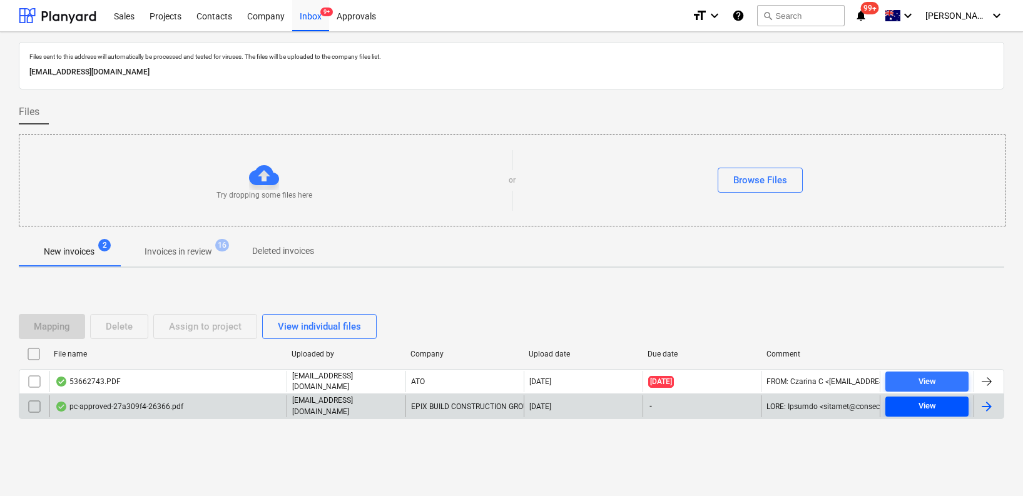
click at [908, 406] on span "View" at bounding box center [926, 406] width 73 height 14
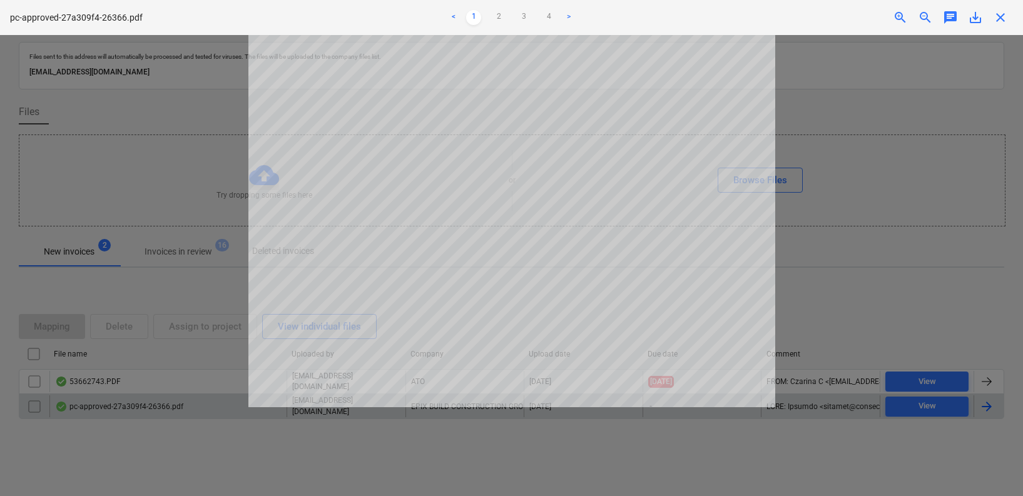
click at [858, 455] on div at bounding box center [511, 265] width 1023 height 461
drag, startPoint x: 59, startPoint y: 418, endPoint x: 52, endPoint y: 418, distance: 6.9
click at [58, 419] on div at bounding box center [511, 265] width 1023 height 461
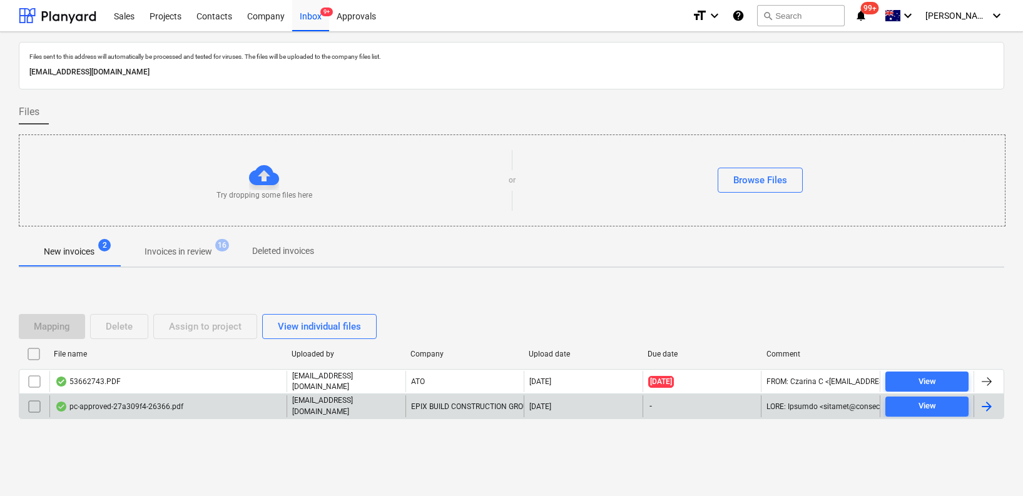
click at [31, 407] on input "checkbox" at bounding box center [34, 407] width 20 height 20
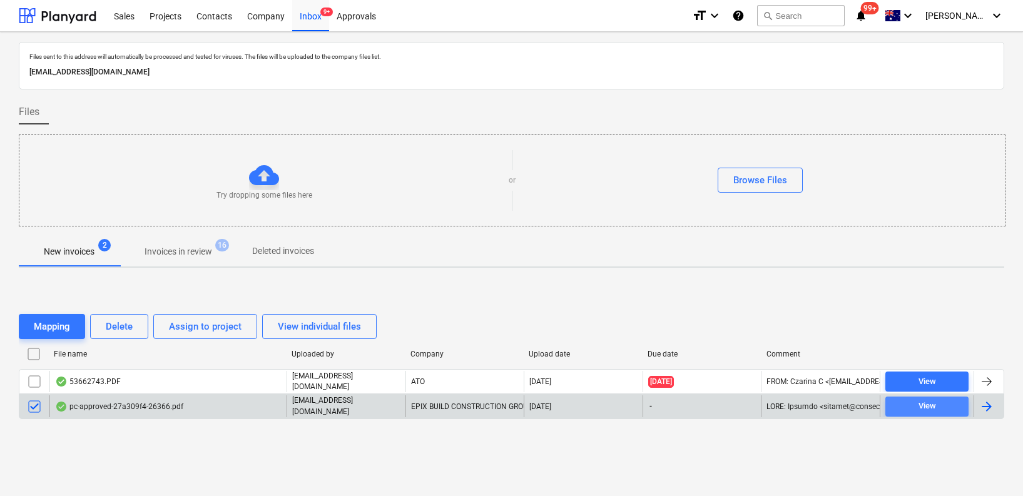
click at [932, 405] on div "View" at bounding box center [927, 406] width 18 height 14
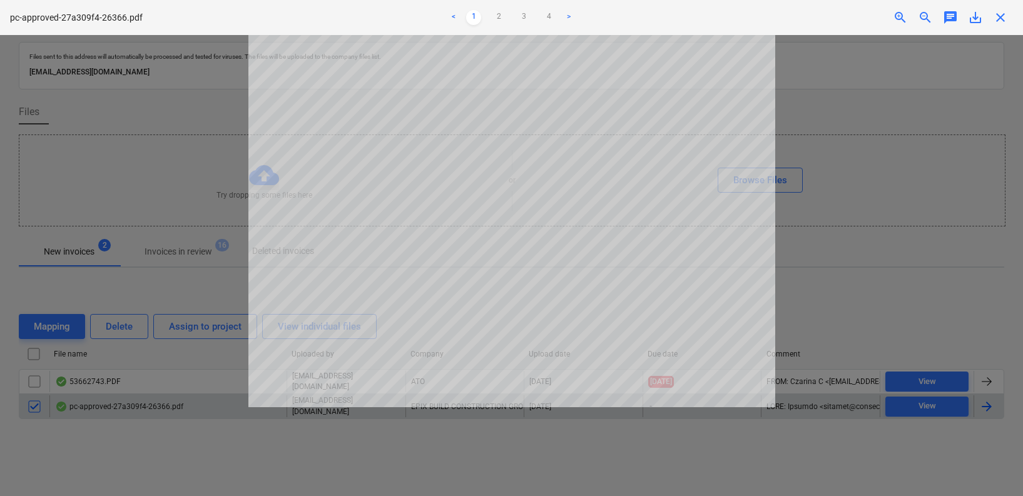
click at [206, 203] on div at bounding box center [511, 265] width 1023 height 461
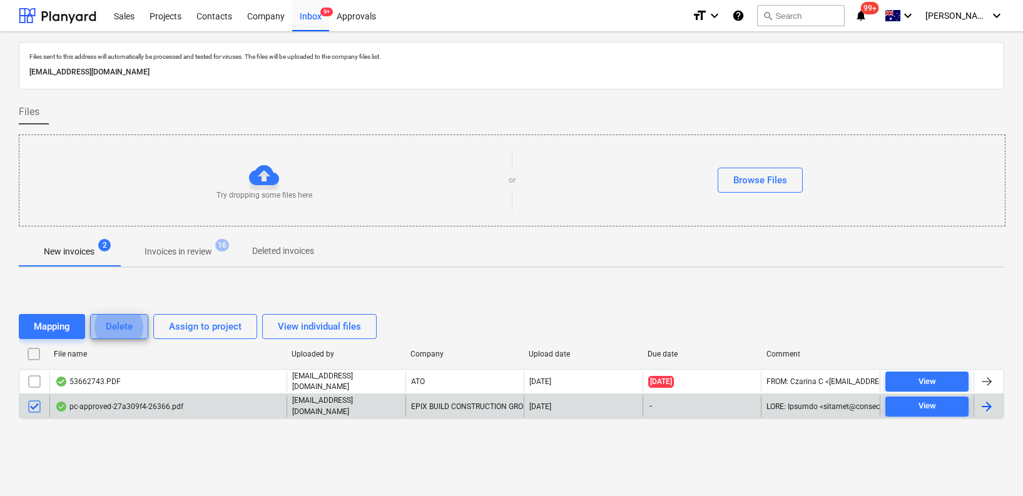
click at [144, 323] on button "Delete" at bounding box center [119, 326] width 58 height 25
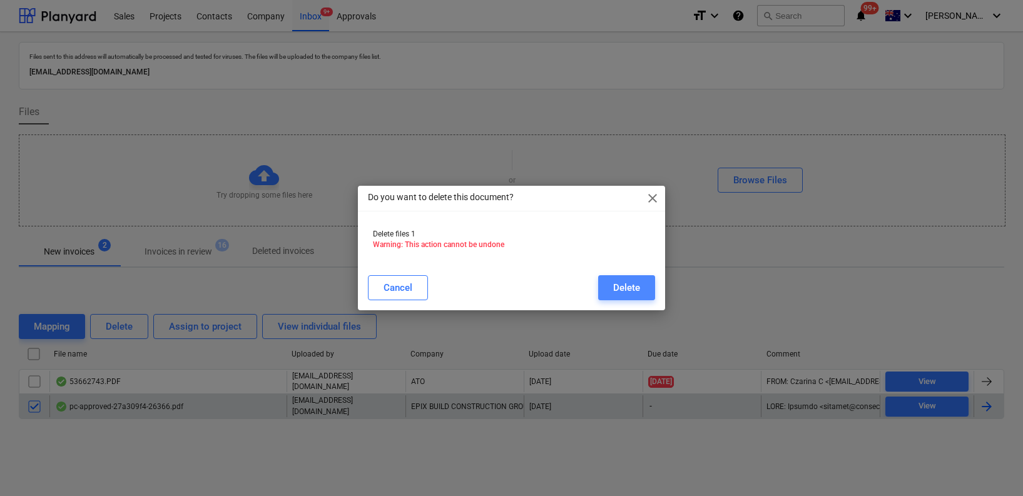
click at [639, 288] on div "Delete" at bounding box center [626, 288] width 27 height 16
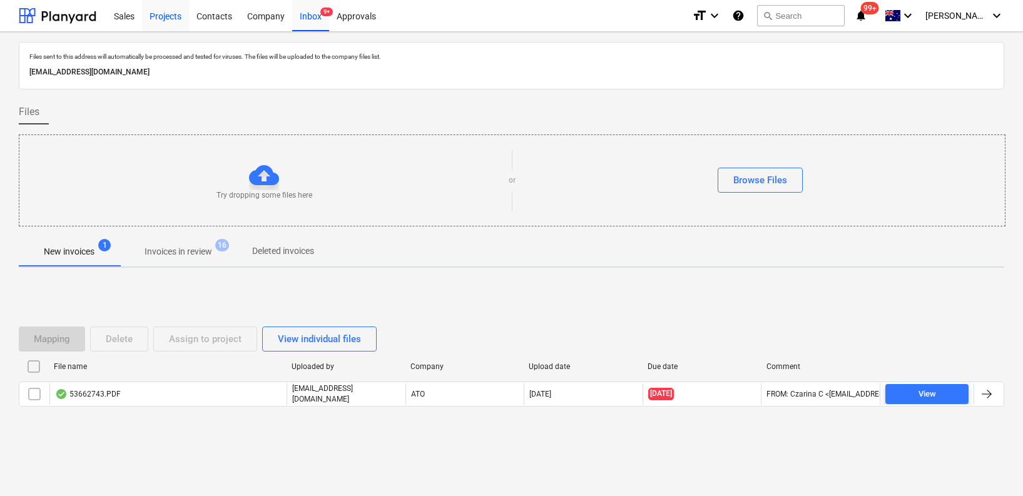
click at [180, 19] on div "Projects" at bounding box center [165, 15] width 47 height 32
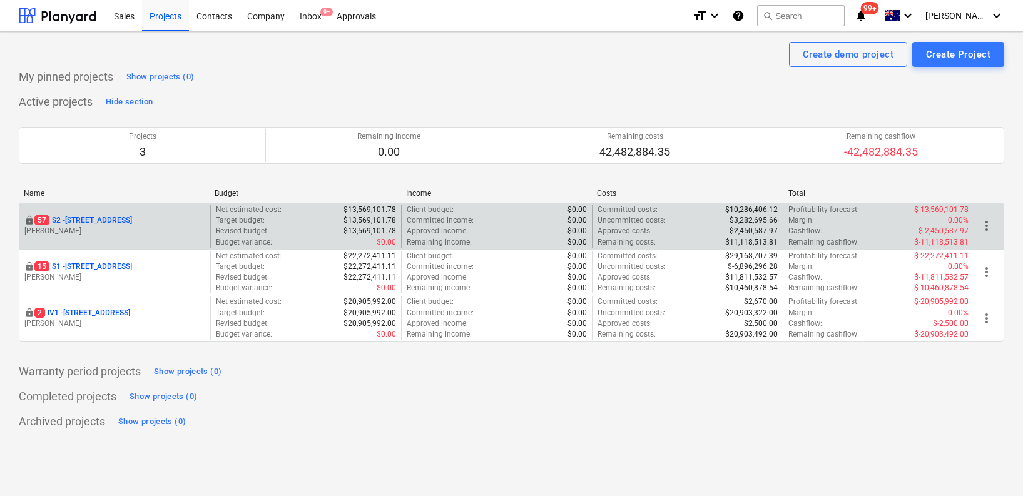
click at [121, 221] on p "[STREET_ADDRESS]" at bounding box center [83, 220] width 98 height 11
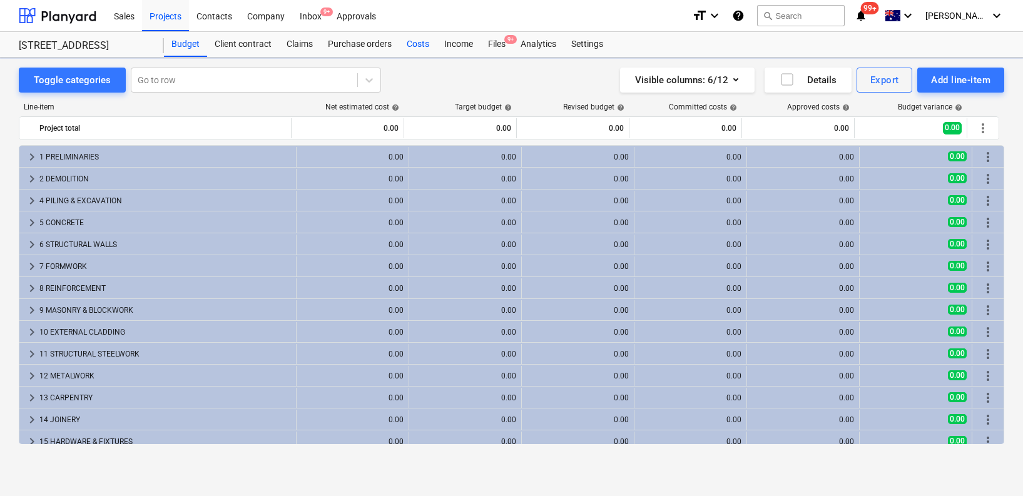
click at [413, 38] on div "Costs" at bounding box center [418, 44] width 38 height 25
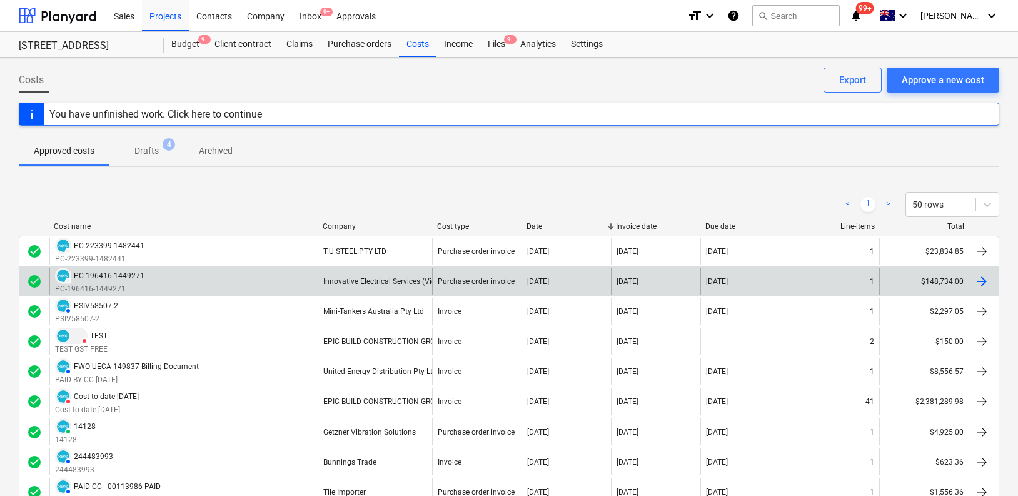
click at [248, 283] on div "DRAFT PC-196416-1449271 PC-196416-1449271" at bounding box center [183, 281] width 268 height 27
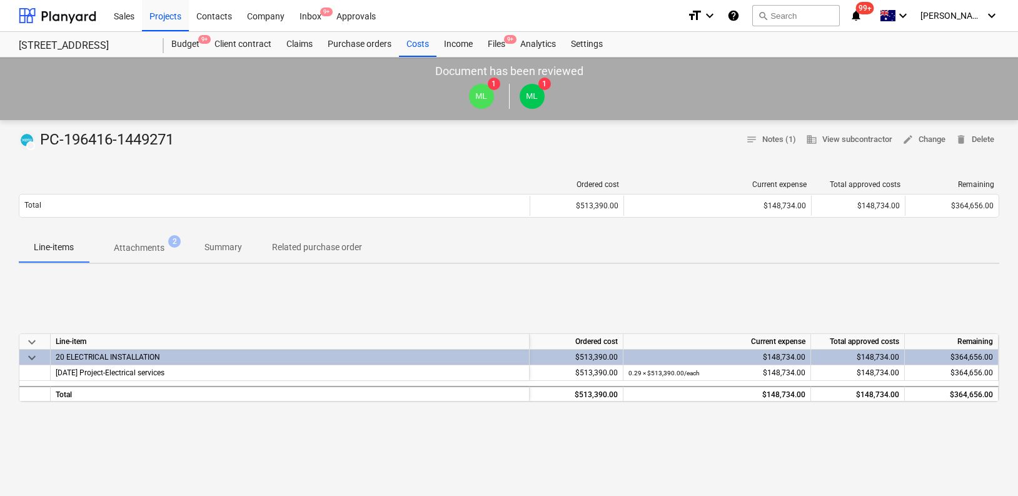
click at [156, 252] on p "Attachments" at bounding box center [139, 247] width 51 height 13
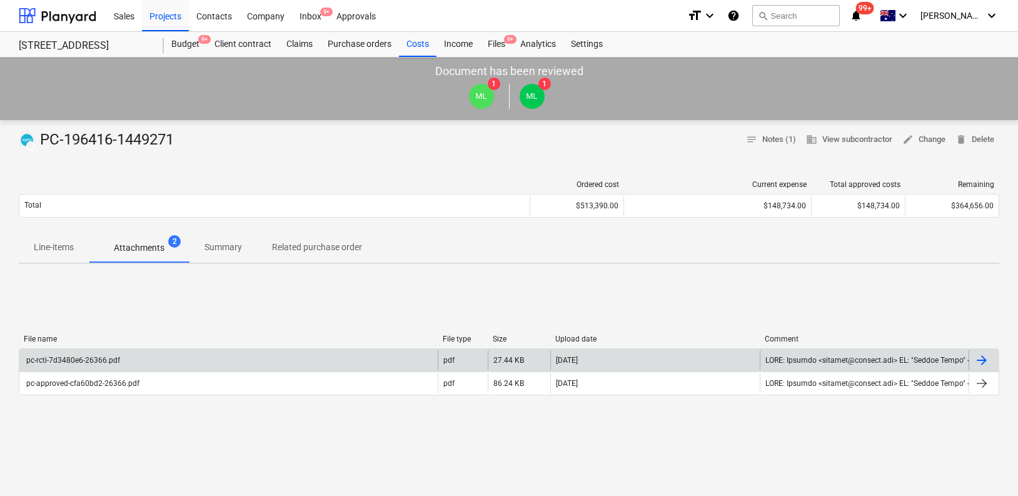
click at [197, 357] on div "pc-rcti-7d3480e6-26366.pdf" at bounding box center [228, 360] width 418 height 20
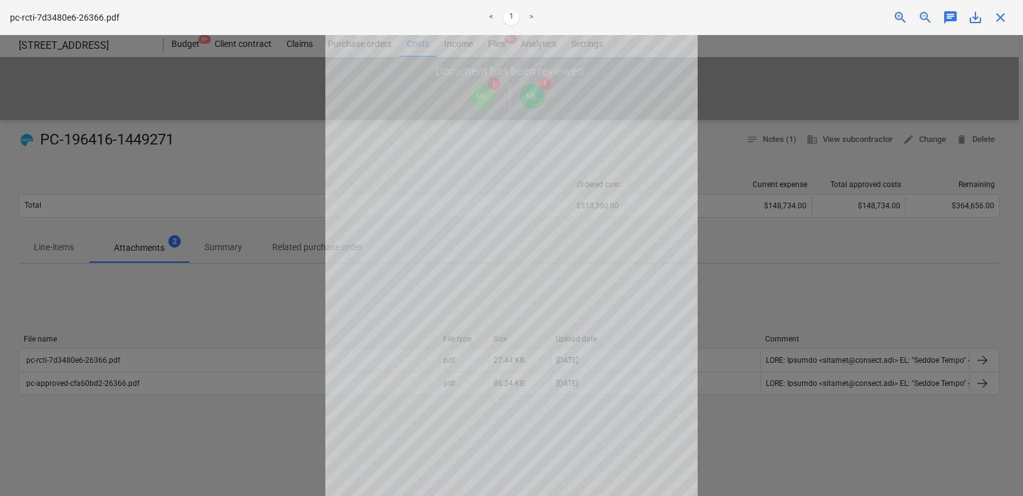
click at [200, 68] on div at bounding box center [511, 265] width 1023 height 461
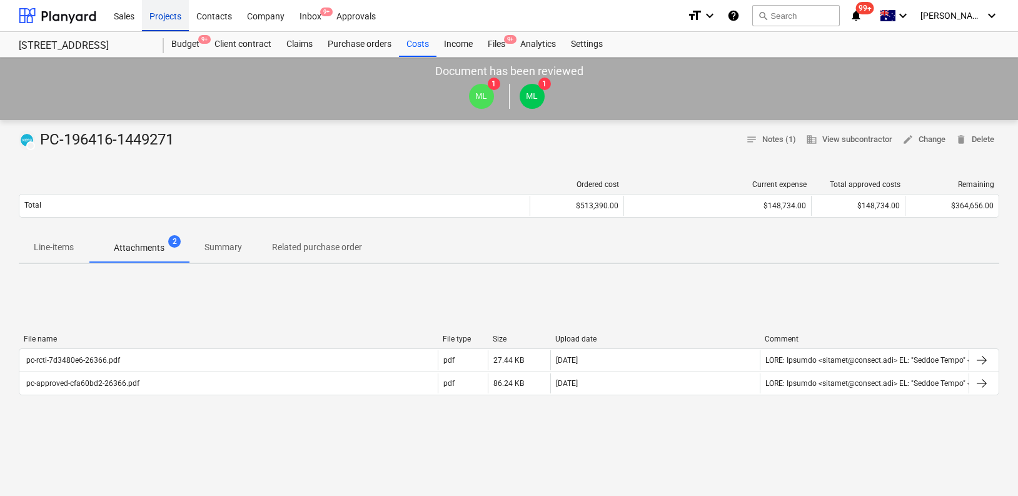
click at [182, 14] on div "Projects" at bounding box center [165, 15] width 47 height 32
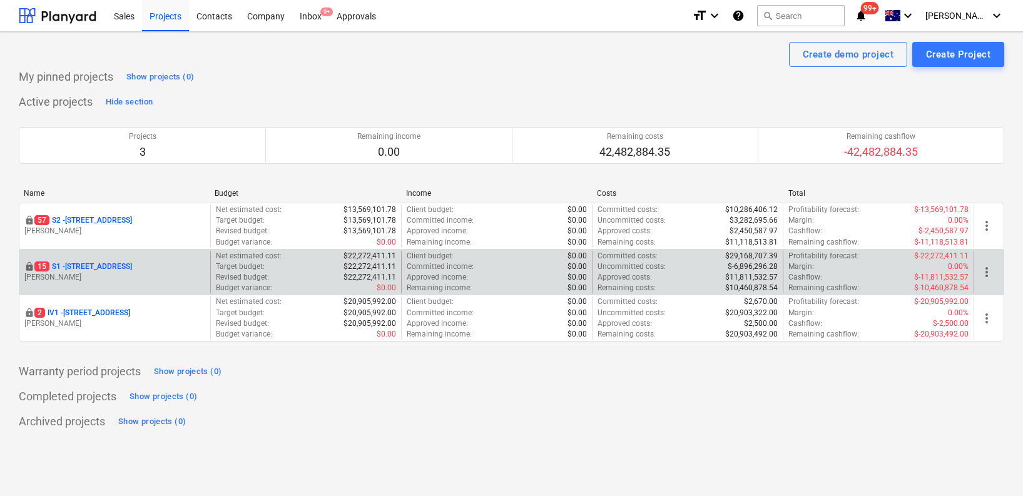
click at [93, 260] on div "locked [STREET_ADDRESS] Lebon" at bounding box center [114, 272] width 191 height 43
click at [91, 263] on p "[STREET_ADDRESS]" at bounding box center [83, 266] width 98 height 11
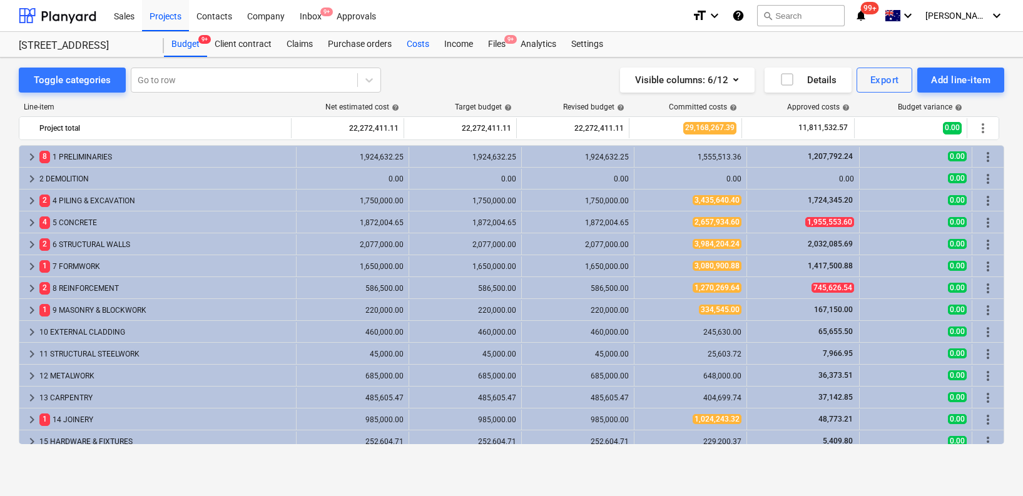
click at [423, 46] on div "Costs" at bounding box center [418, 44] width 38 height 25
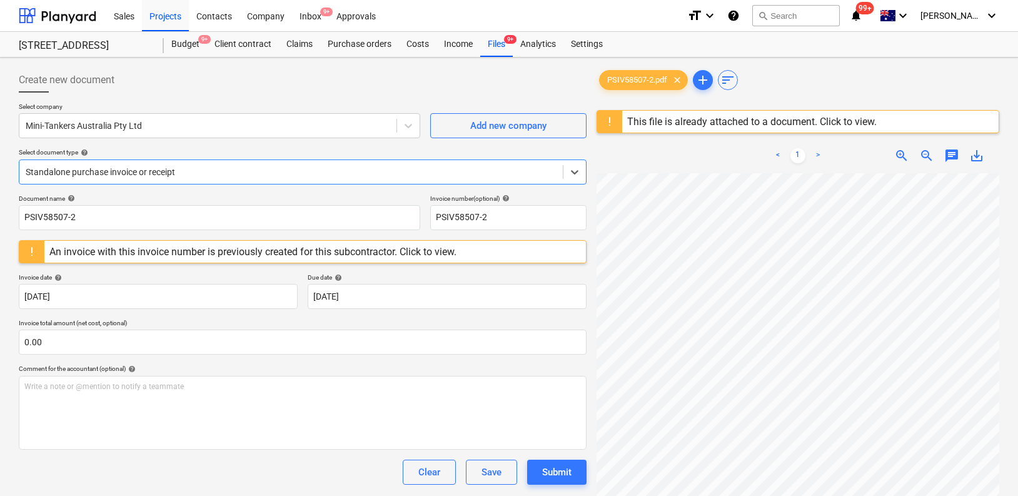
scroll to position [0, 99]
